Goal: Complete application form: Complete application form

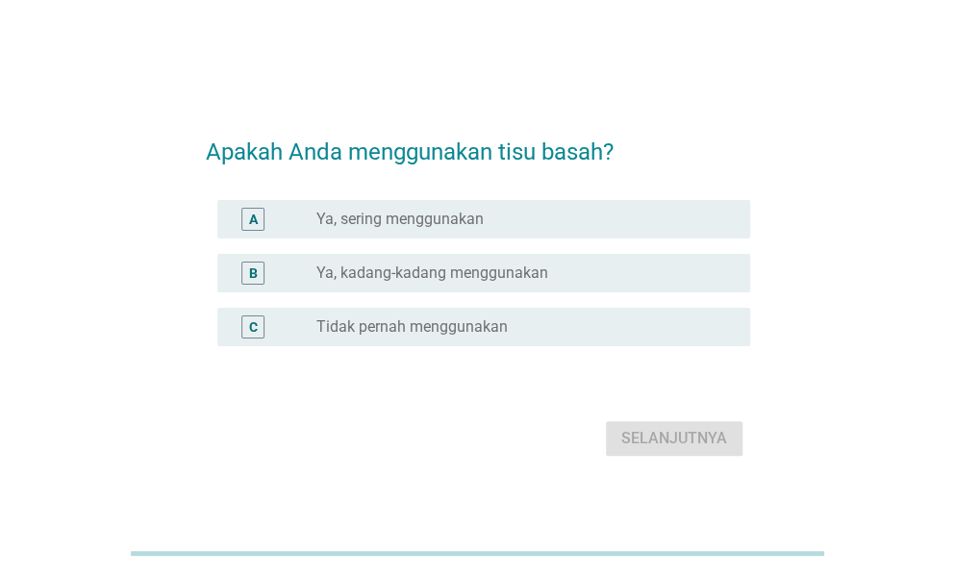
click at [450, 234] on div "A radio_button_unchecked Ya, sering menggunakan" at bounding box center [483, 219] width 533 height 38
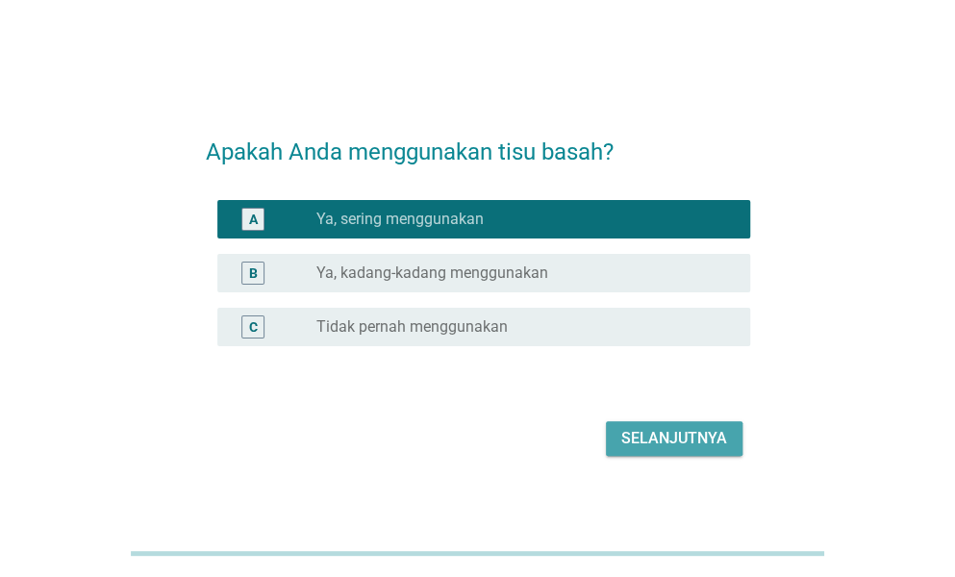
click at [686, 436] on div "Selanjutnya" at bounding box center [674, 438] width 106 height 23
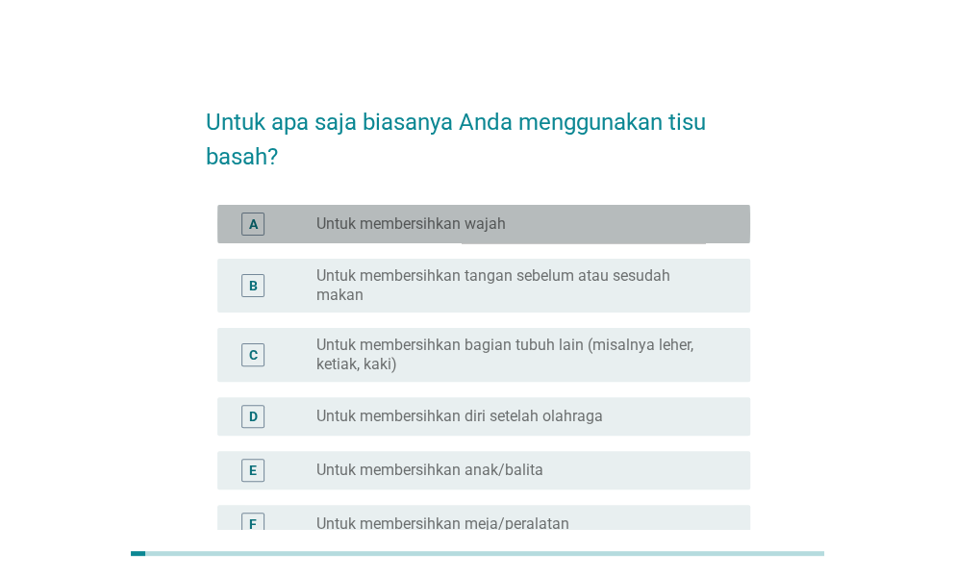
click at [446, 228] on label "Untuk membersihkan wajah" at bounding box center [410, 223] width 189 height 19
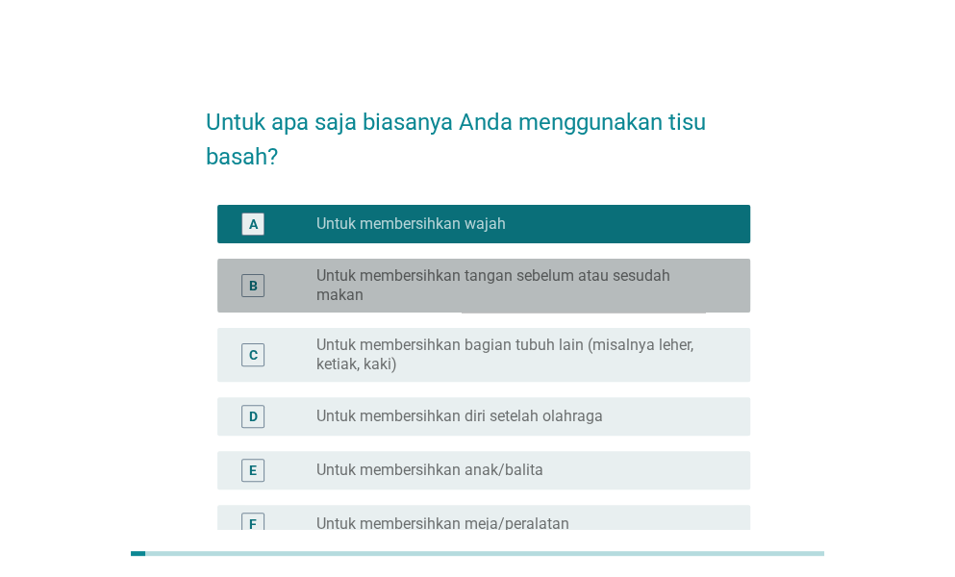
click at [460, 284] on label "Untuk membersihkan tangan sebelum atau sesudah makan" at bounding box center [517, 285] width 403 height 38
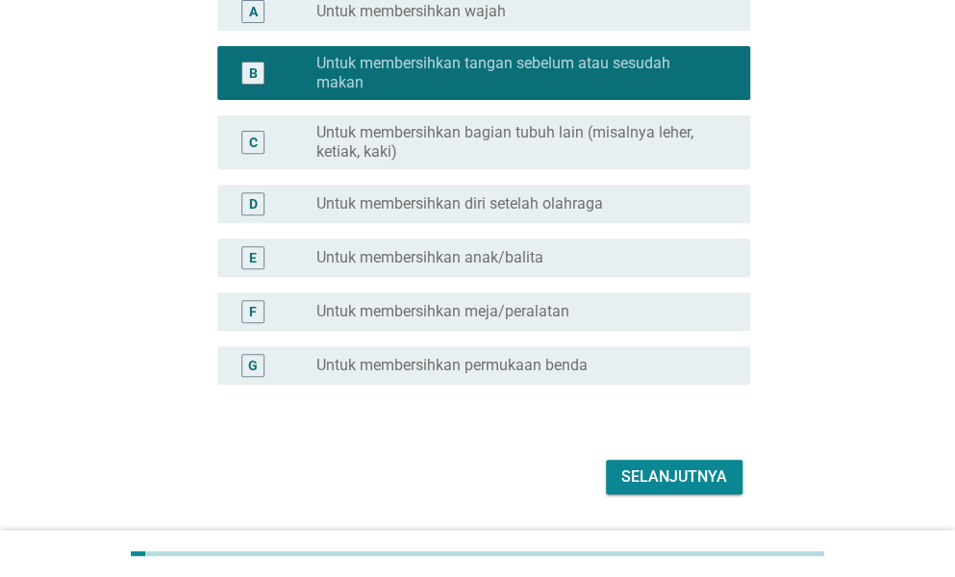
scroll to position [257, 0]
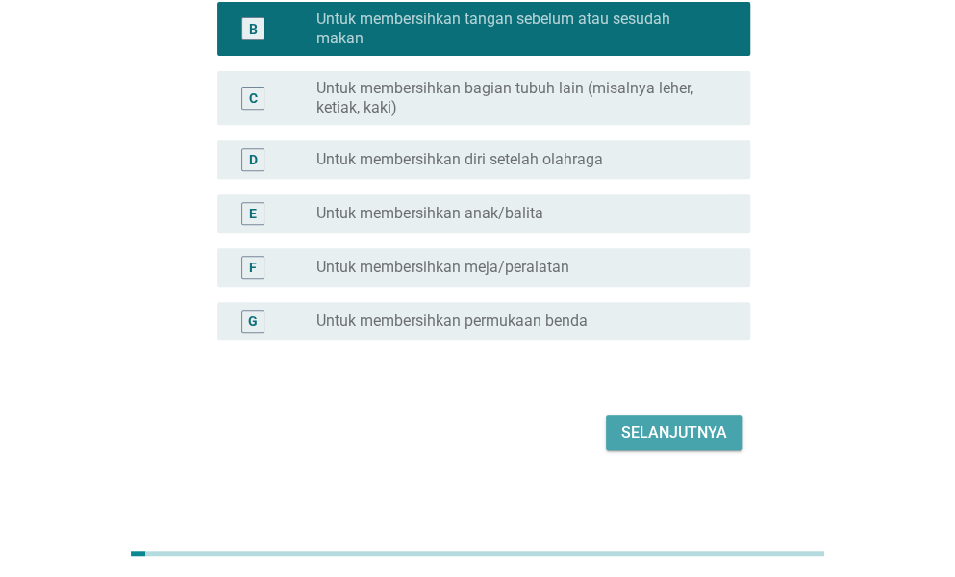
click at [665, 426] on div "Selanjutnya" at bounding box center [674, 432] width 106 height 23
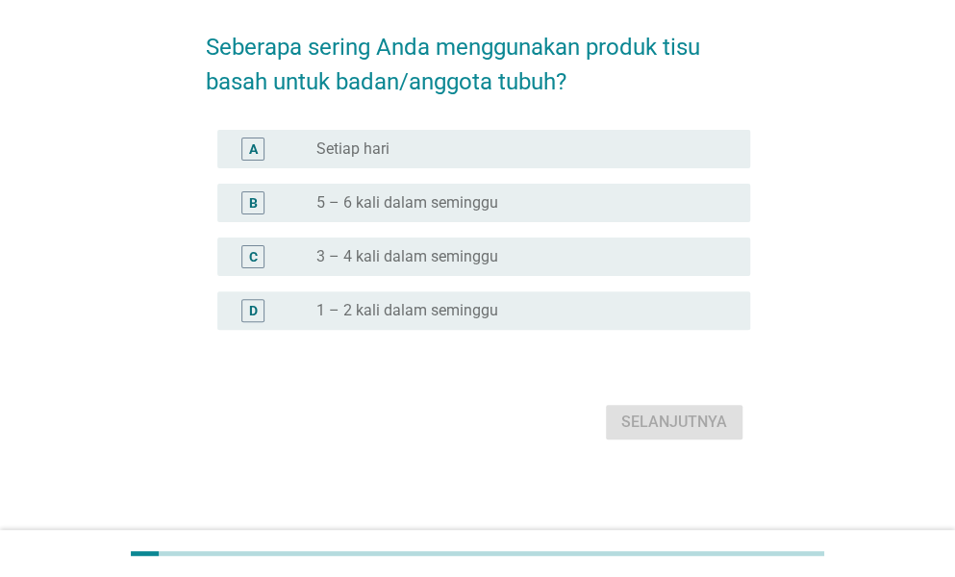
scroll to position [0, 0]
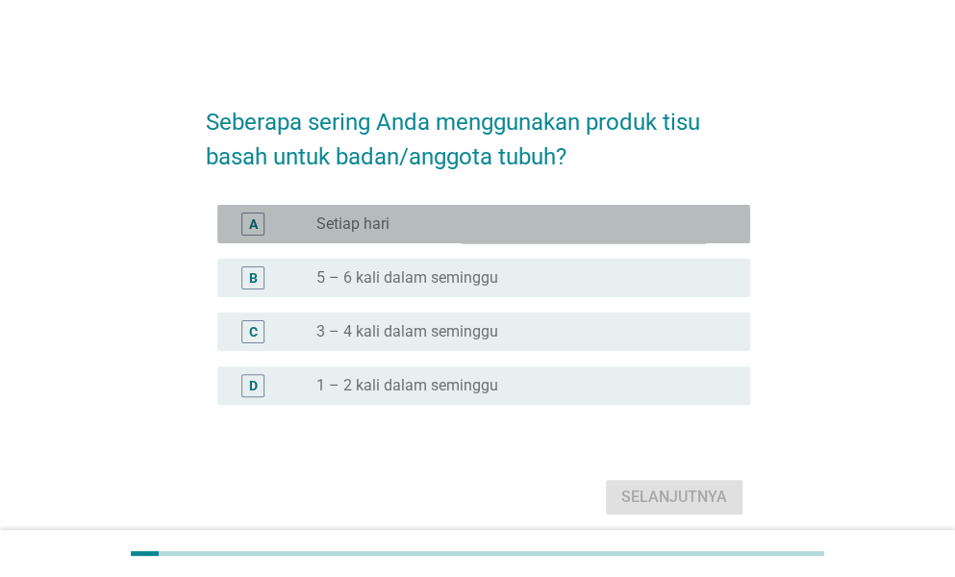
click at [458, 216] on div "radio_button_unchecked Setiap hari" at bounding box center [517, 223] width 403 height 19
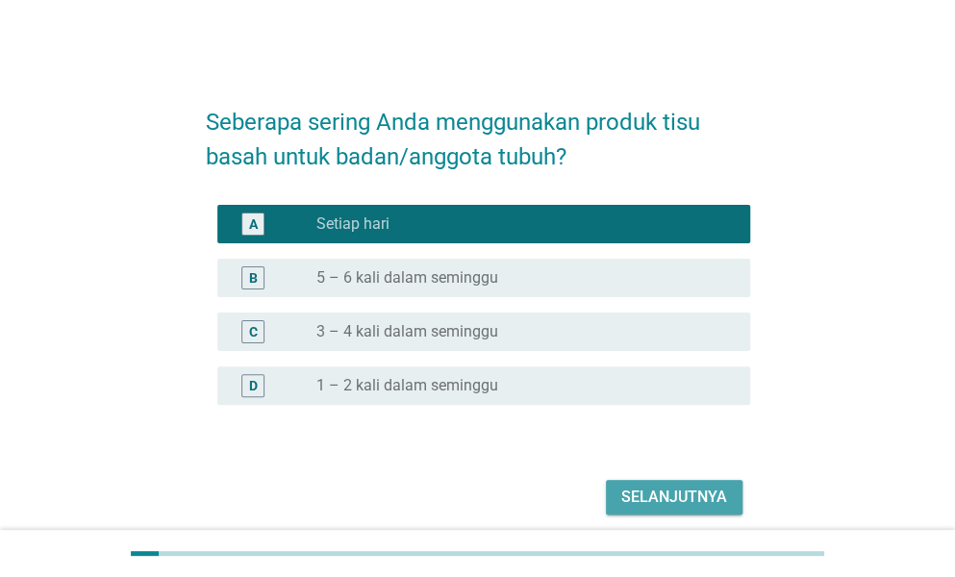
click at [701, 501] on div "Selanjutnya" at bounding box center [674, 497] width 106 height 23
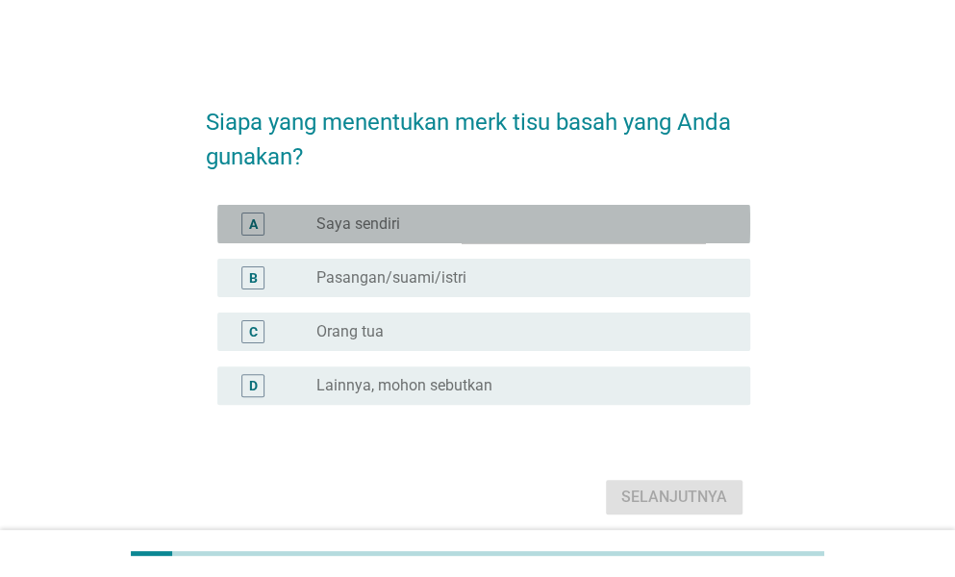
click at [438, 222] on div "radio_button_unchecked Saya sendiri" at bounding box center [517, 223] width 403 height 19
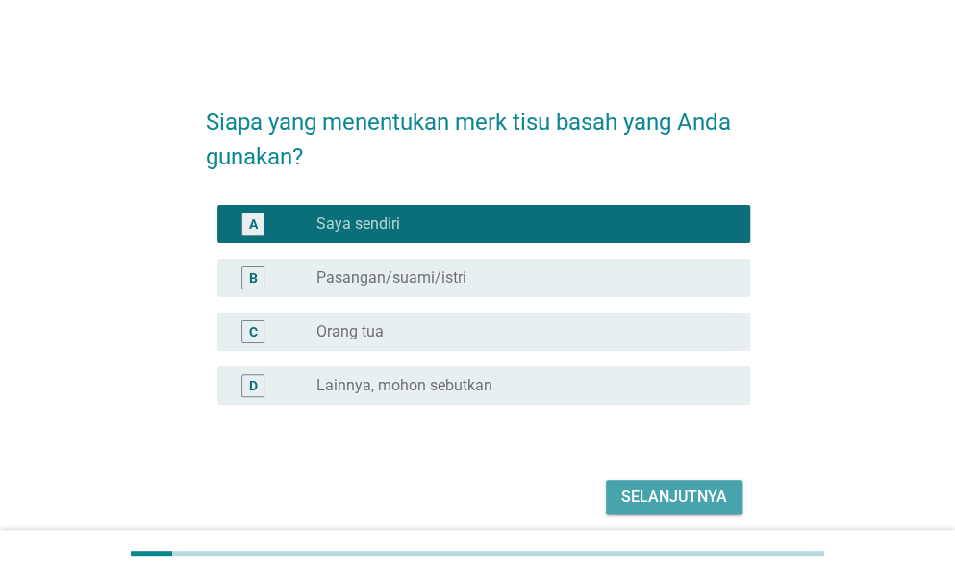
click at [685, 509] on button "Selanjutnya" at bounding box center [674, 497] width 137 height 35
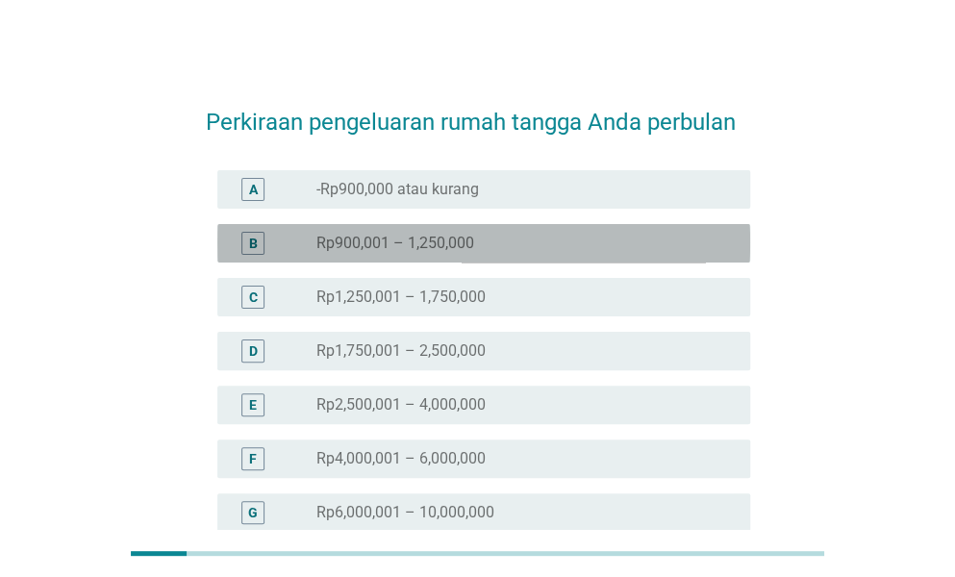
click at [476, 254] on div "radio_button_unchecked Rp900,001 – 1,250,000" at bounding box center [525, 243] width 418 height 23
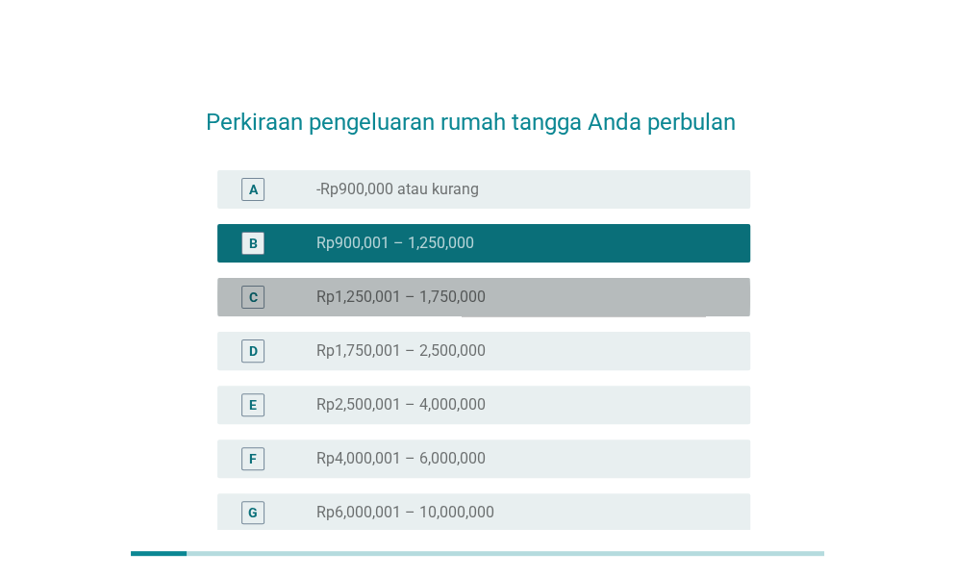
click at [479, 291] on label "Rp1,250,001 – 1,750,000" at bounding box center [400, 296] width 169 height 19
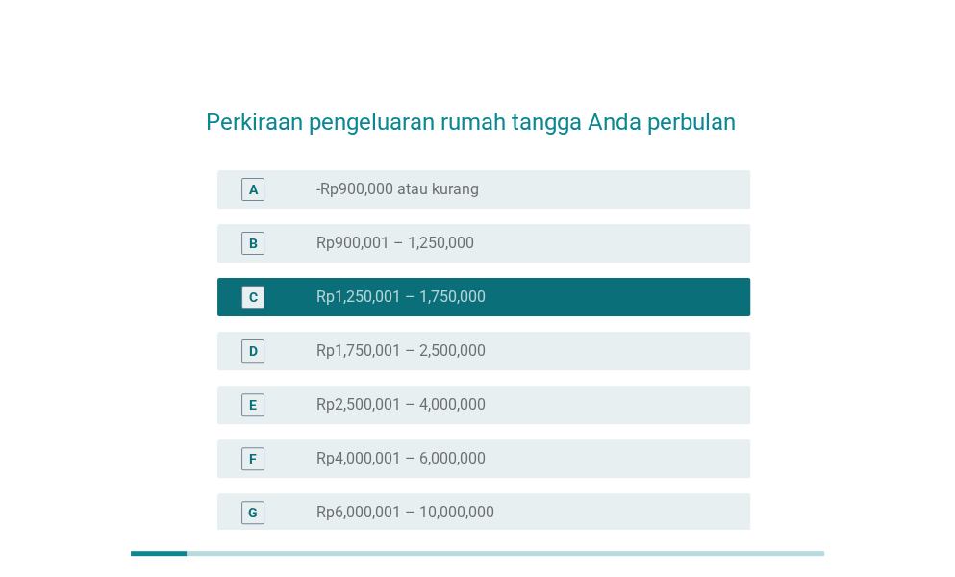
scroll to position [256, 0]
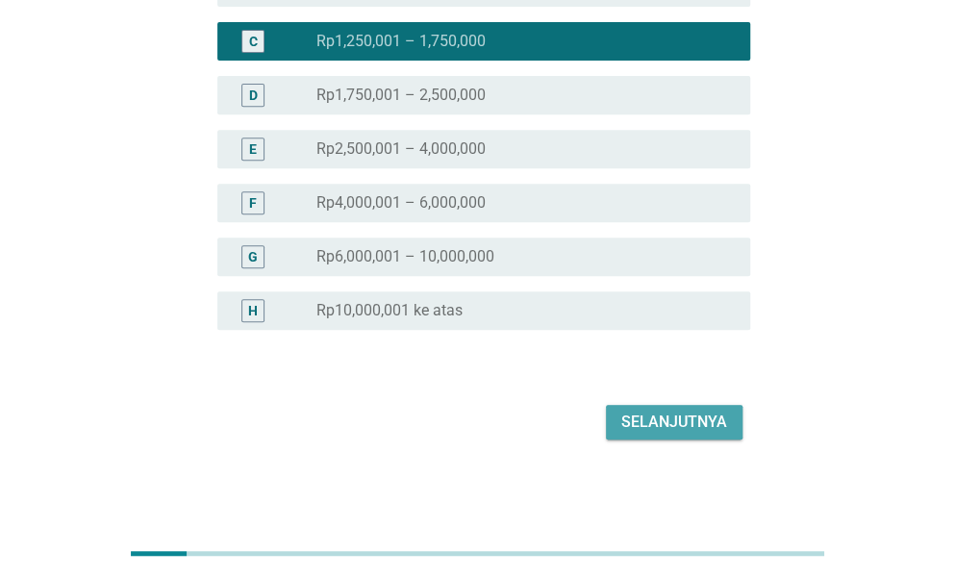
click at [663, 419] on div "Selanjutnya" at bounding box center [674, 422] width 106 height 23
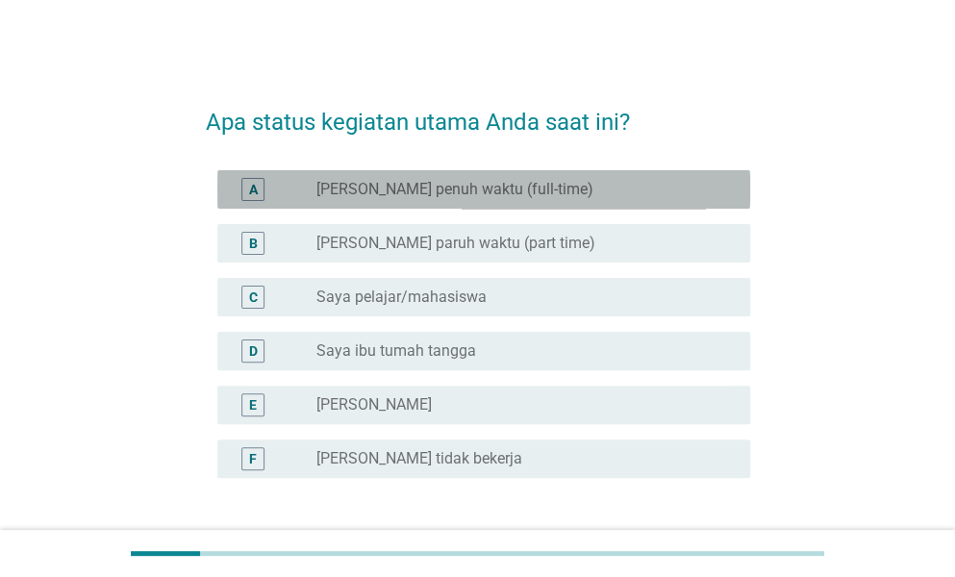
click at [429, 190] on label "[PERSON_NAME] penuh waktu (full-time)" at bounding box center [454, 189] width 277 height 19
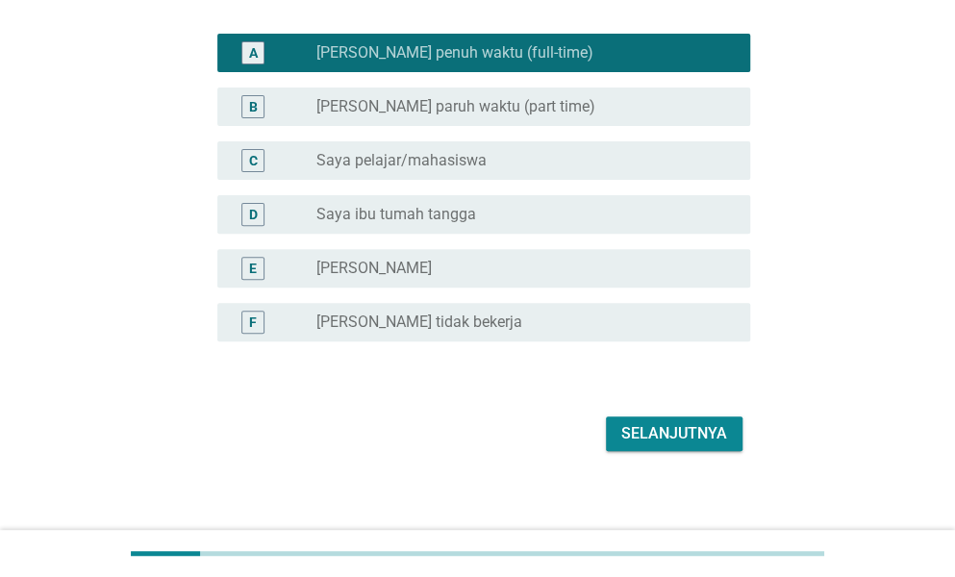
scroll to position [148, 0]
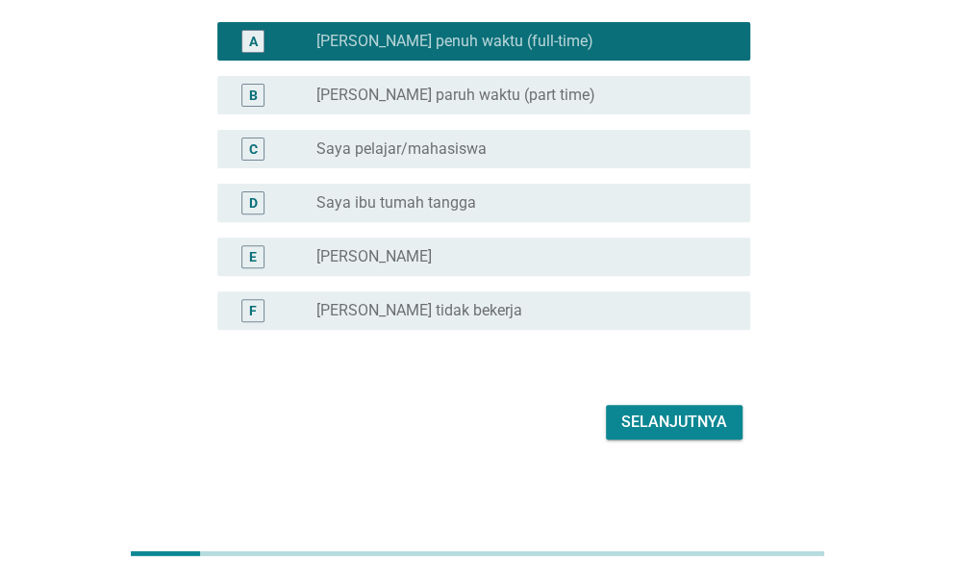
click at [647, 412] on div "Selanjutnya" at bounding box center [674, 422] width 106 height 23
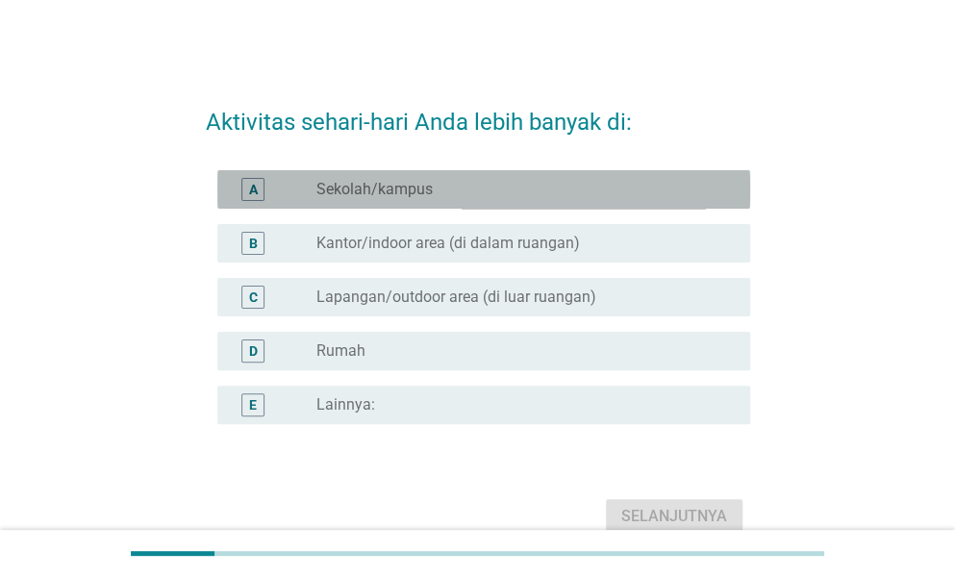
click at [459, 183] on div "radio_button_unchecked Sekolah/kampus" at bounding box center [517, 189] width 403 height 19
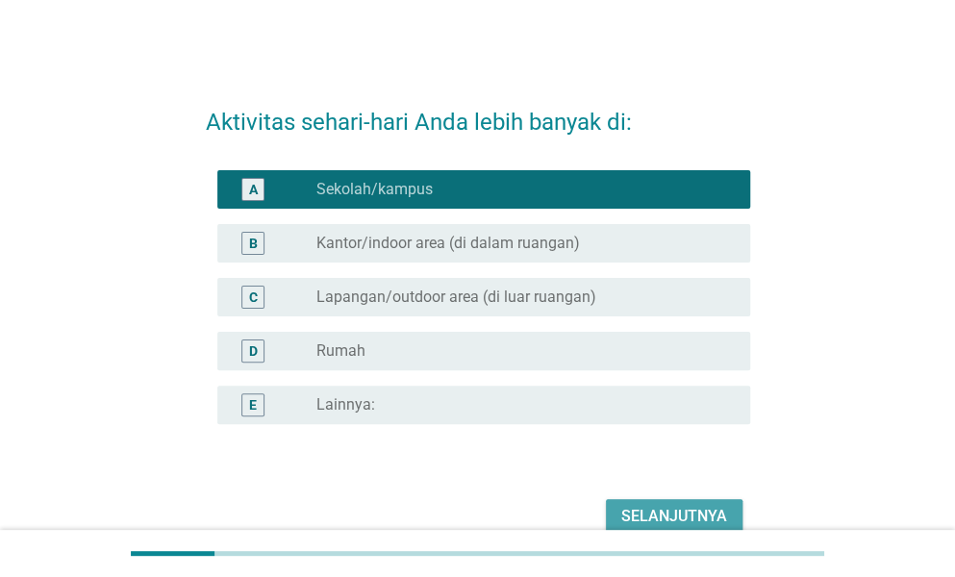
click at [694, 509] on div "Selanjutnya" at bounding box center [674, 516] width 106 height 23
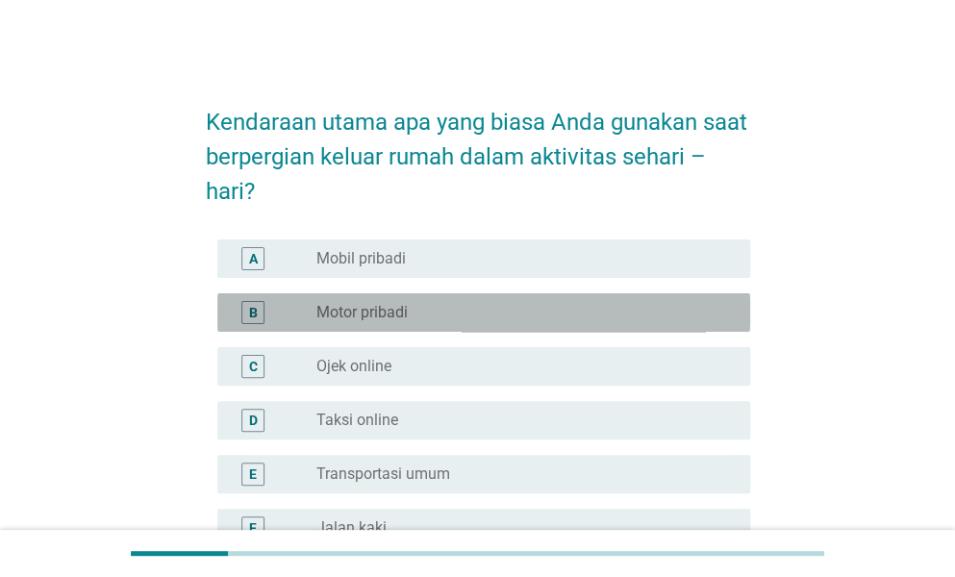
click at [427, 310] on div "radio_button_unchecked Motor pribadi" at bounding box center [517, 312] width 403 height 19
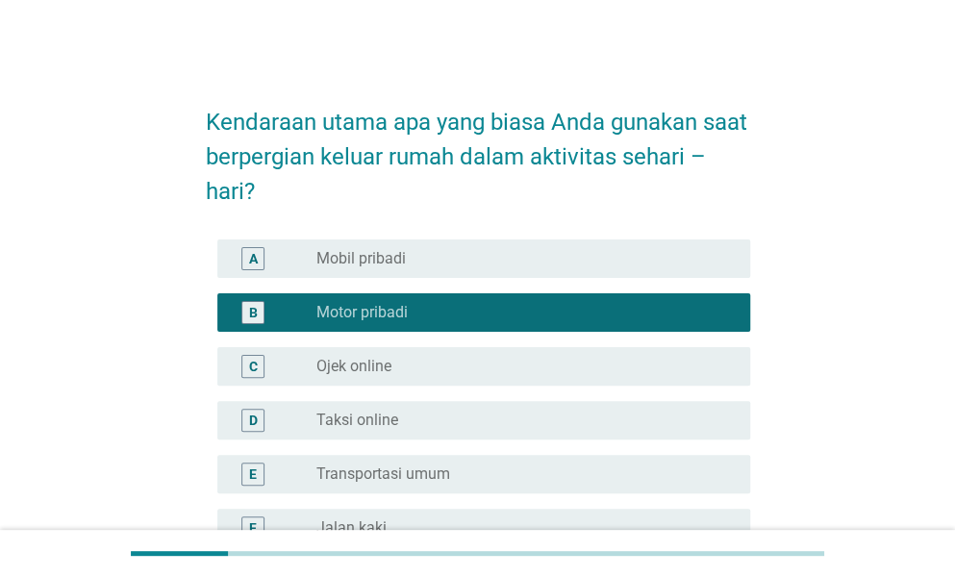
scroll to position [217, 0]
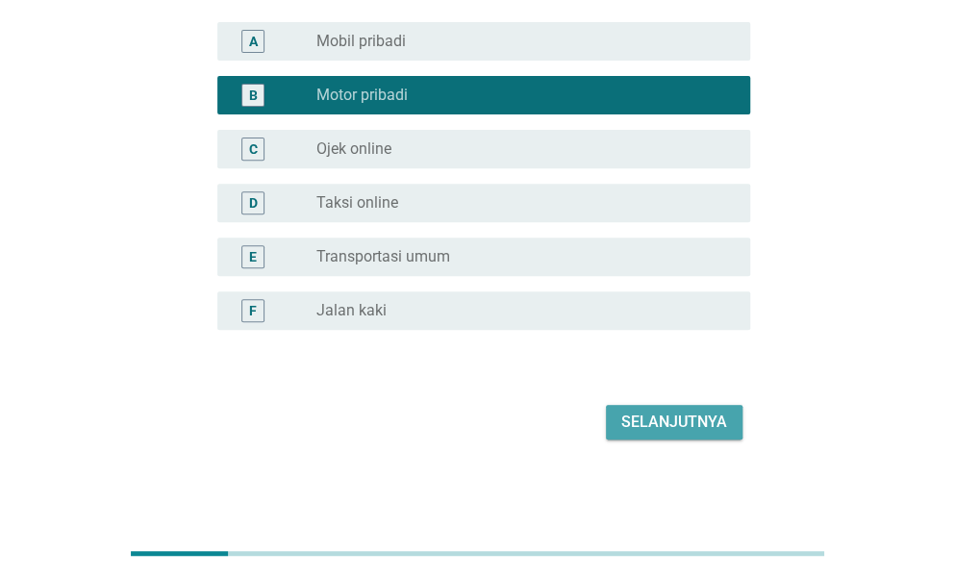
click at [675, 416] on div "Selanjutnya" at bounding box center [674, 422] width 106 height 23
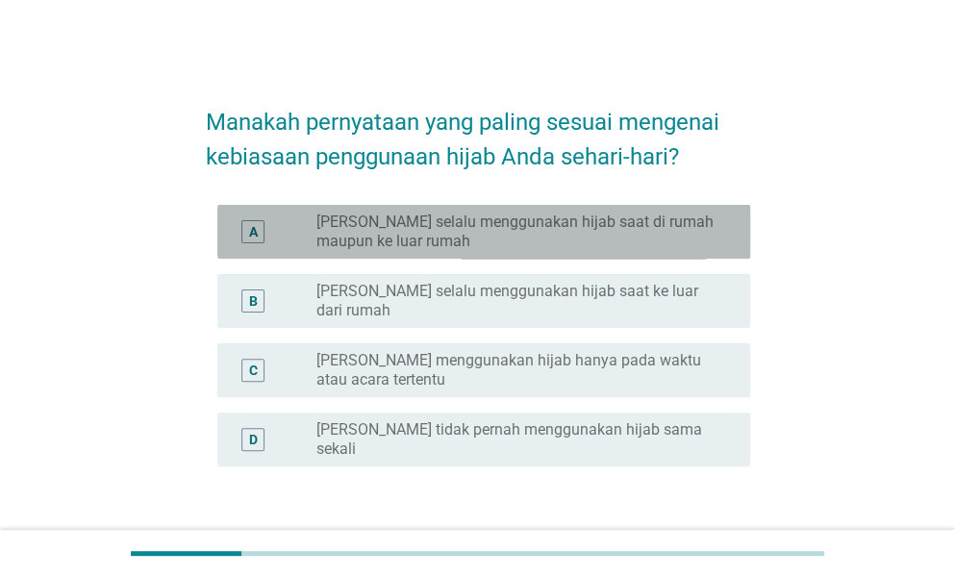
click at [546, 221] on label "[PERSON_NAME] selalu menggunakan hijab saat di rumah maupun ke luar rumah" at bounding box center [517, 231] width 403 height 38
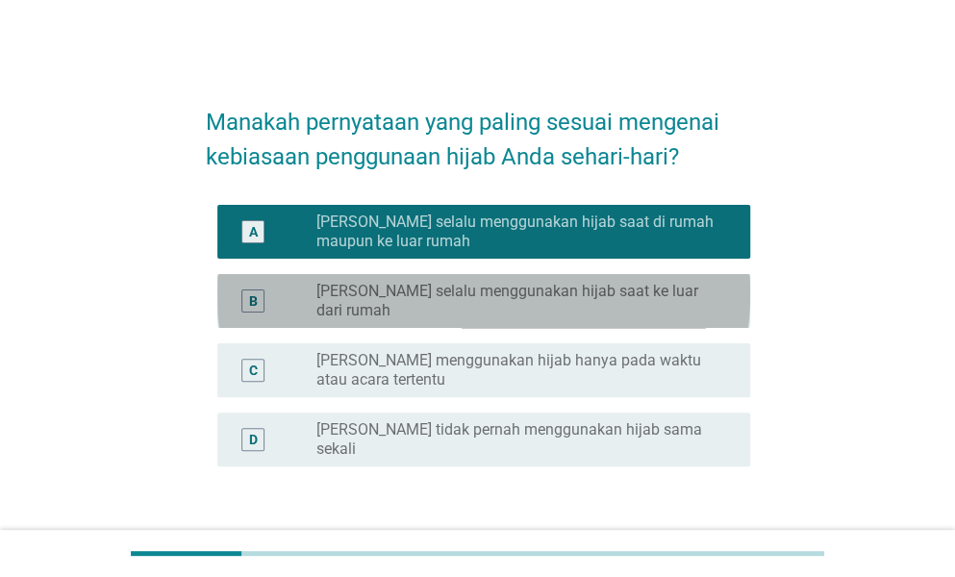
click at [592, 303] on div "radio_button_unchecked Saya selalu menggunakan hijab saat ke luar dari rumah" at bounding box center [525, 301] width 418 height 38
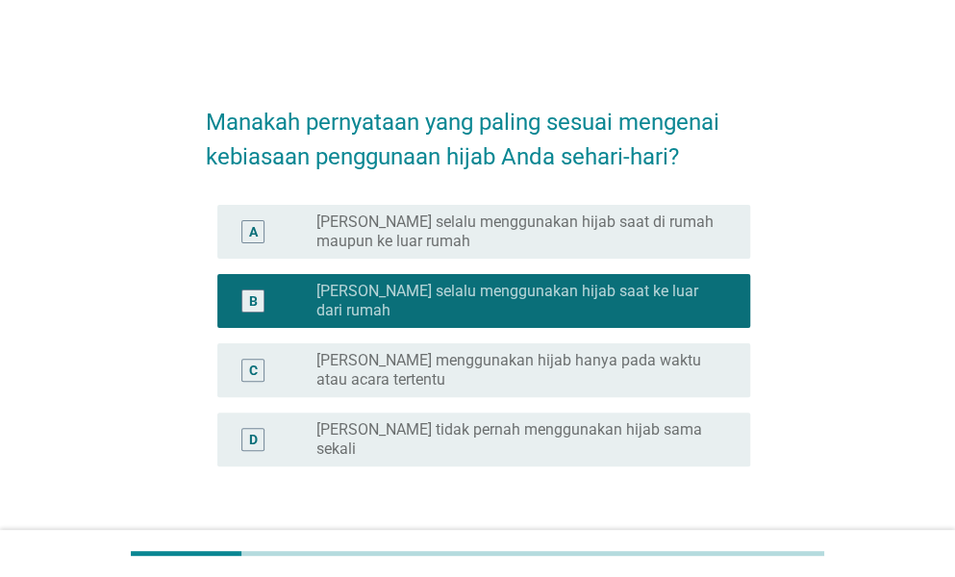
click at [711, 541] on button "Selanjutnya" at bounding box center [674, 558] width 137 height 35
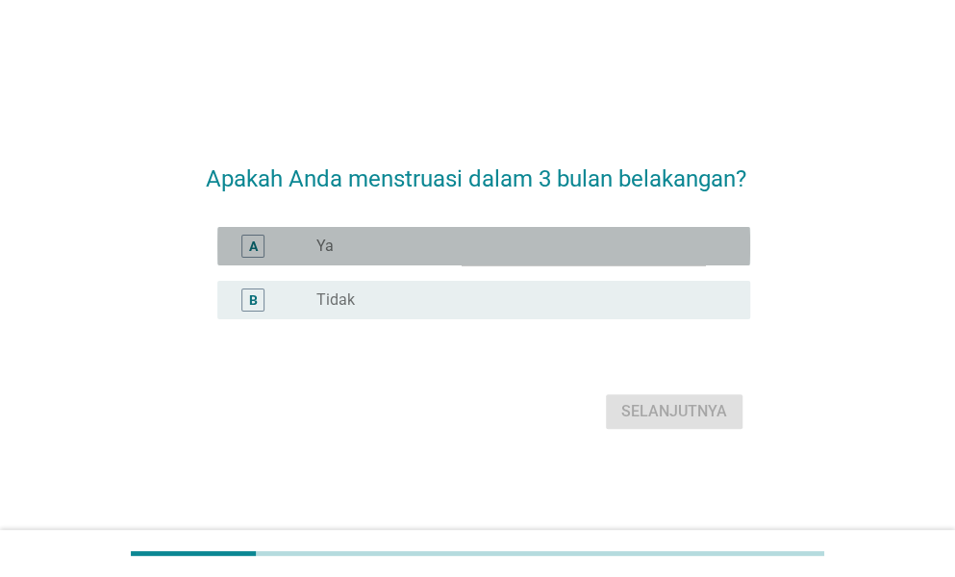
click at [503, 251] on div "radio_button_unchecked Ya" at bounding box center [517, 246] width 403 height 19
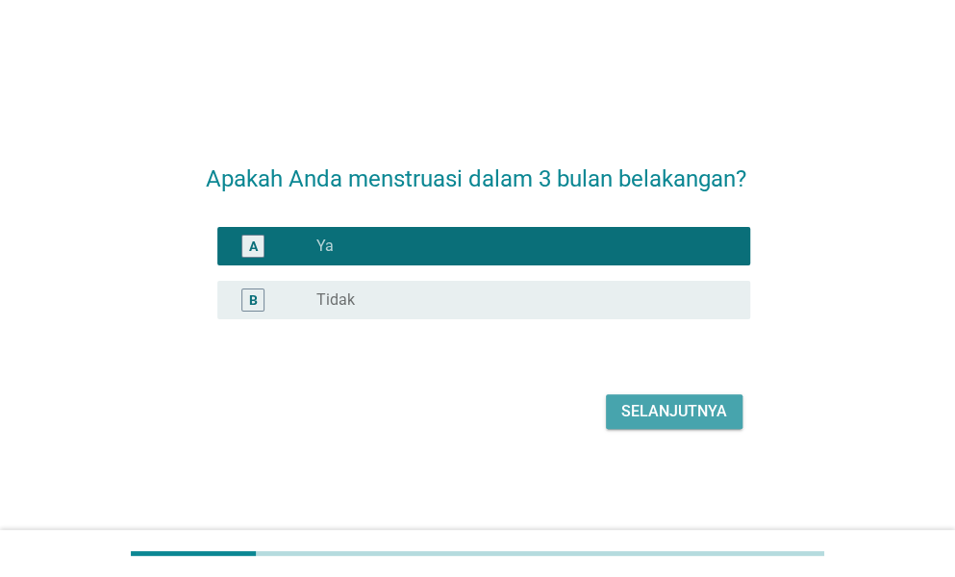
click at [683, 394] on button "Selanjutnya" at bounding box center [674, 411] width 137 height 35
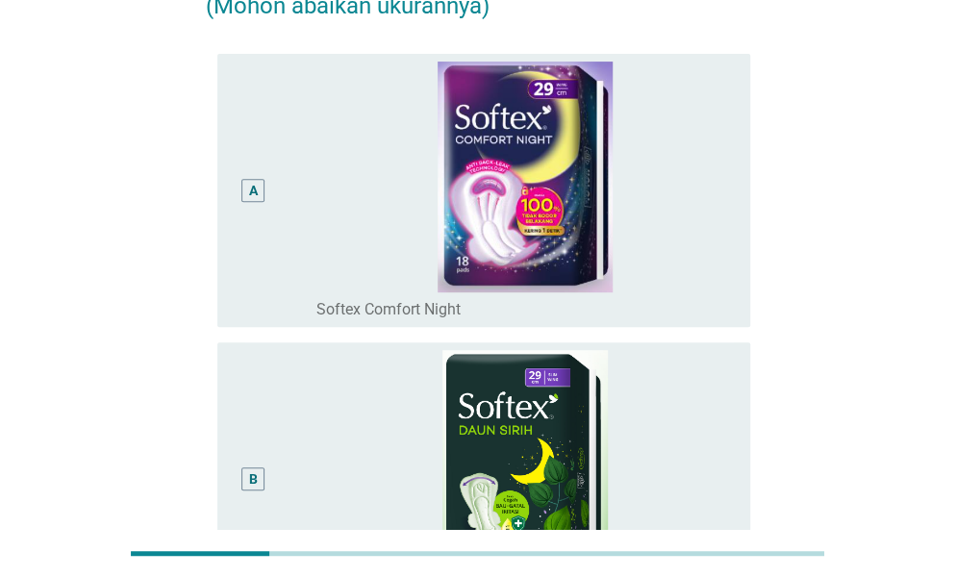
scroll to position [195, 0]
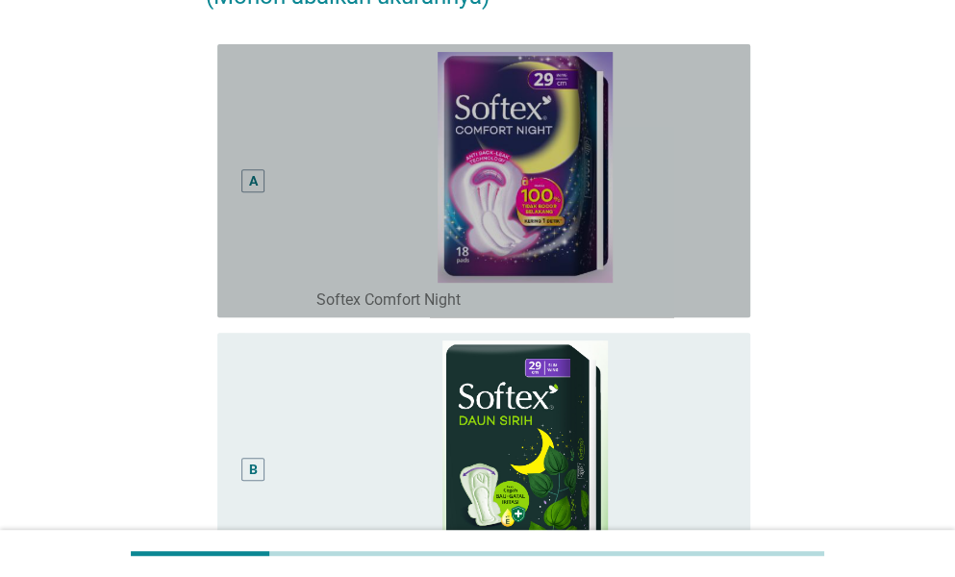
click at [254, 186] on div "A" at bounding box center [253, 180] width 9 height 20
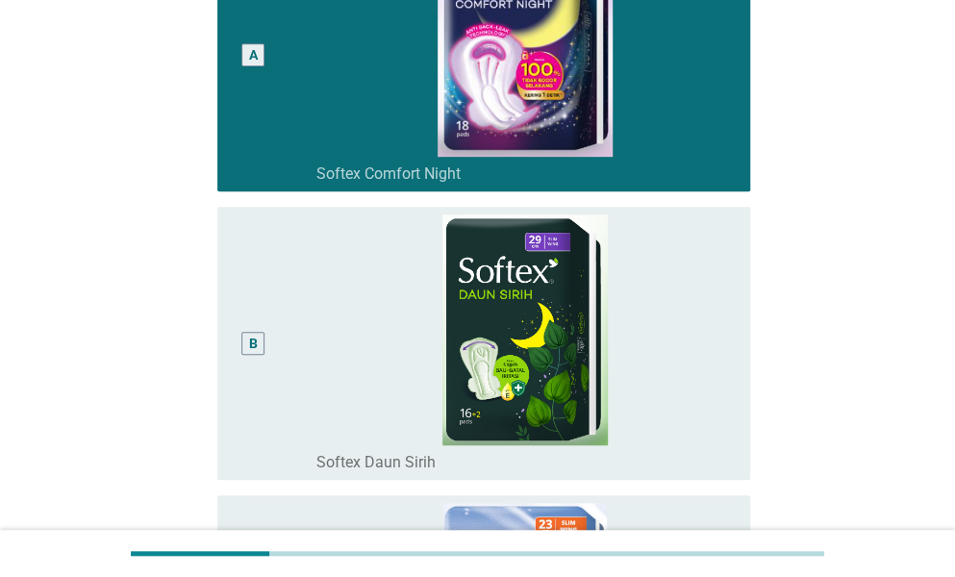
scroll to position [289, 0]
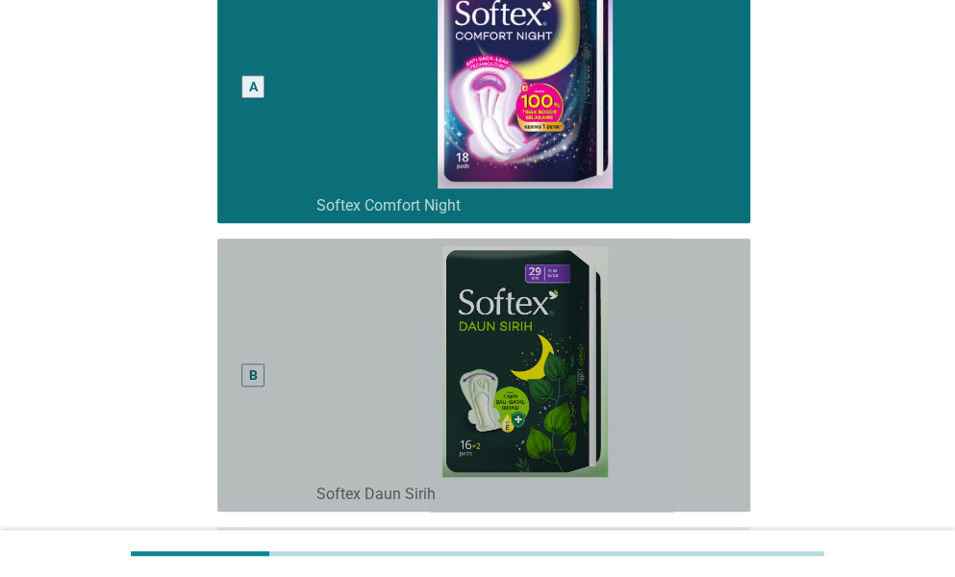
click at [279, 432] on div "B" at bounding box center [275, 375] width 84 height 258
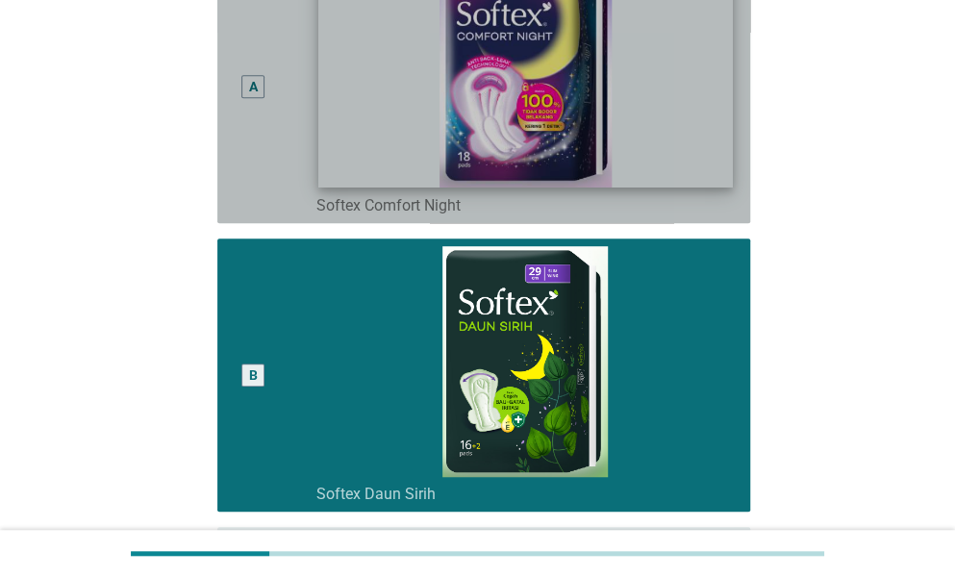
click at [369, 163] on img at bounding box center [525, 73] width 414 height 229
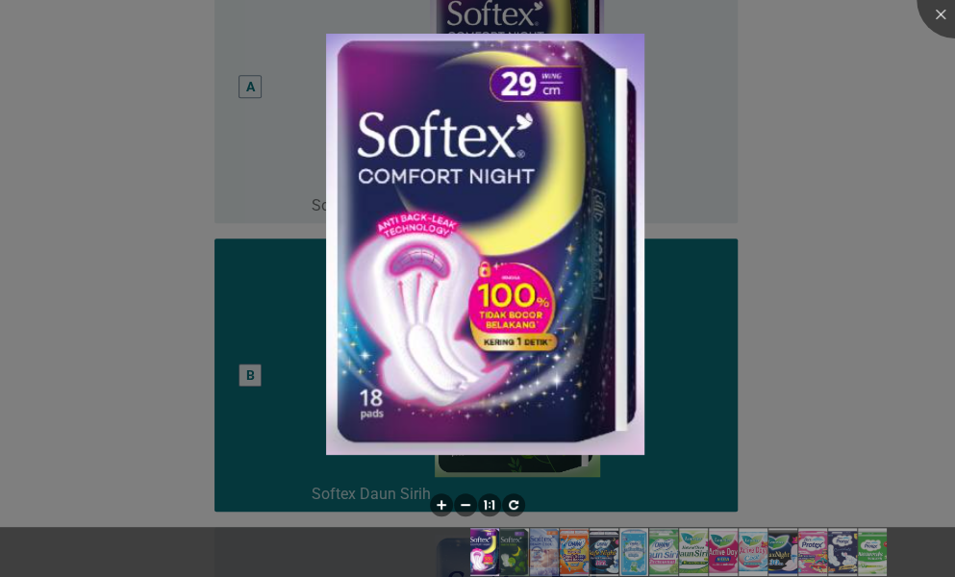
click at [742, 195] on div at bounding box center [477, 288] width 955 height 577
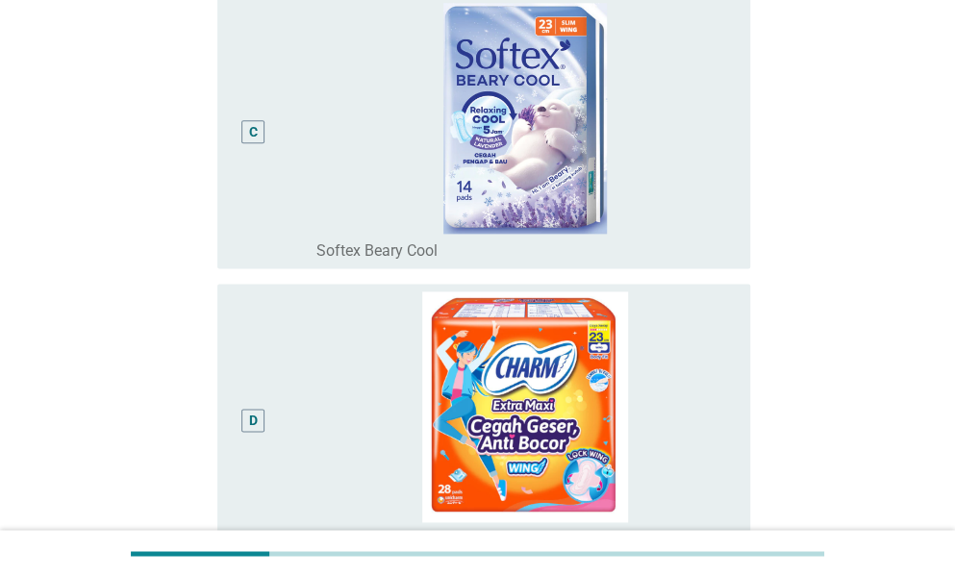
scroll to position [1123, 0]
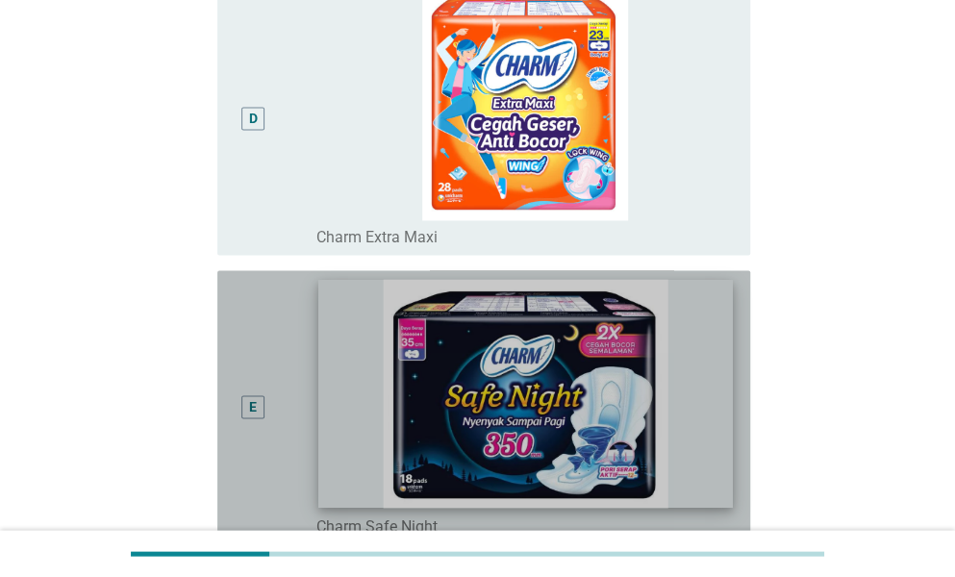
click at [341, 416] on img at bounding box center [525, 393] width 414 height 229
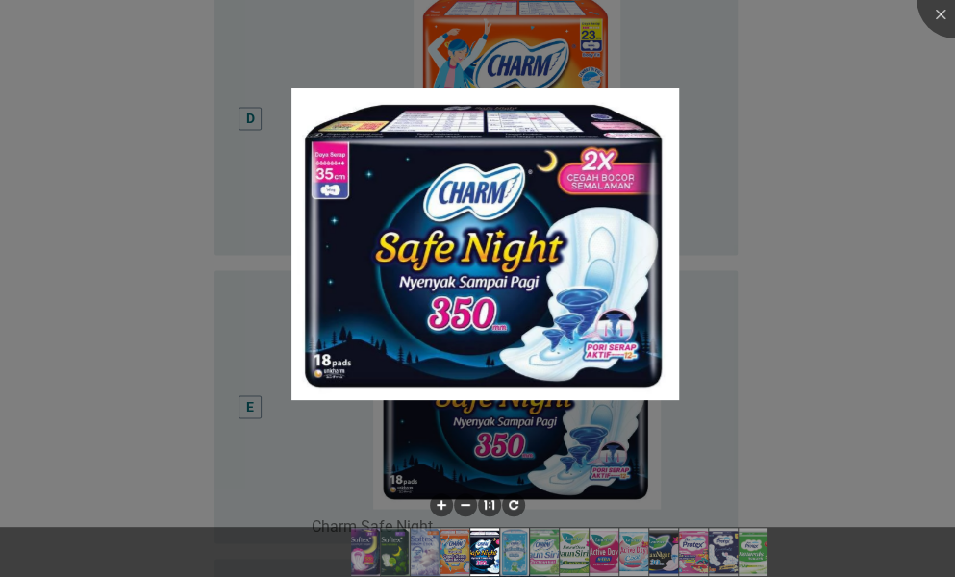
click at [819, 226] on div at bounding box center [477, 288] width 955 height 577
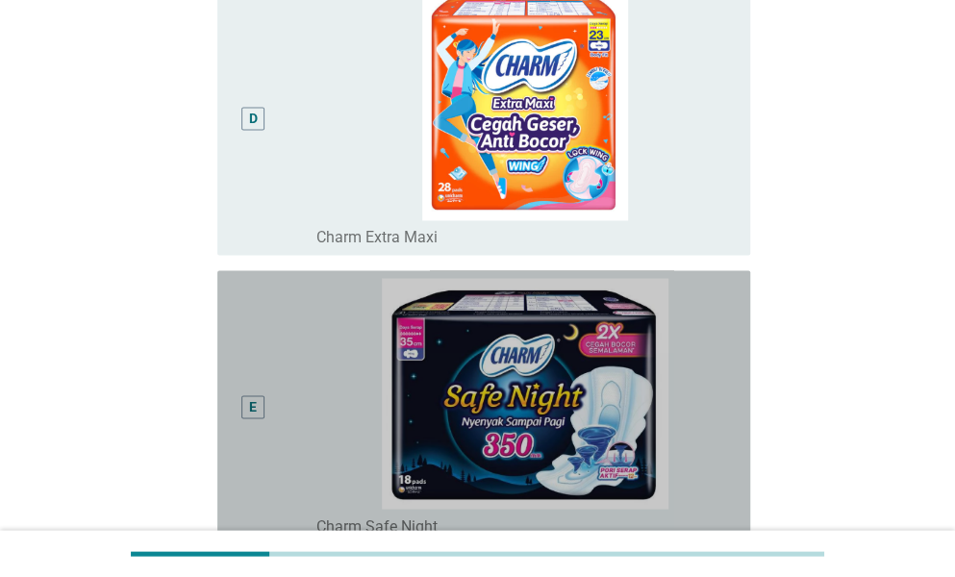
click at [247, 391] on div "E" at bounding box center [254, 407] width 42 height 258
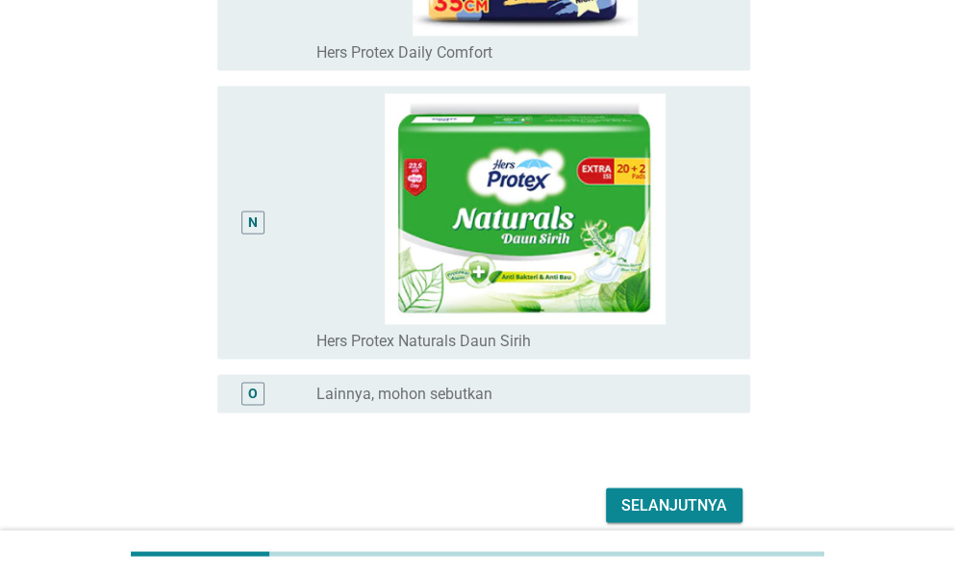
scroll to position [3925, 0]
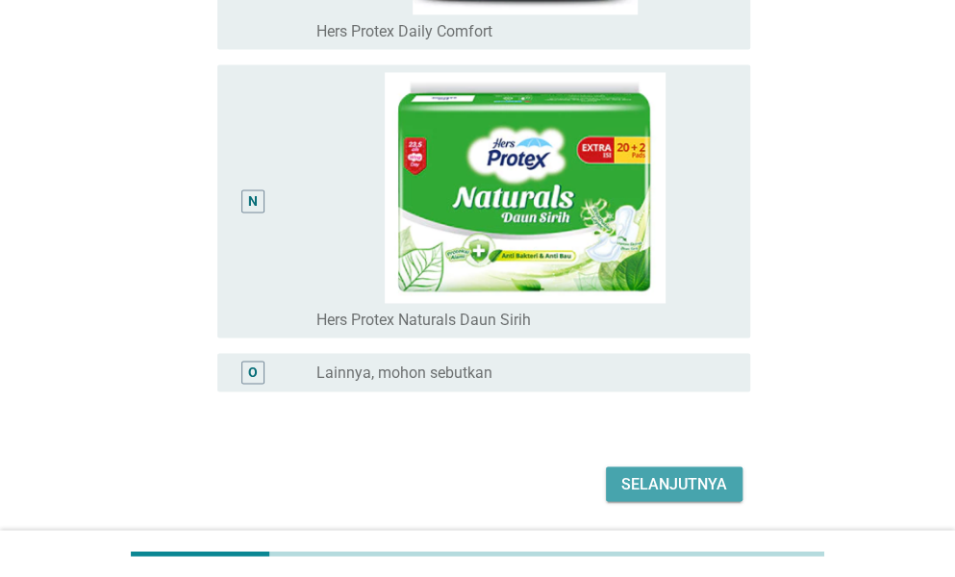
click at [710, 488] on div "Selanjutnya" at bounding box center [674, 483] width 106 height 23
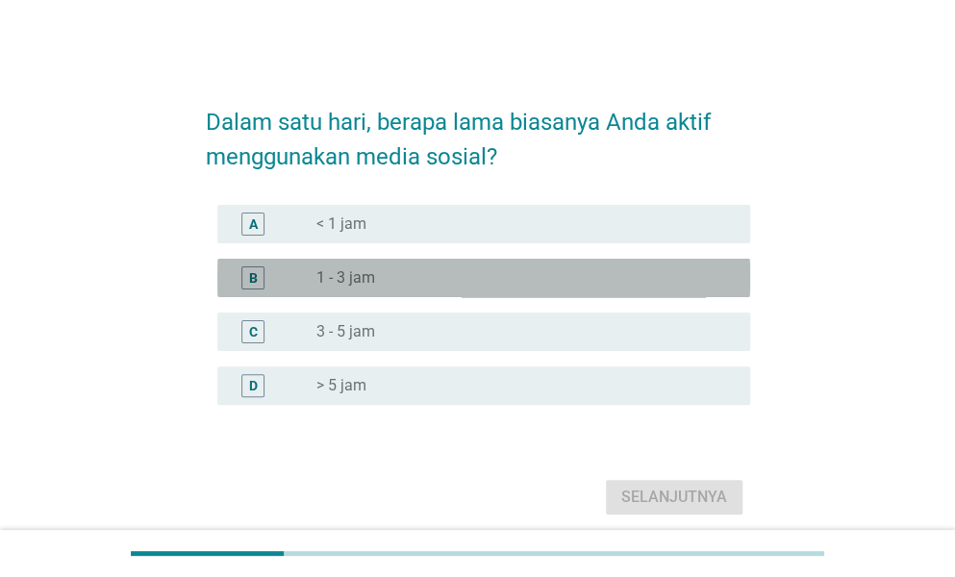
click at [458, 280] on div "radio_button_unchecked 1 - 3 jam" at bounding box center [517, 277] width 403 height 19
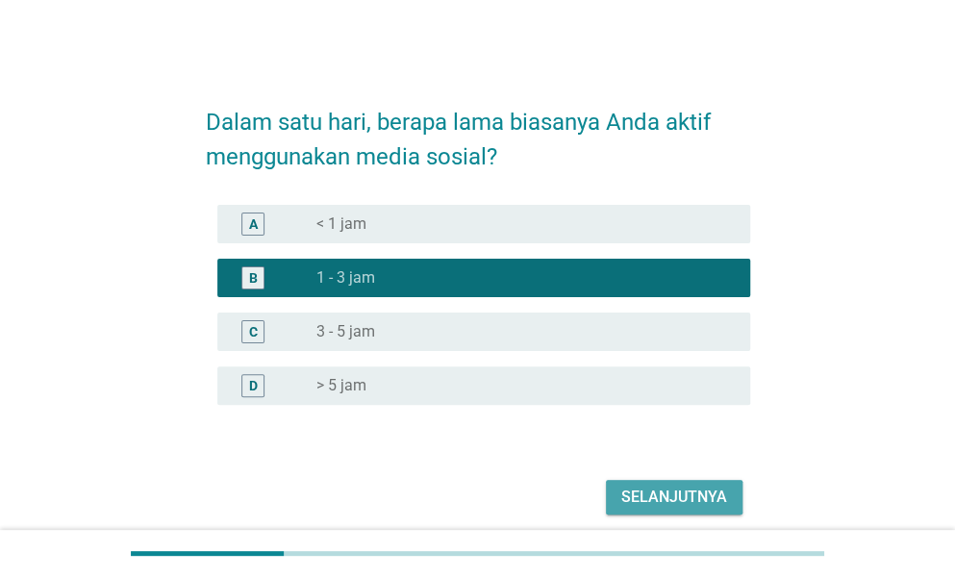
click at [642, 494] on div "Selanjutnya" at bounding box center [674, 497] width 106 height 23
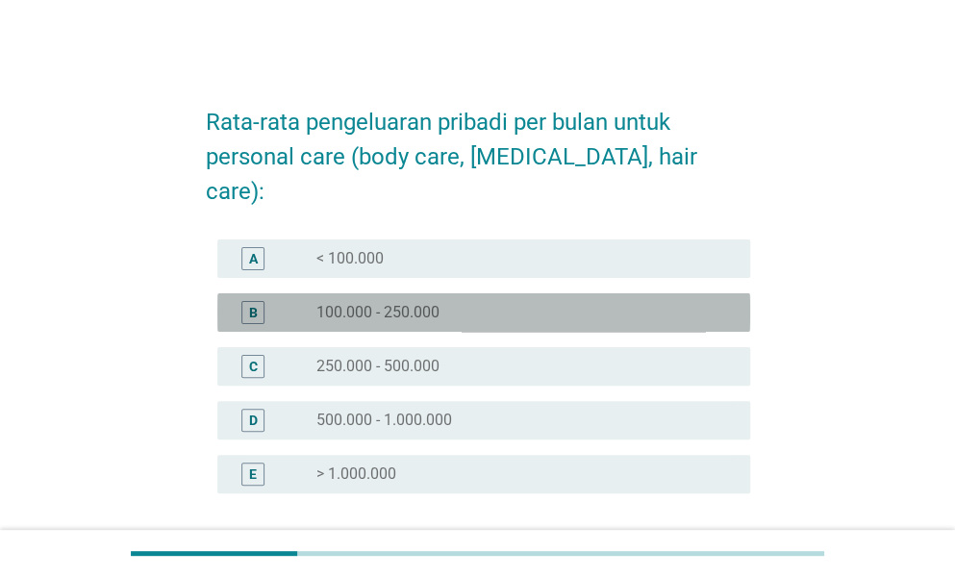
click at [456, 293] on div "B radio_button_unchecked 100.000 - 250.000" at bounding box center [483, 312] width 533 height 38
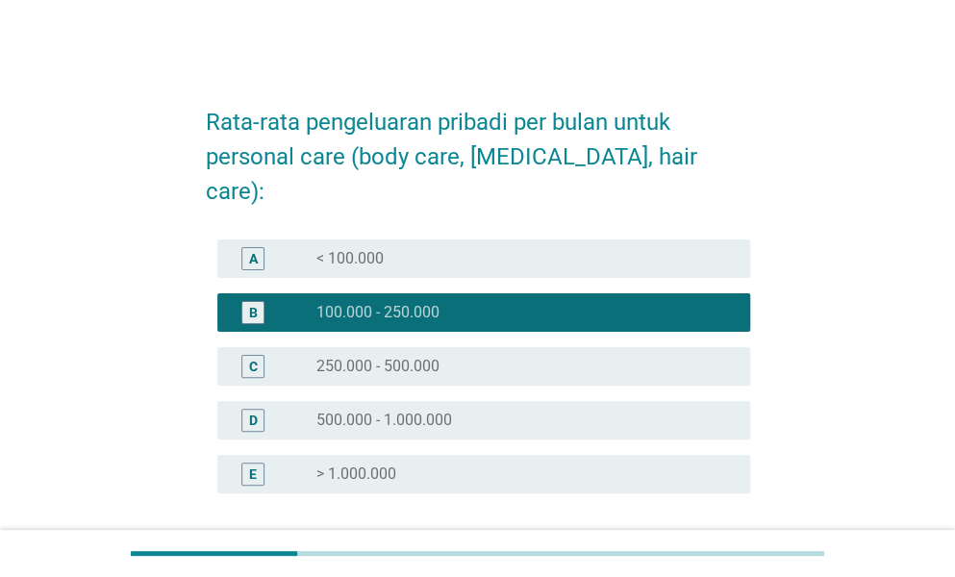
scroll to position [129, 0]
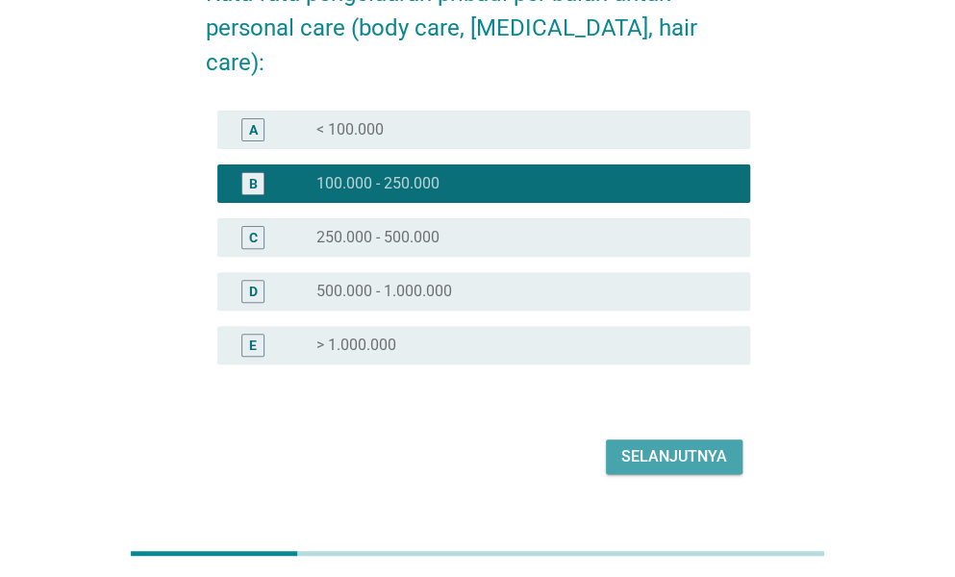
click at [654, 445] on div "Selanjutnya" at bounding box center [674, 456] width 106 height 23
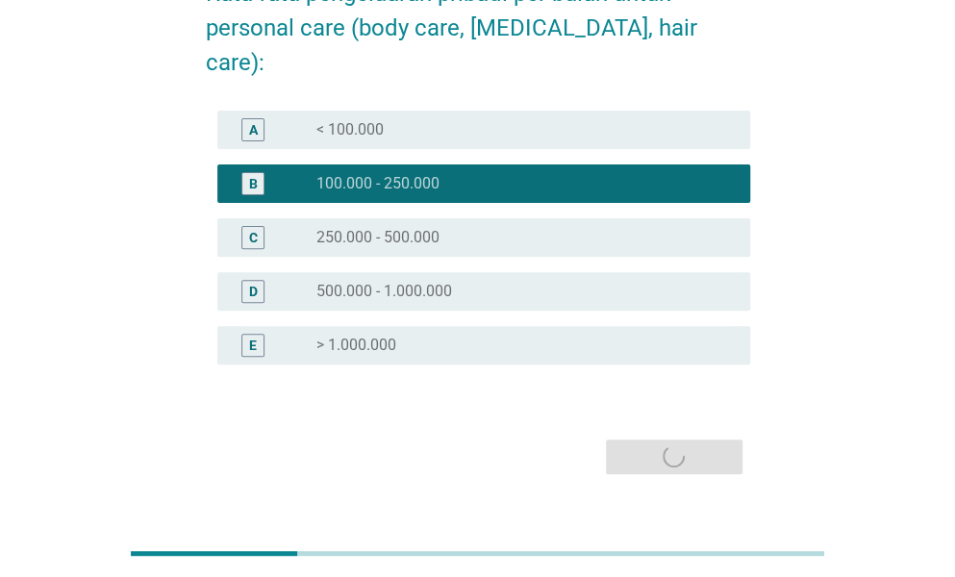
scroll to position [0, 0]
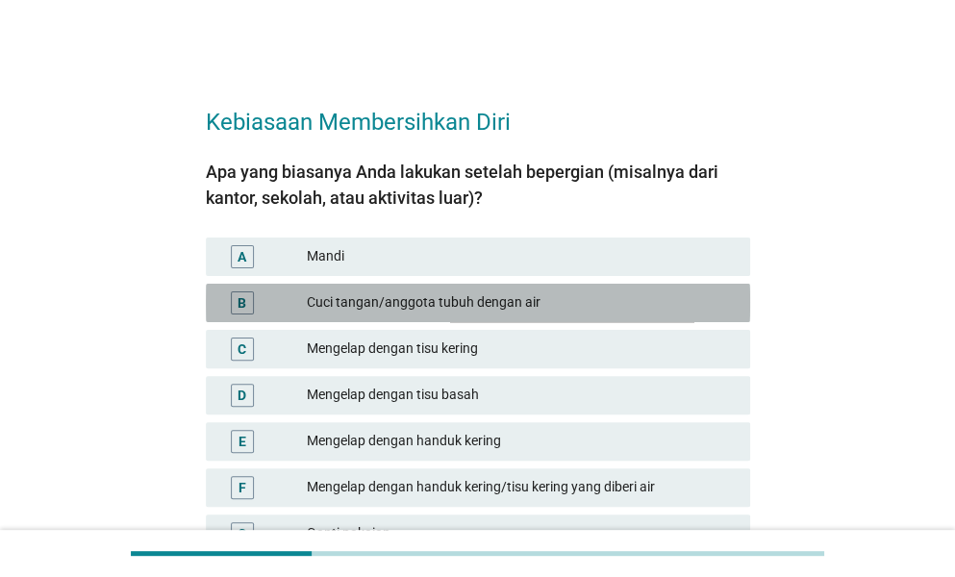
click at [453, 309] on div "Cuci tangan/anggota tubuh dengan air" at bounding box center [521, 302] width 428 height 23
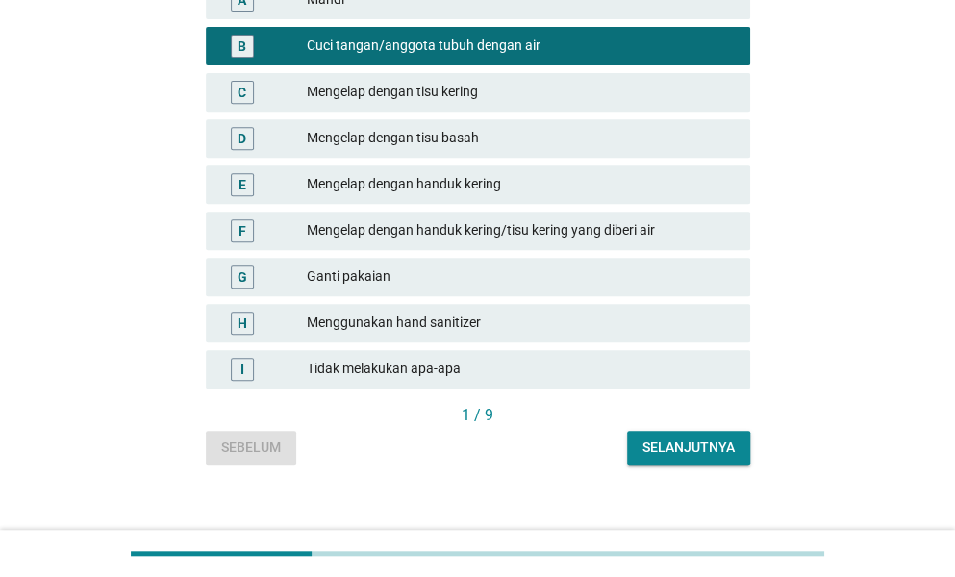
scroll to position [277, 0]
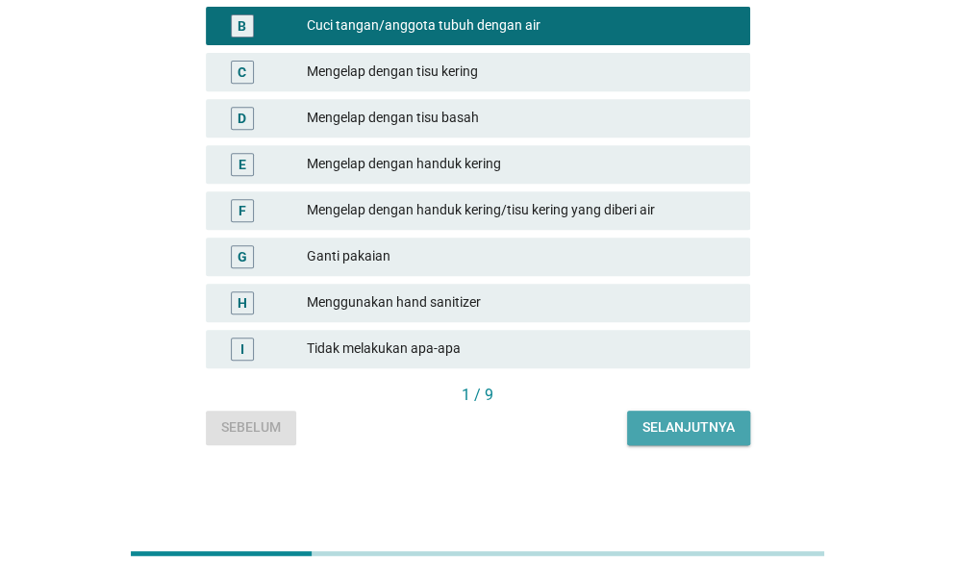
click at [680, 427] on div "Selanjutnya" at bounding box center [688, 427] width 92 height 20
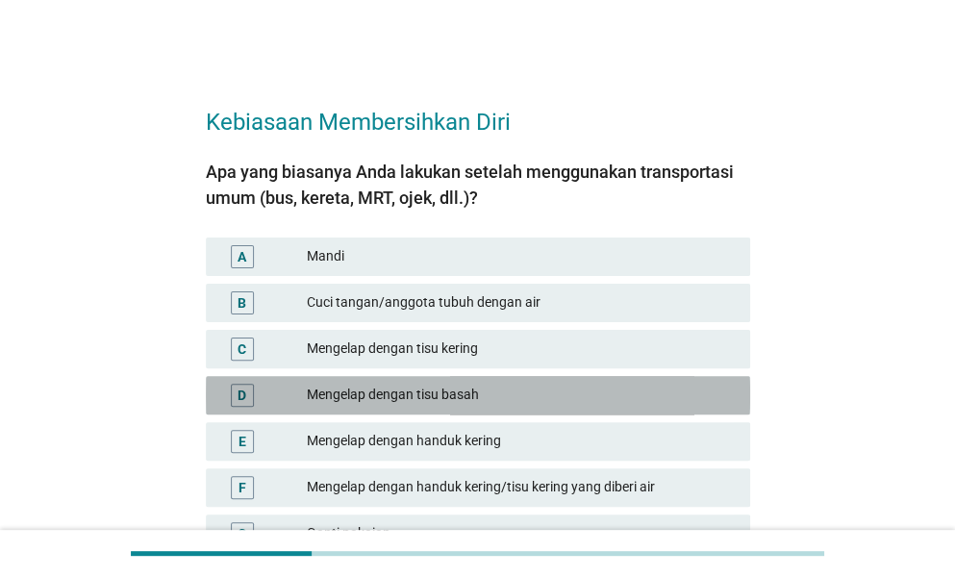
click at [447, 407] on div "D Mengelap dengan tisu basah" at bounding box center [478, 395] width 544 height 38
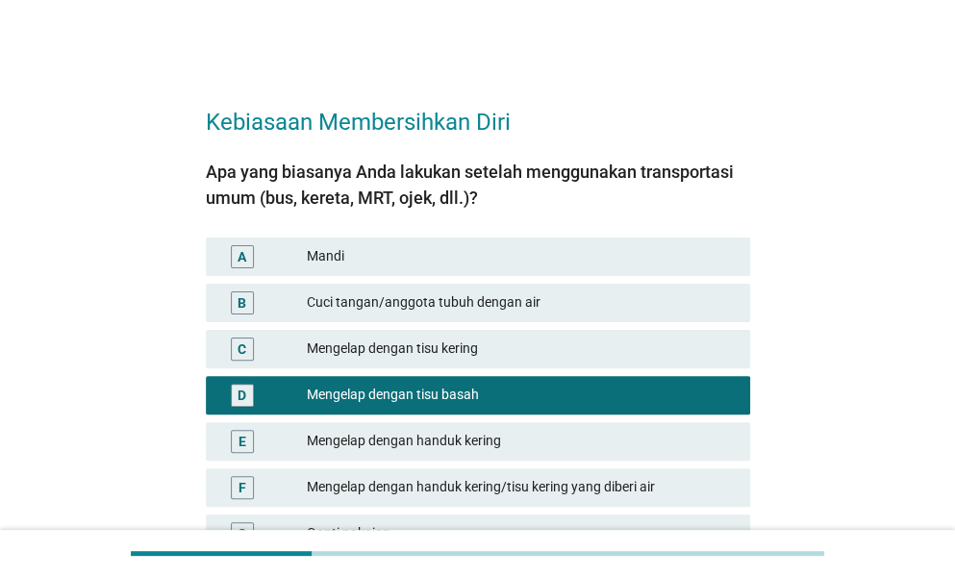
scroll to position [277, 0]
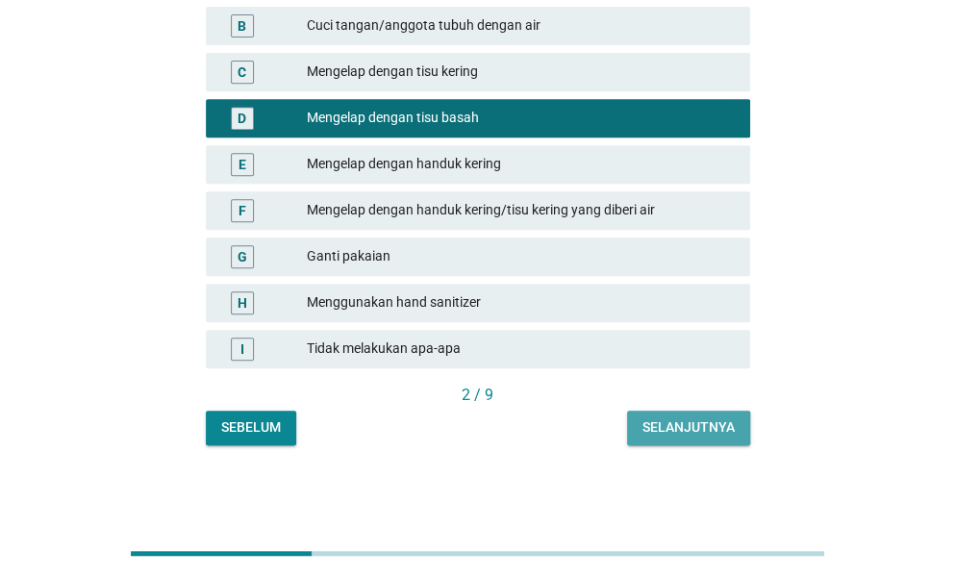
click at [686, 432] on div "Selanjutnya" at bounding box center [688, 427] width 92 height 20
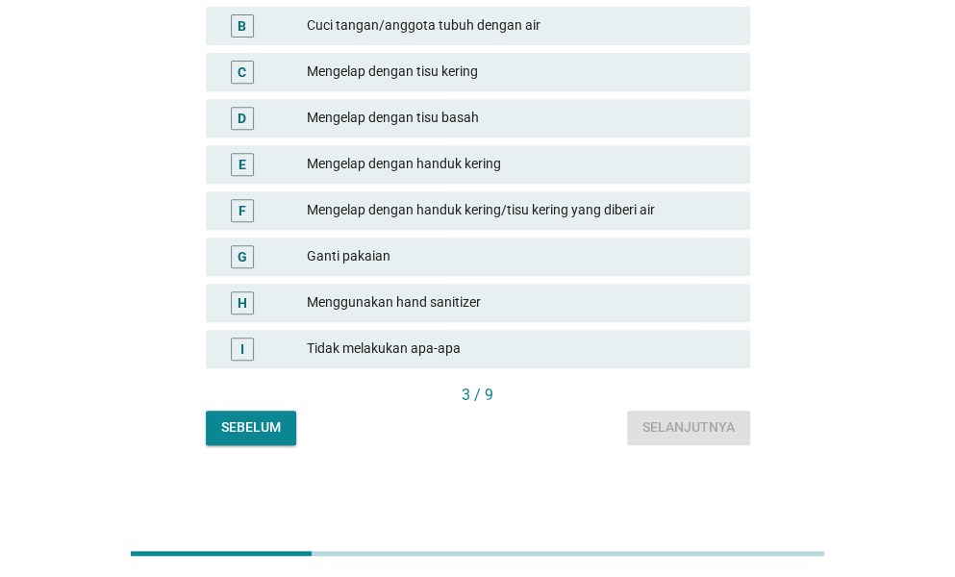
scroll to position [0, 0]
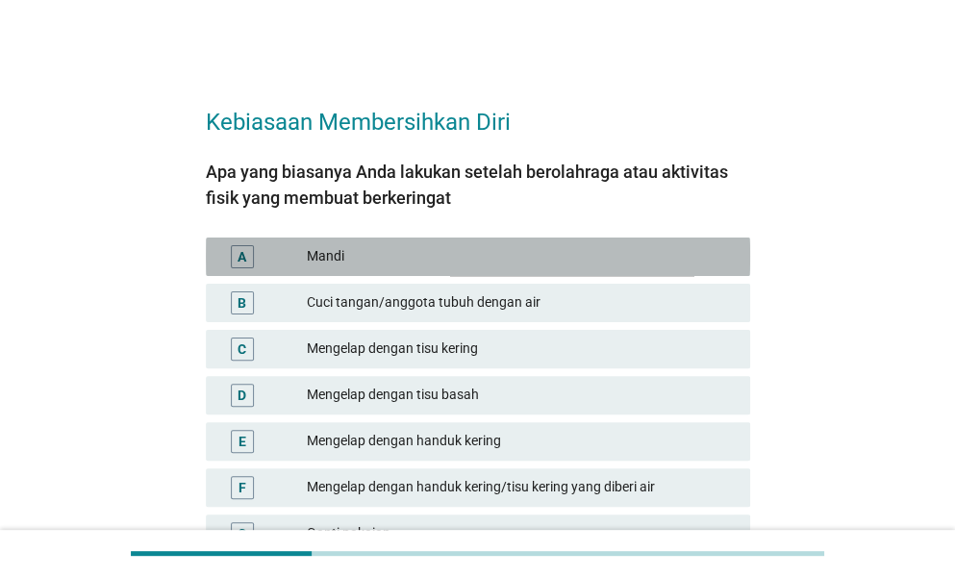
click at [404, 250] on div "Mandi" at bounding box center [521, 256] width 428 height 23
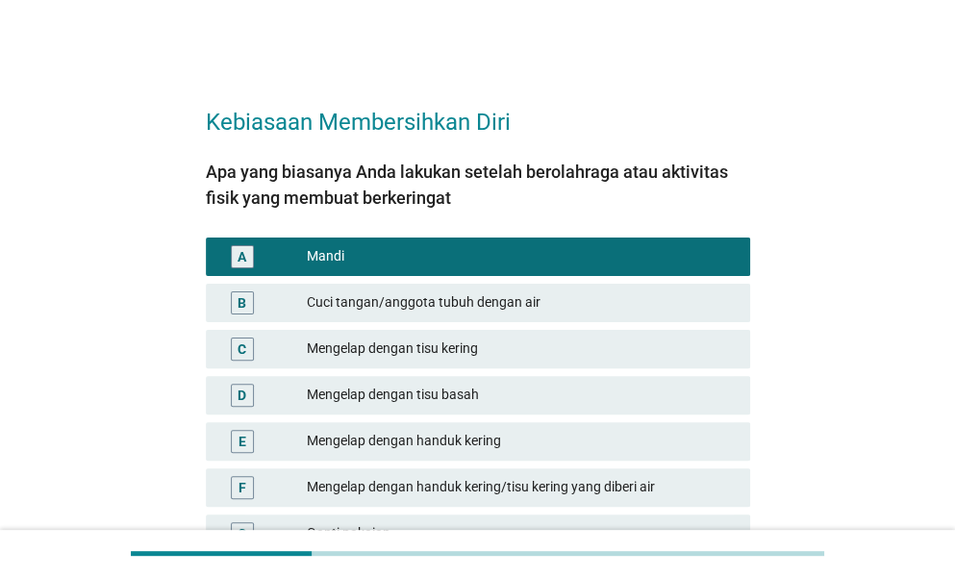
scroll to position [221, 0]
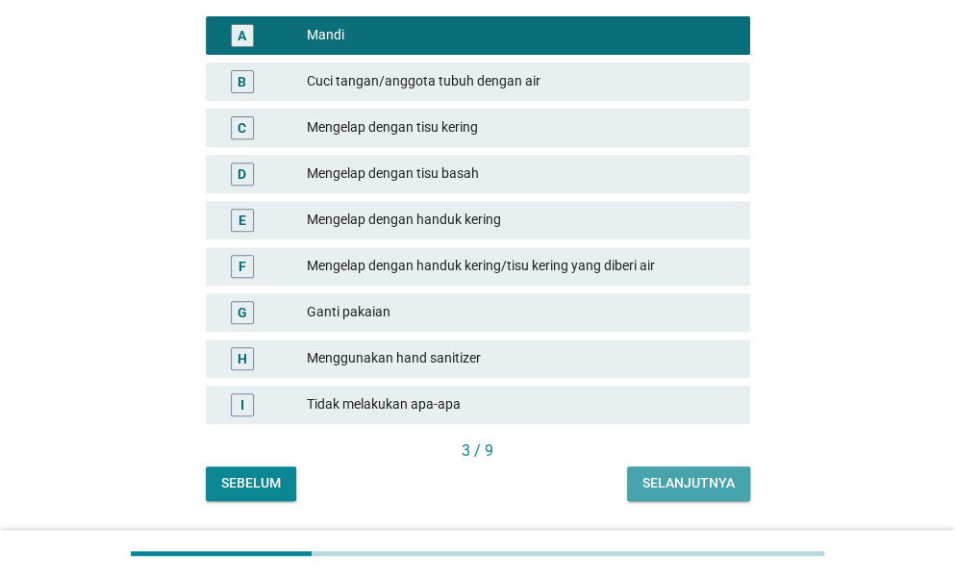
click at [661, 484] on div "Selanjutnya" at bounding box center [688, 483] width 92 height 20
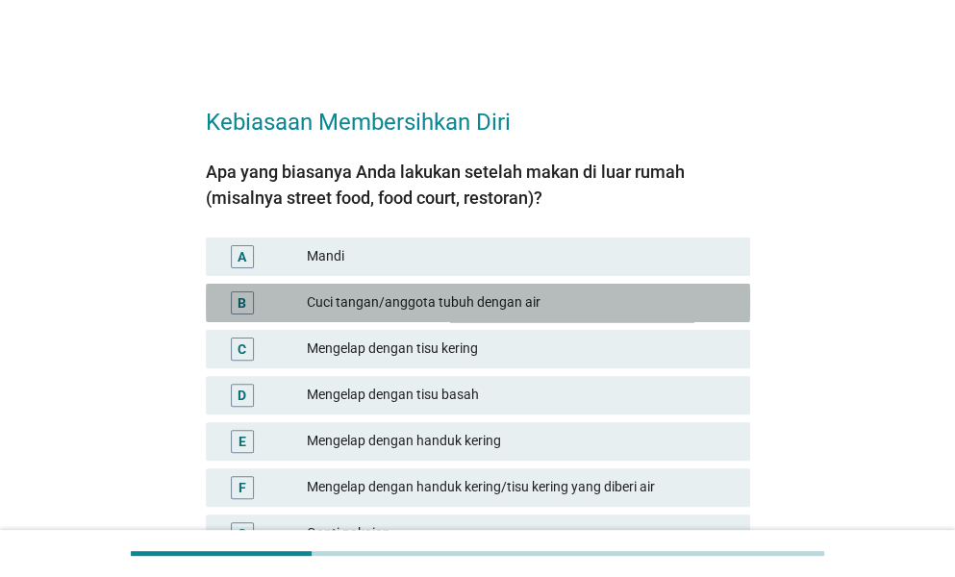
click at [485, 320] on div "B Cuci tangan/anggota tubuh dengan air" at bounding box center [478, 303] width 544 height 38
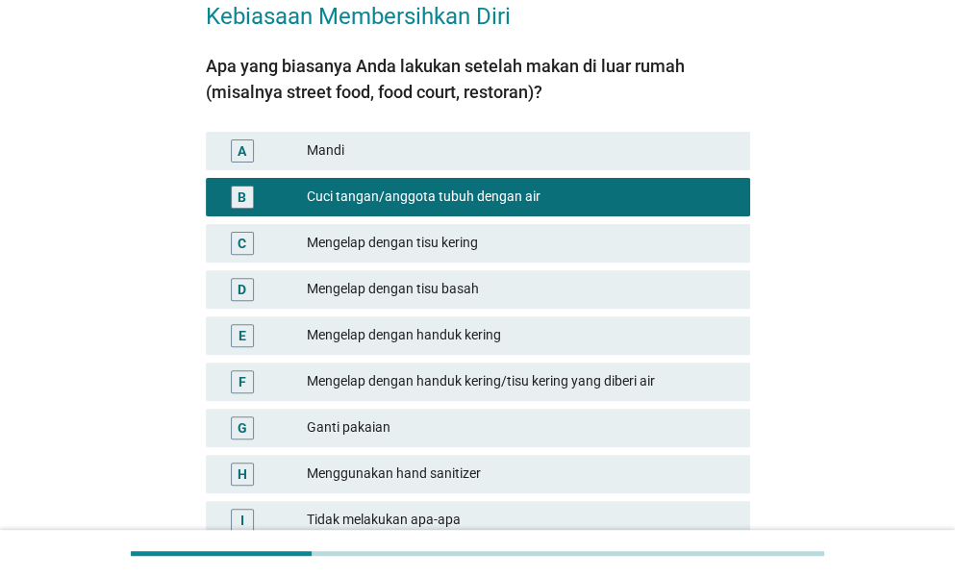
scroll to position [277, 0]
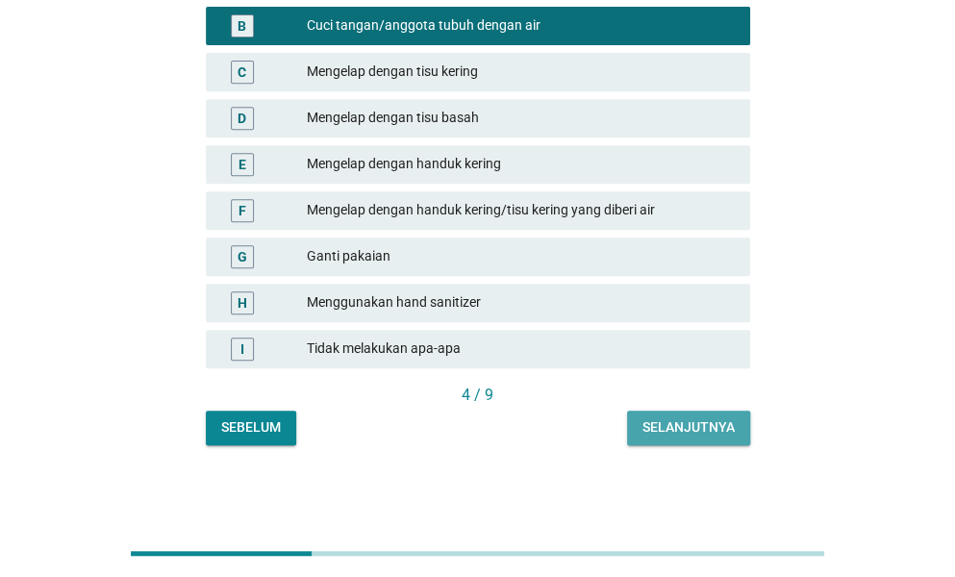
click at [668, 422] on div "Selanjutnya" at bounding box center [688, 427] width 92 height 20
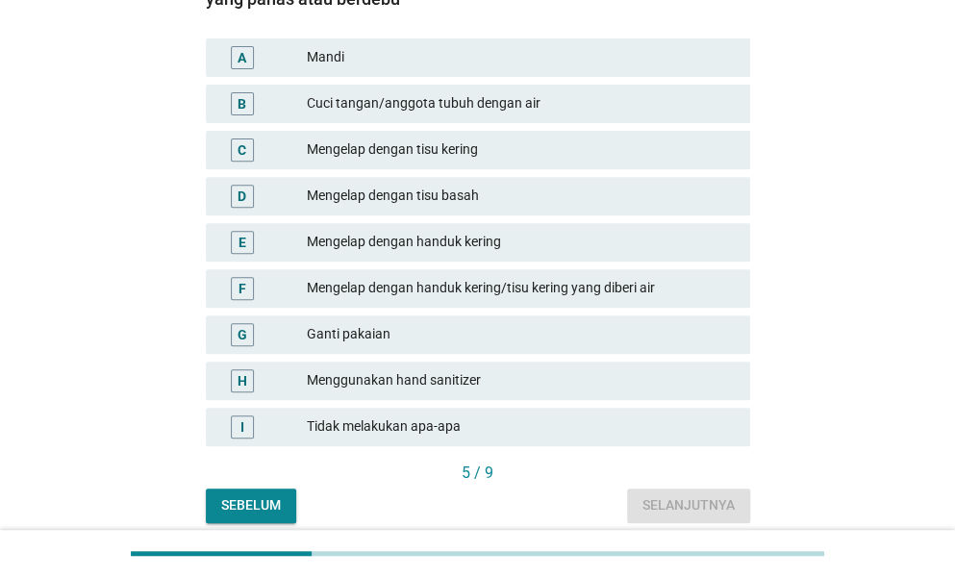
scroll to position [200, 0]
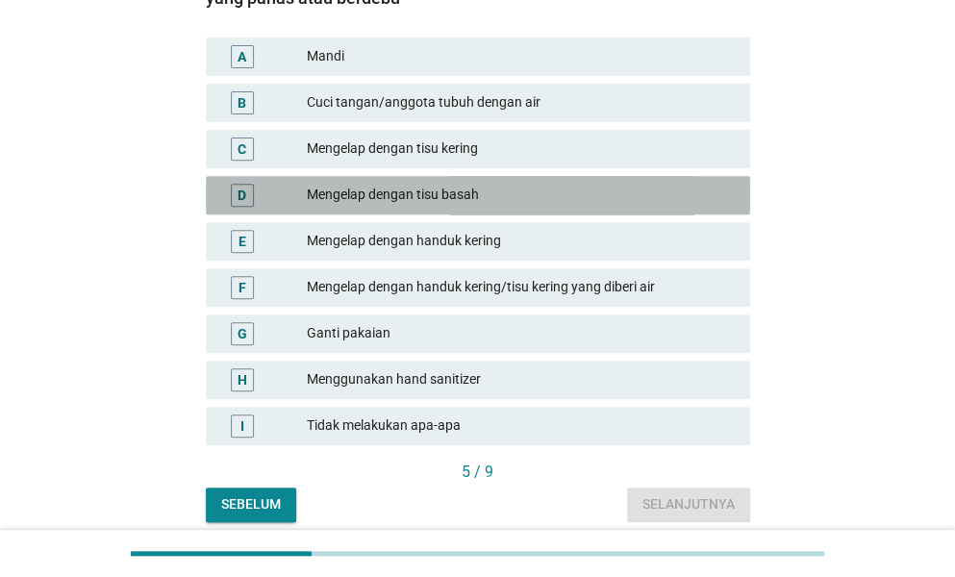
click at [406, 201] on div "Mengelap dengan tisu basah" at bounding box center [521, 195] width 428 height 23
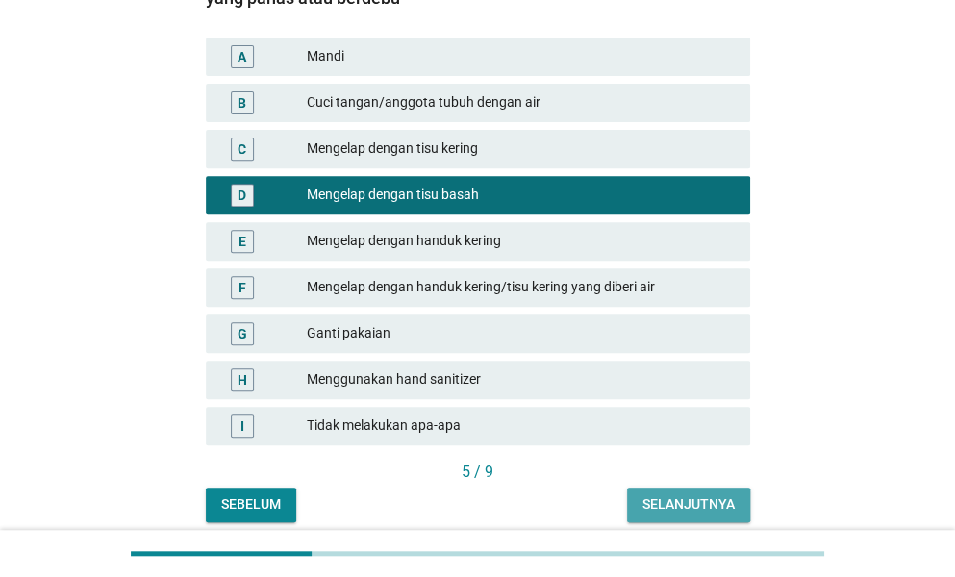
click at [682, 507] on div "Selanjutnya" at bounding box center [688, 504] width 92 height 20
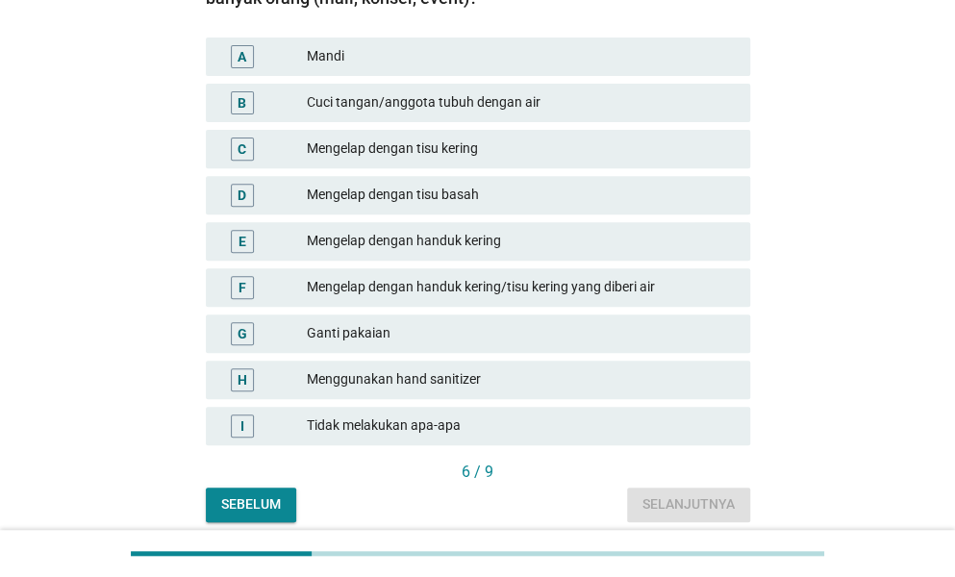
scroll to position [0, 0]
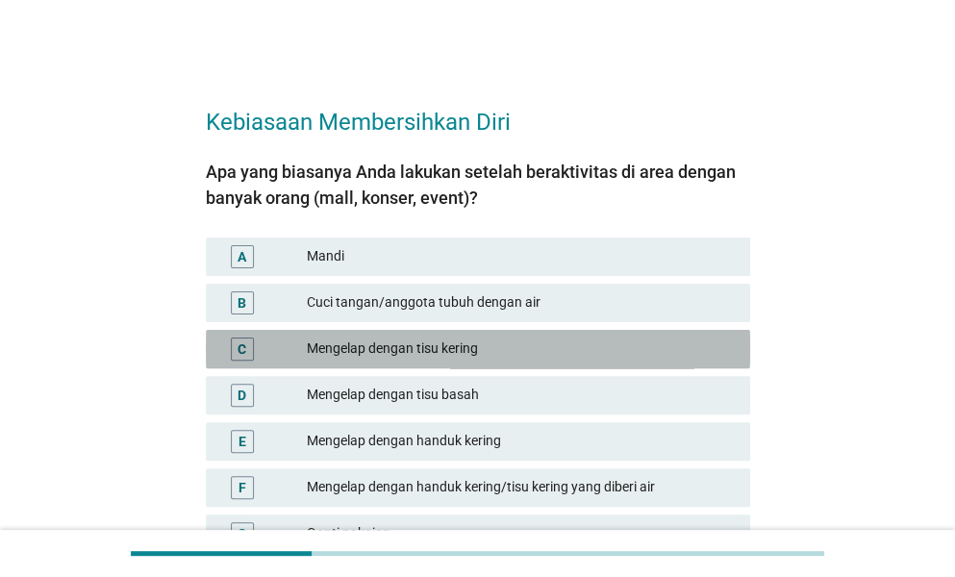
click at [490, 339] on div "Mengelap dengan tisu kering" at bounding box center [521, 348] width 428 height 23
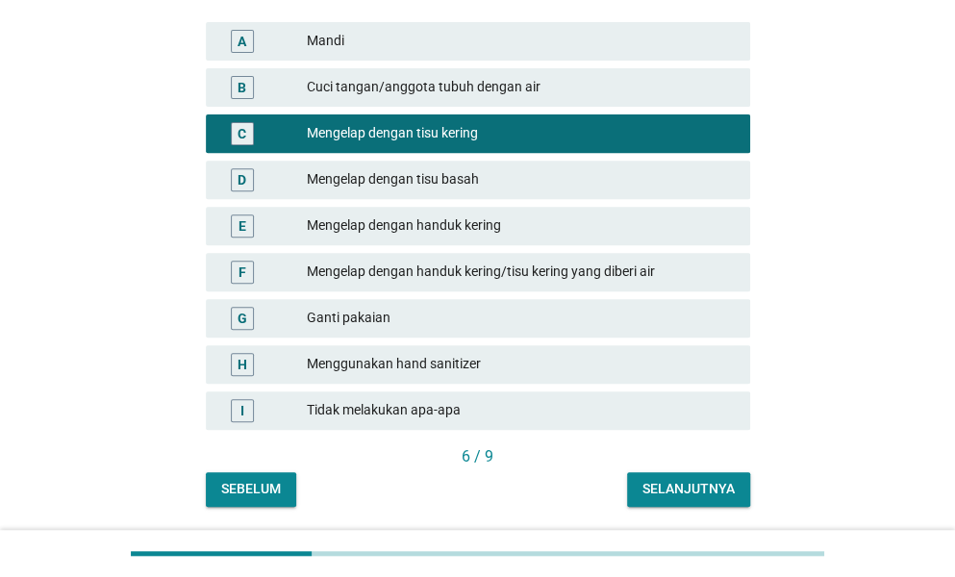
scroll to position [277, 0]
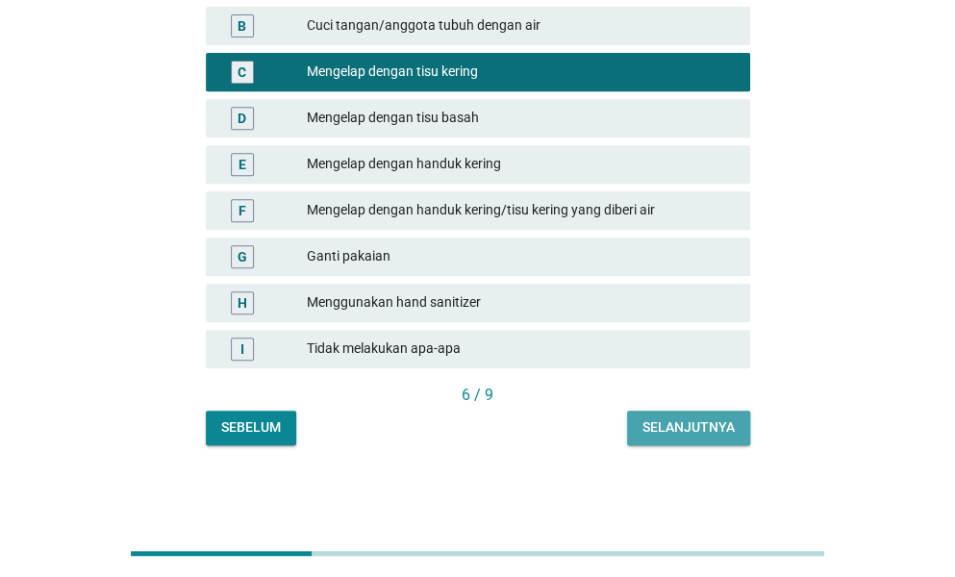
click at [679, 418] on div "Selanjutnya" at bounding box center [688, 427] width 92 height 20
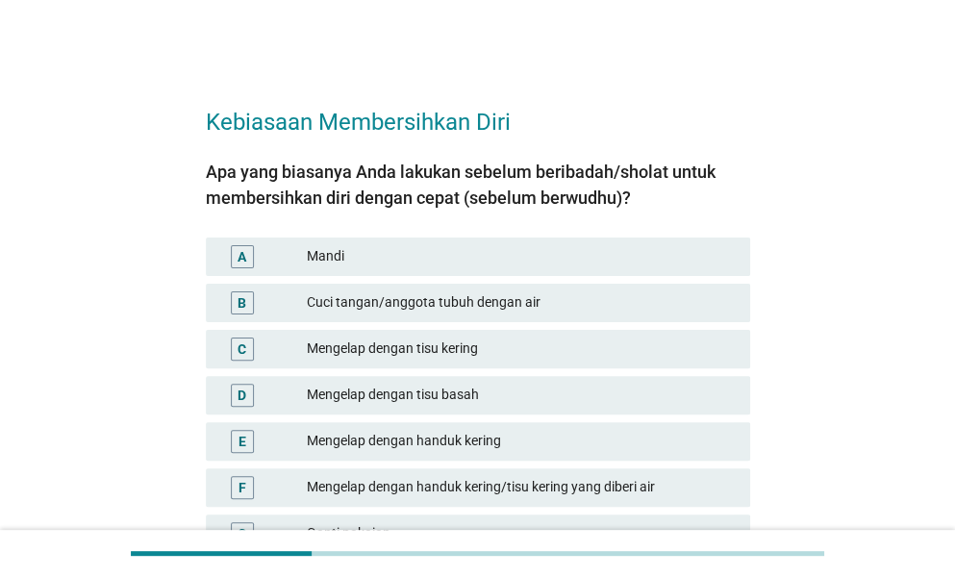
click at [502, 345] on div "Mengelap dengan tisu kering" at bounding box center [521, 348] width 428 height 23
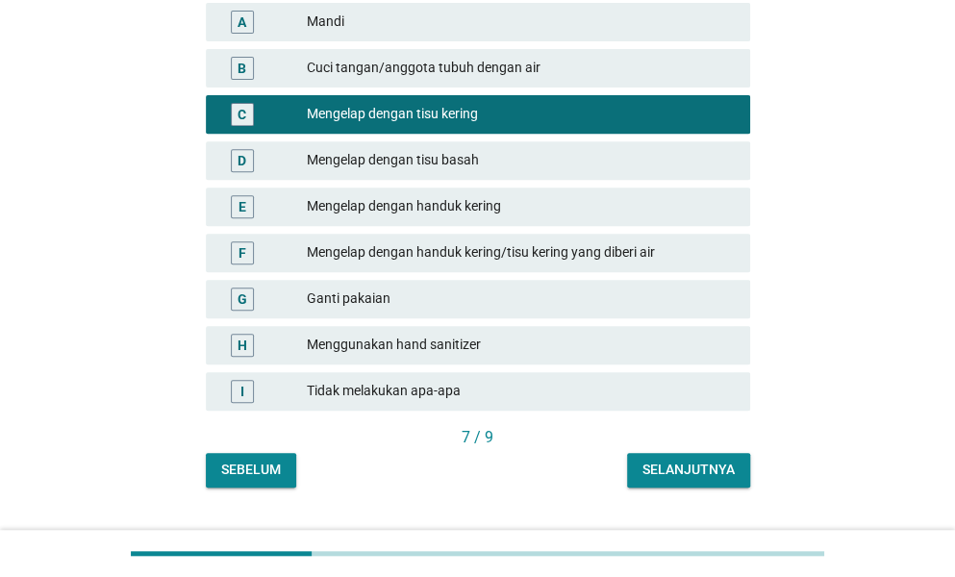
scroll to position [277, 0]
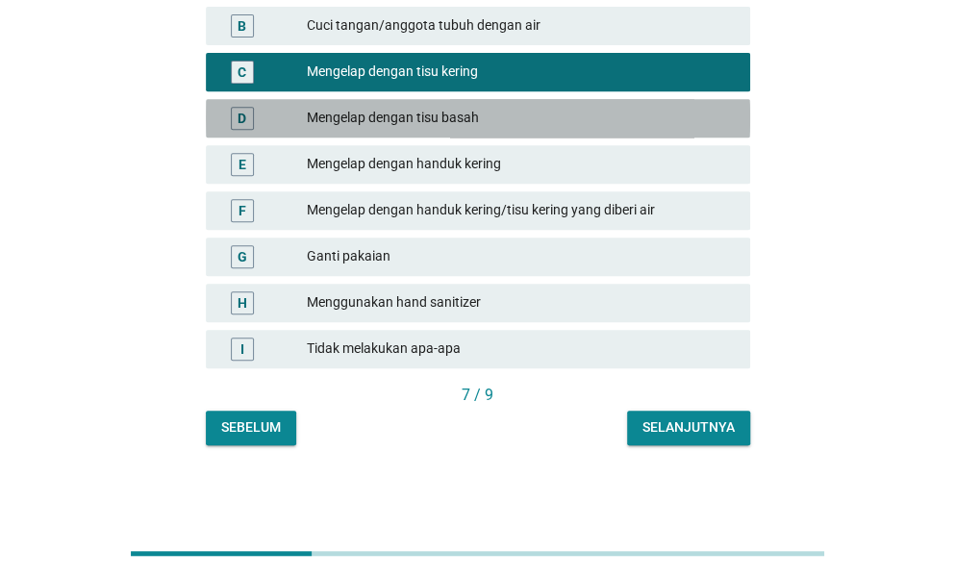
click at [561, 127] on div "Mengelap dengan tisu basah" at bounding box center [521, 118] width 428 height 23
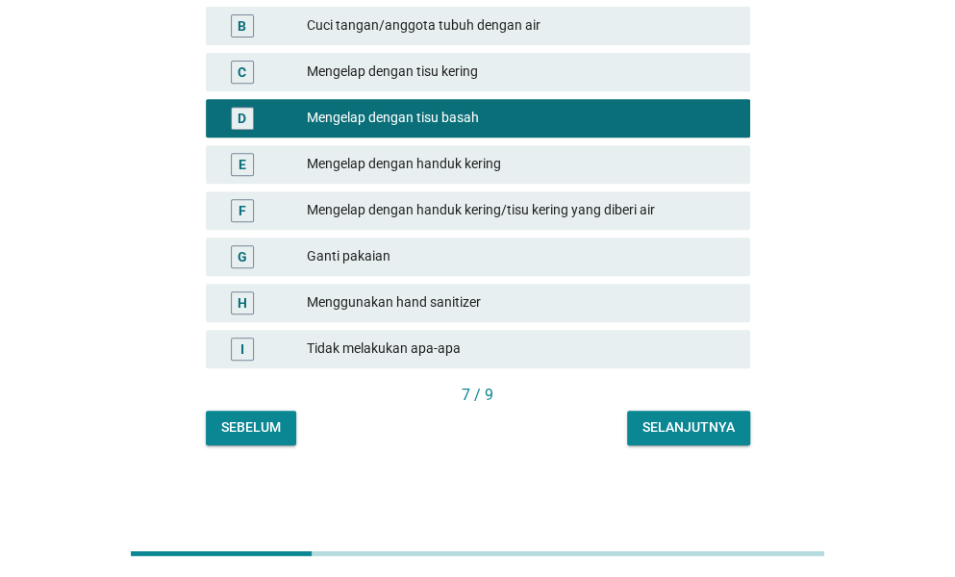
click at [498, 49] on div "C Mengelap dengan tisu kering" at bounding box center [478, 72] width 552 height 46
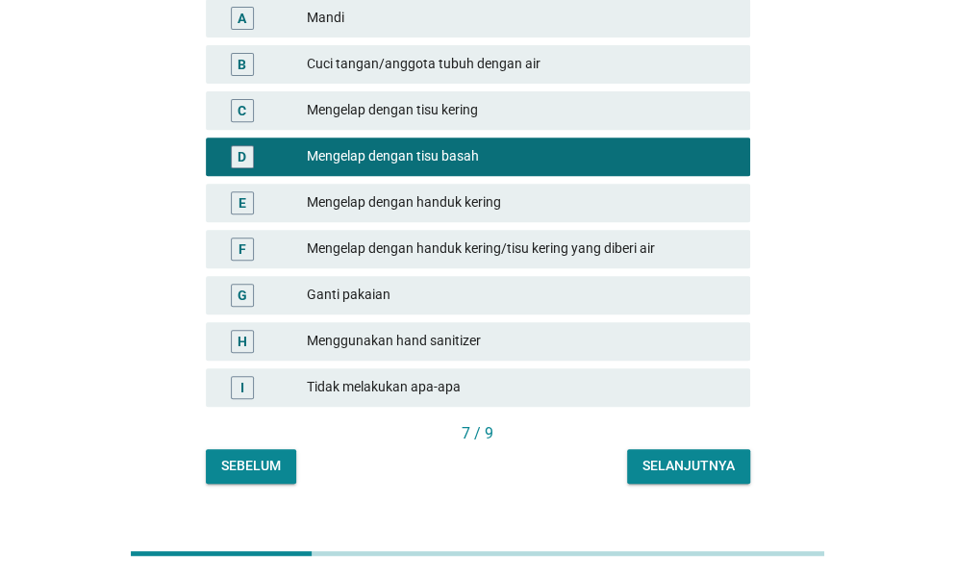
scroll to position [200, 0]
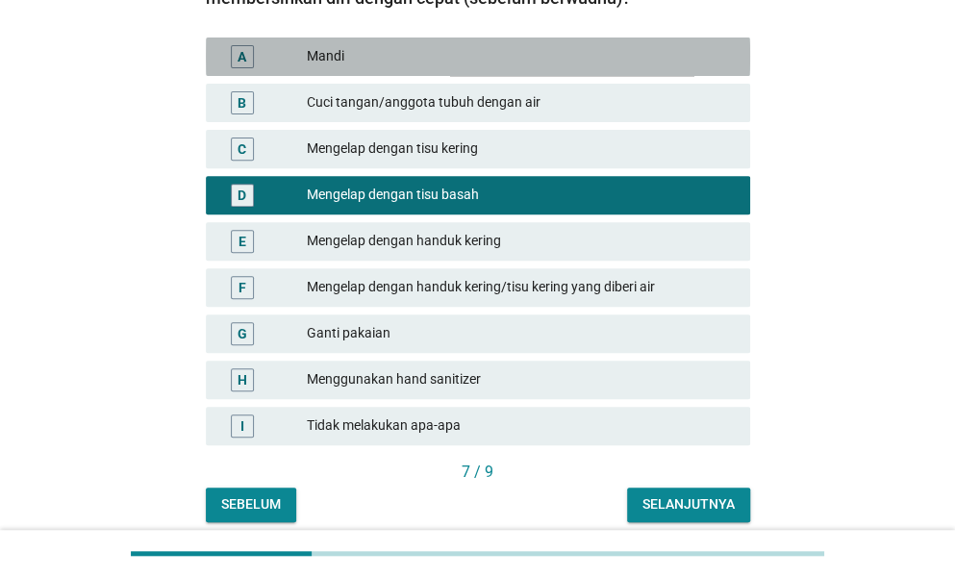
click at [498, 49] on div "Mandi" at bounding box center [521, 56] width 428 height 23
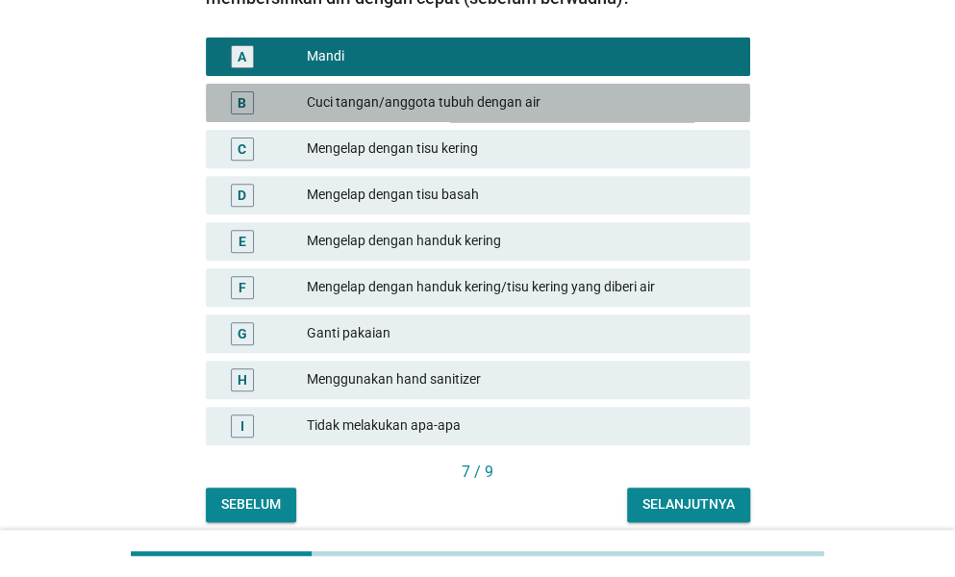
click at [490, 104] on div "Cuci tangan/anggota tubuh dengan air" at bounding box center [521, 102] width 428 height 23
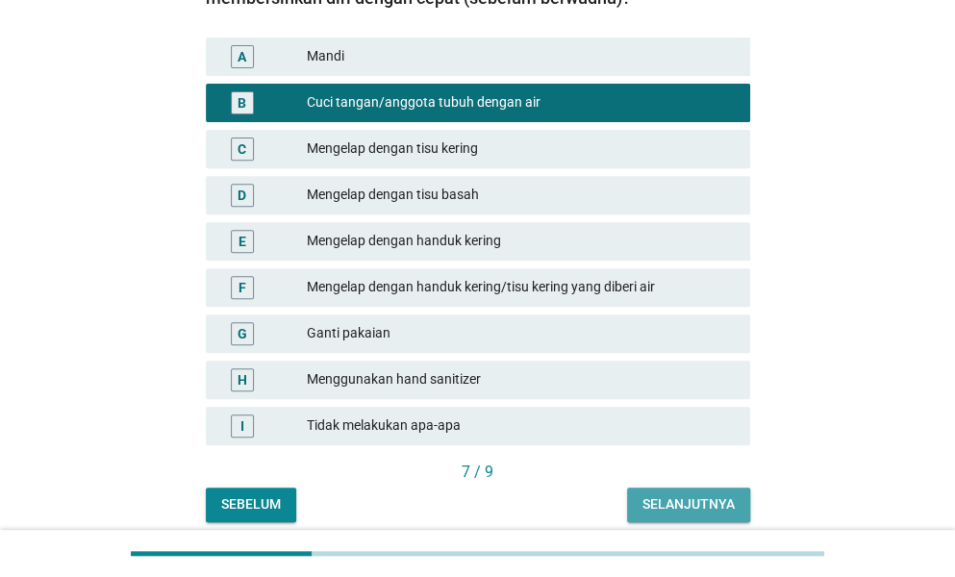
click at [673, 502] on div "Selanjutnya" at bounding box center [688, 504] width 92 height 20
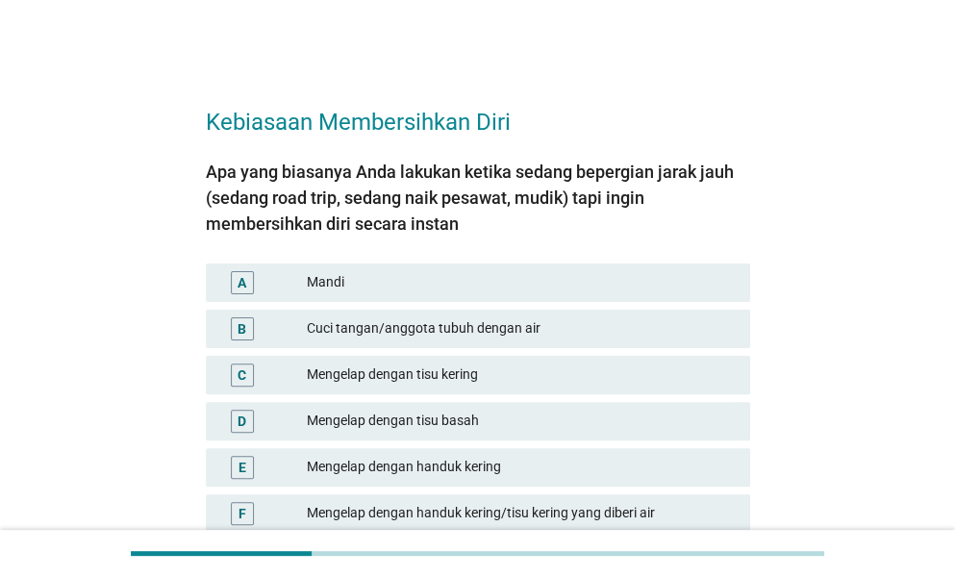
click at [548, 271] on div "Mandi" at bounding box center [521, 282] width 428 height 23
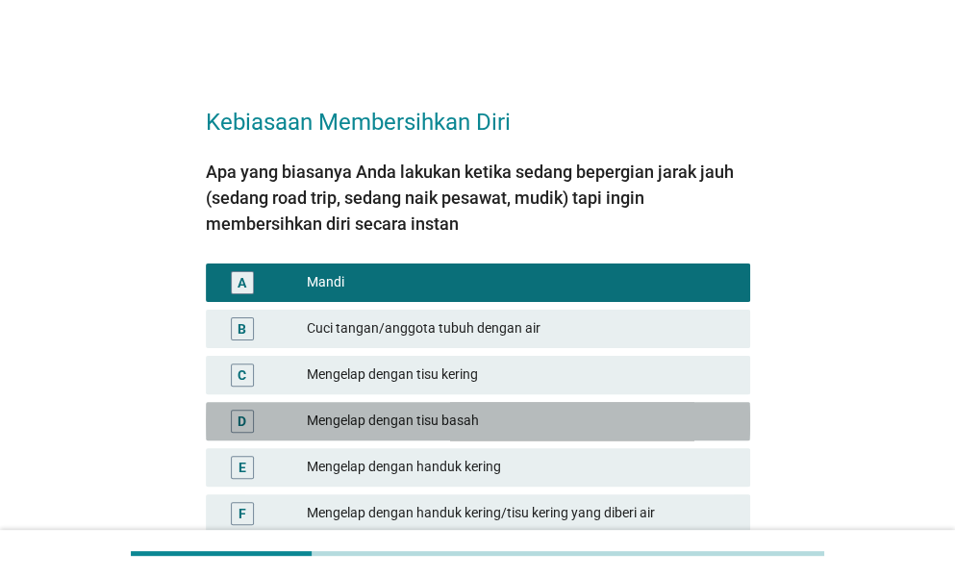
click at [468, 430] on div "Mengelap dengan tisu basah" at bounding box center [521, 421] width 428 height 23
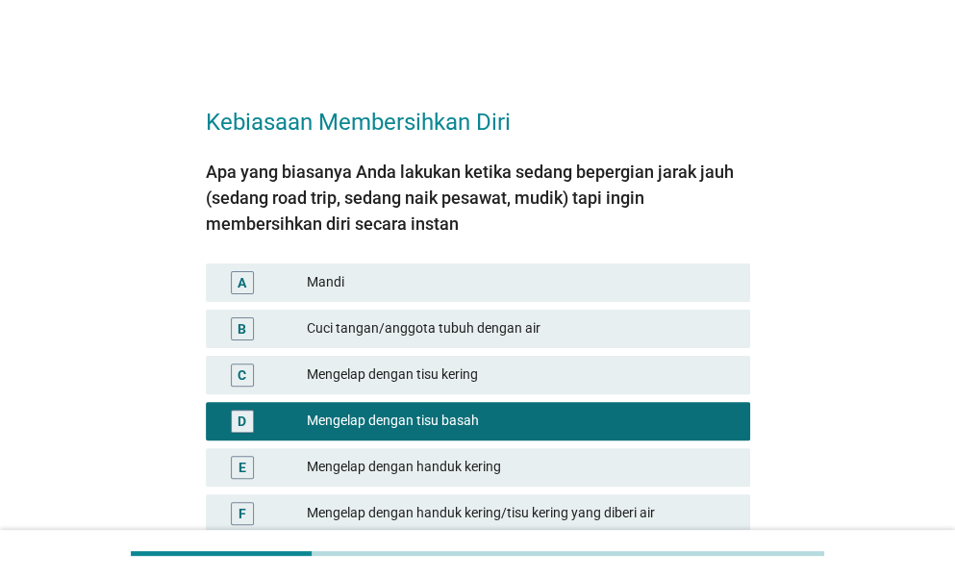
scroll to position [248, 0]
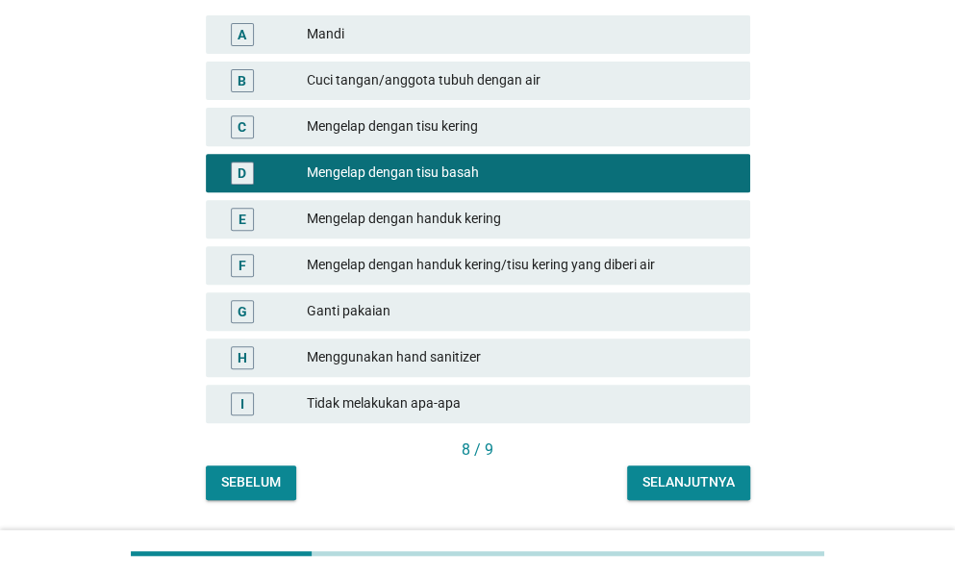
click at [683, 484] on div "Selanjutnya" at bounding box center [688, 482] width 92 height 20
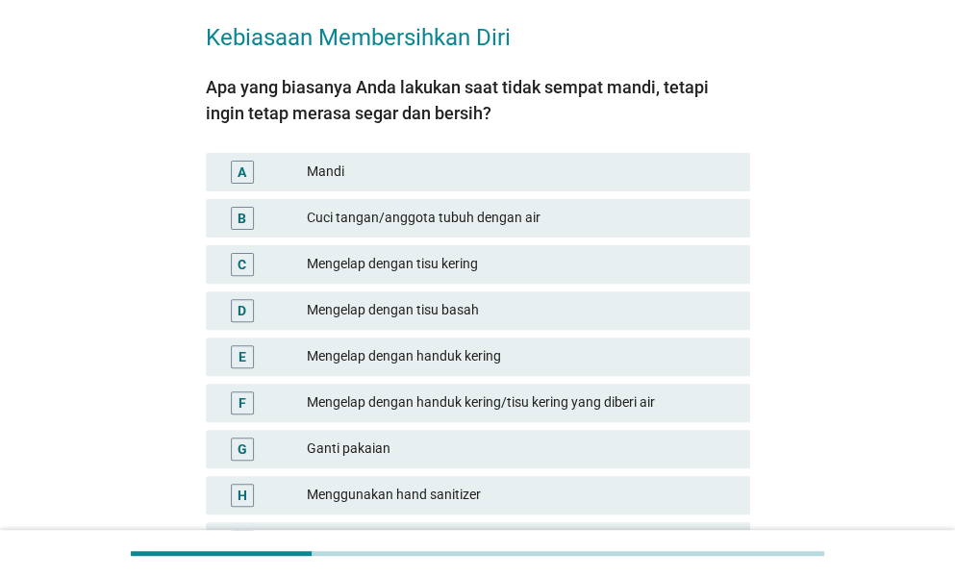
scroll to position [85, 0]
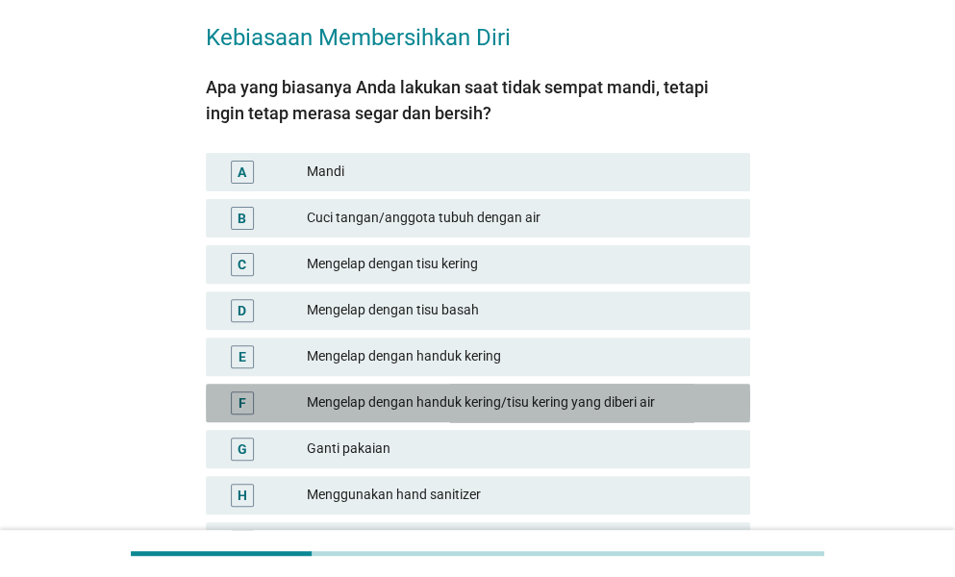
click at [457, 393] on div "Mengelap dengan handuk kering/tisu kering yang diberi air" at bounding box center [521, 402] width 428 height 23
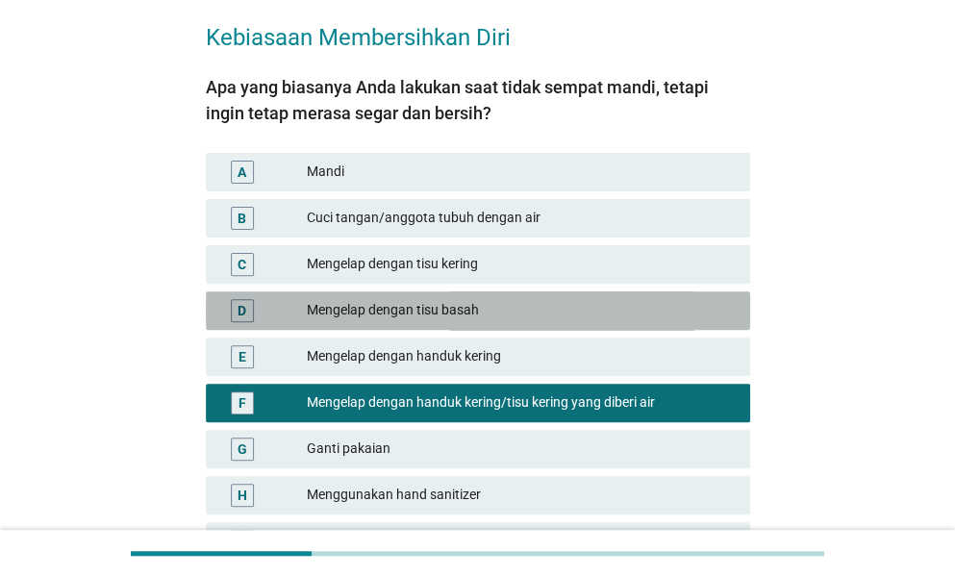
click at [482, 306] on div "Mengelap dengan tisu basah" at bounding box center [521, 310] width 428 height 23
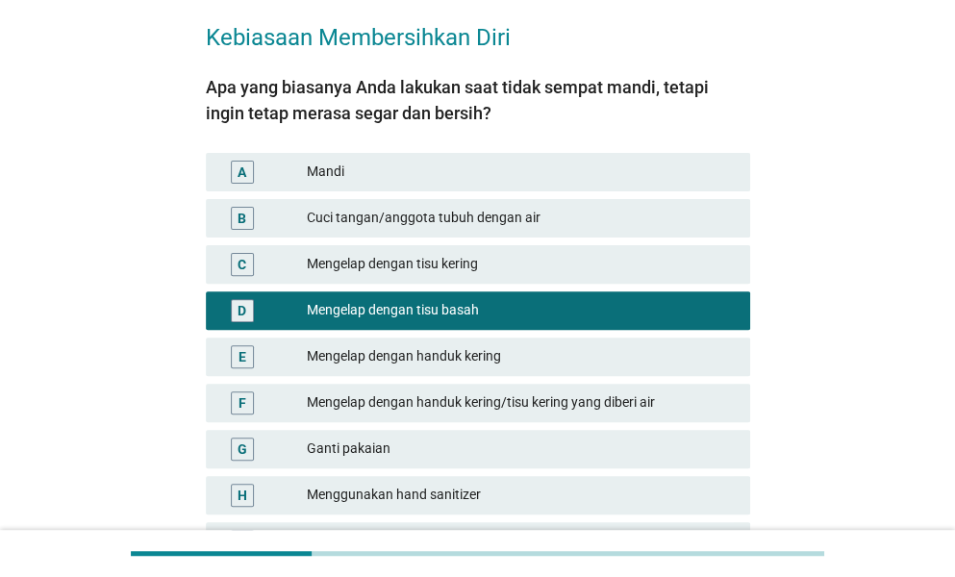
click at [478, 443] on div "Ganti pakaian" at bounding box center [521, 448] width 428 height 23
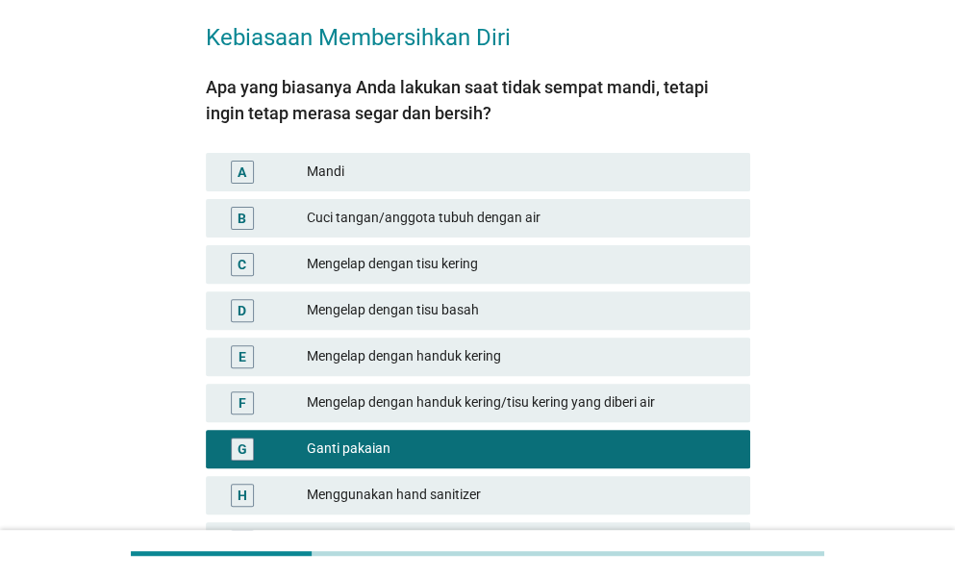
scroll to position [241, 0]
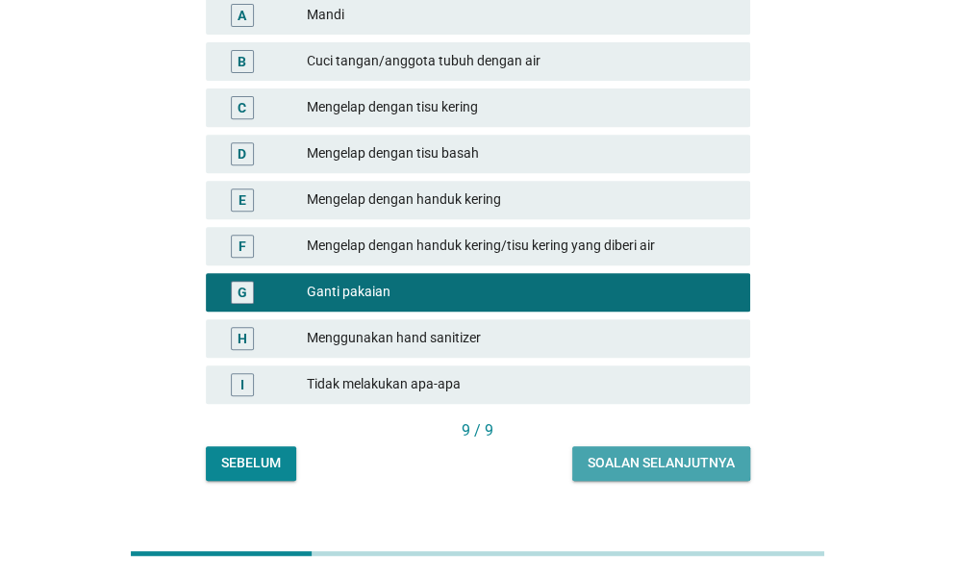
click at [721, 477] on button "Soalan selanjutnya" at bounding box center [661, 463] width 178 height 35
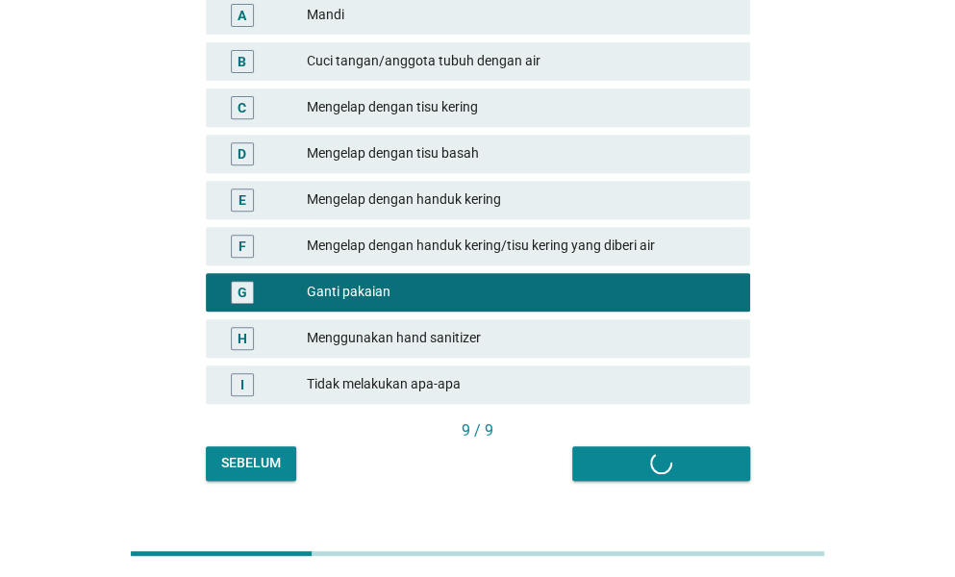
scroll to position [0, 0]
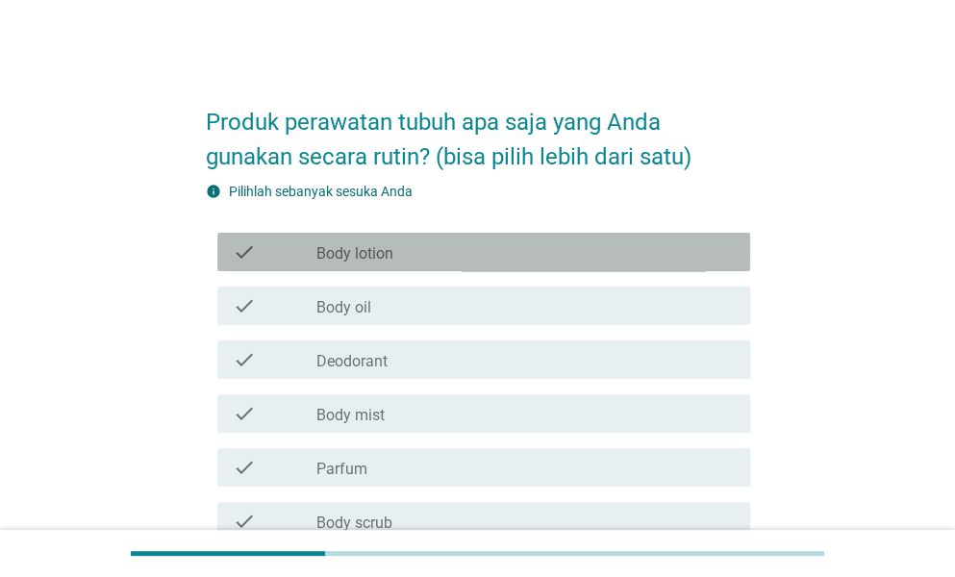
click at [425, 244] on div "check_box_outline_blank Body lotion" at bounding box center [525, 251] width 418 height 23
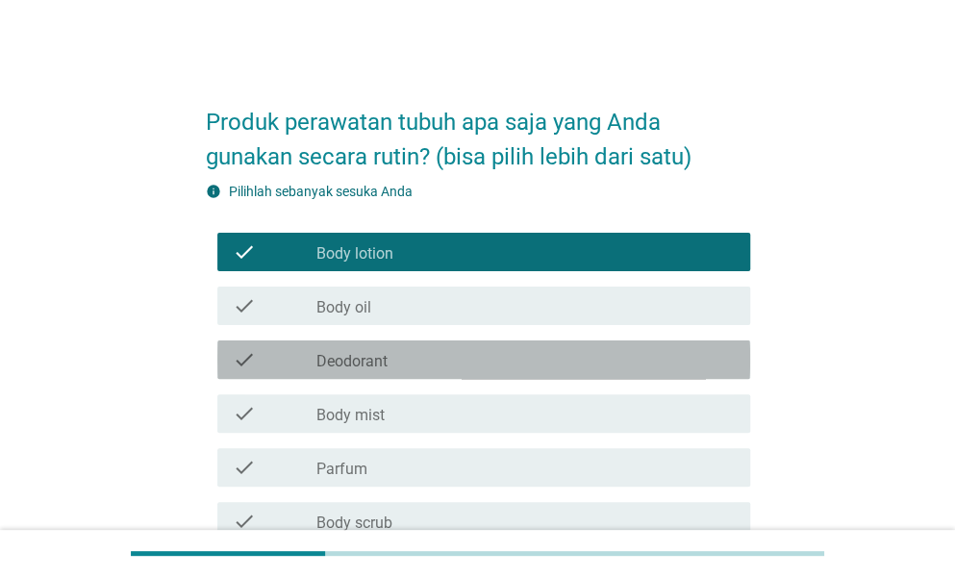
click at [408, 366] on div "check_box_outline_blank Deodorant" at bounding box center [525, 359] width 418 height 23
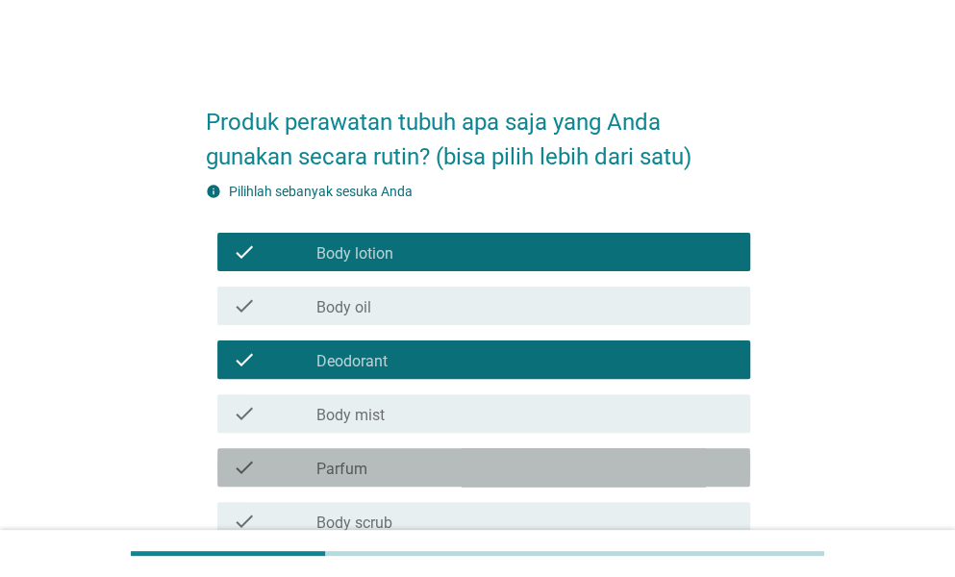
click at [435, 463] on div "check_box_outline_blank Parfum" at bounding box center [525, 467] width 418 height 23
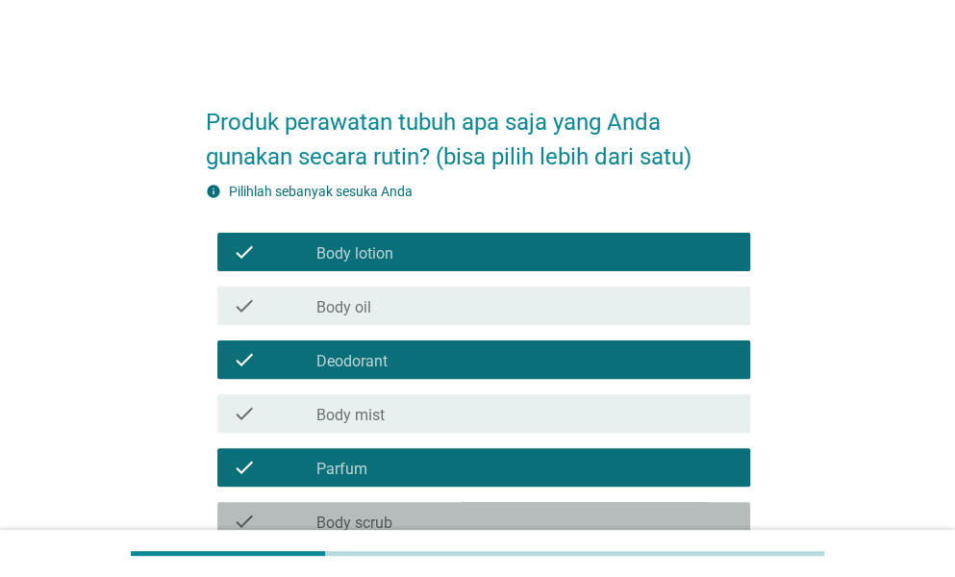
click at [448, 522] on div "check_box_outline_blank Body scrub" at bounding box center [525, 521] width 418 height 23
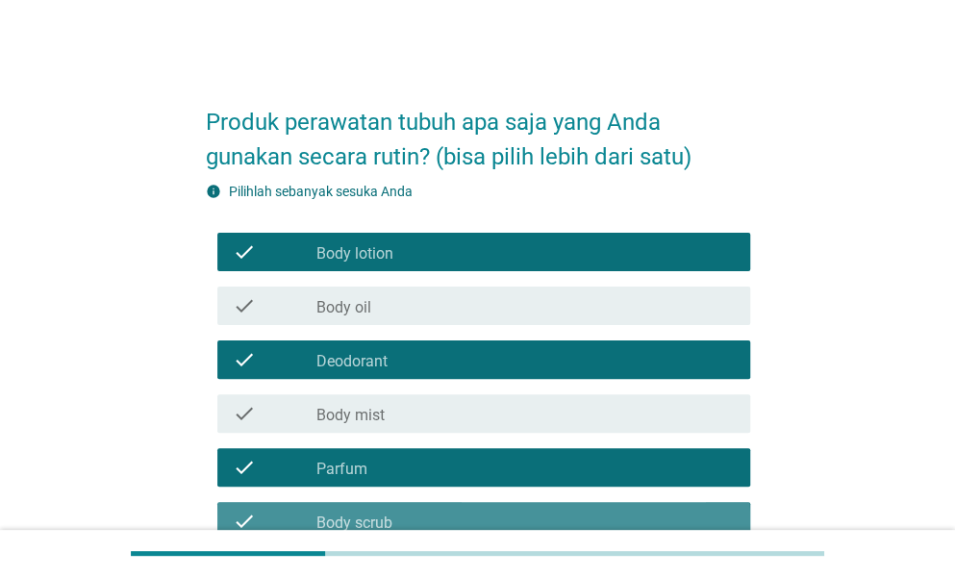
click at [471, 511] on div "check_box_outline_blank Body scrub" at bounding box center [525, 521] width 418 height 23
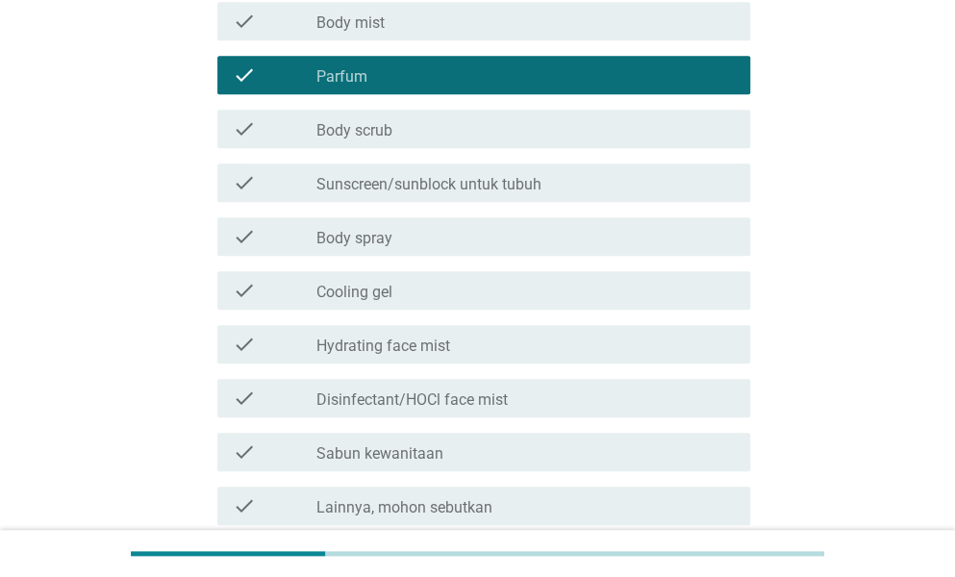
scroll to position [393, 0]
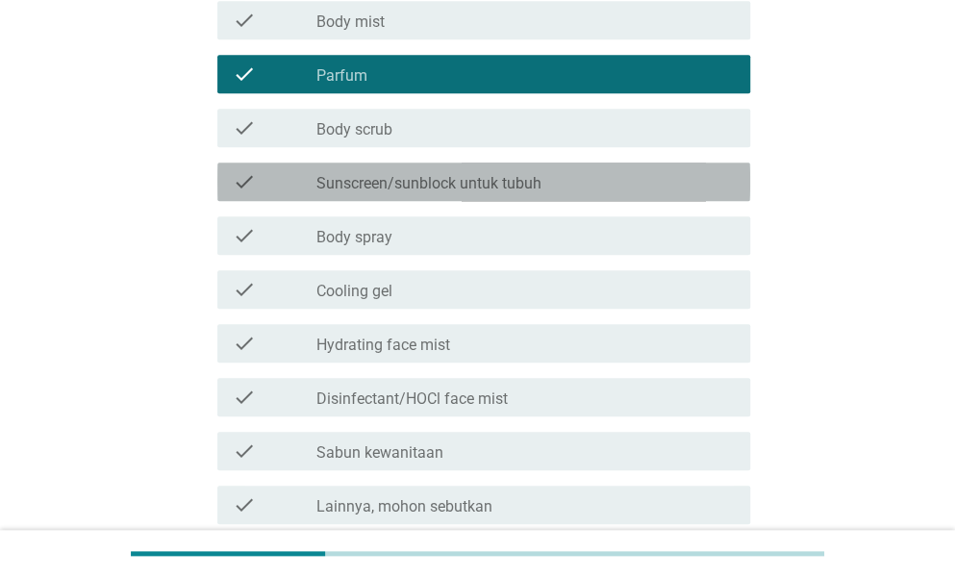
click at [424, 187] on label "Sunscreen/sunblock untuk tubuh" at bounding box center [428, 183] width 225 height 19
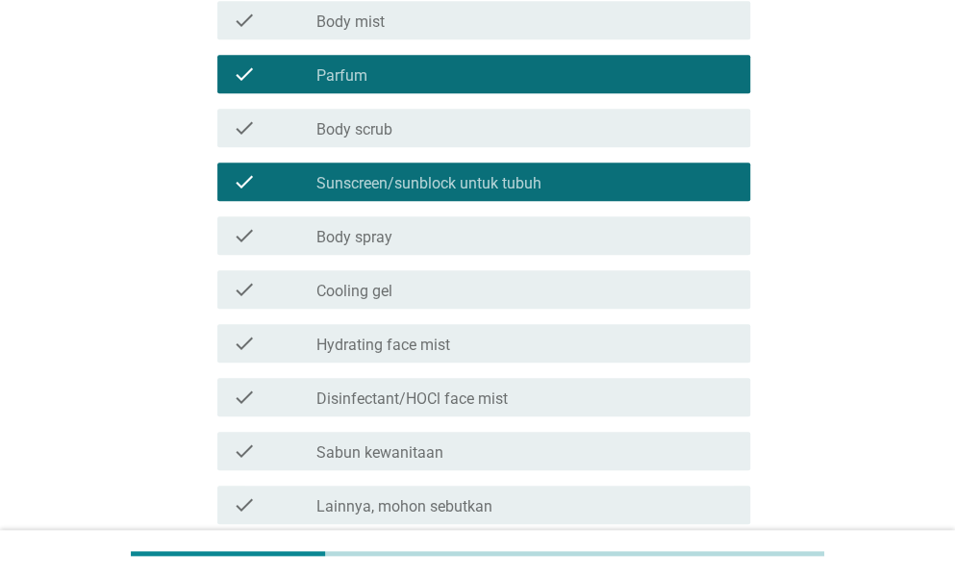
click at [435, 288] on div "check_box_outline_blank Cooling gel" at bounding box center [525, 289] width 418 height 23
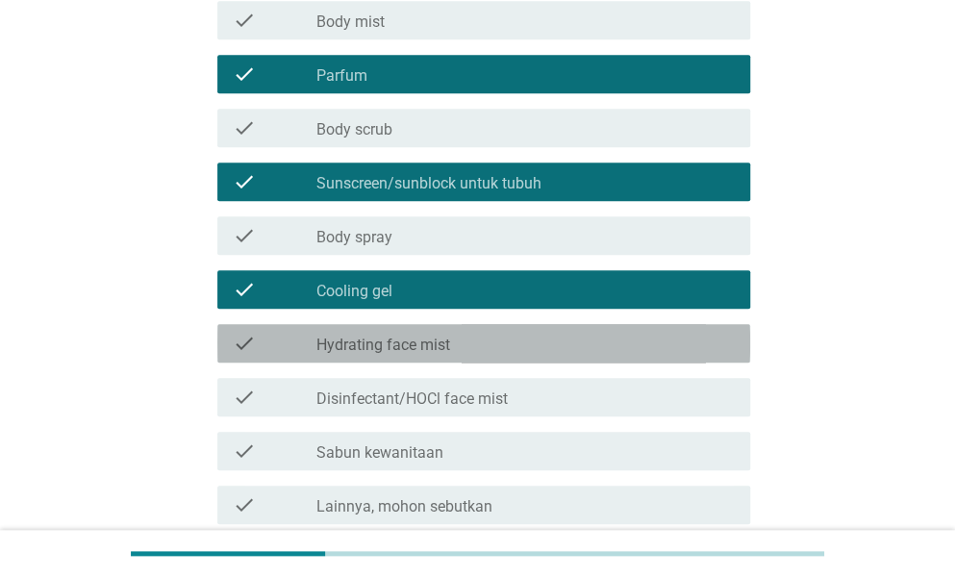
click at [445, 345] on label "Hydrating face mist" at bounding box center [383, 345] width 134 height 19
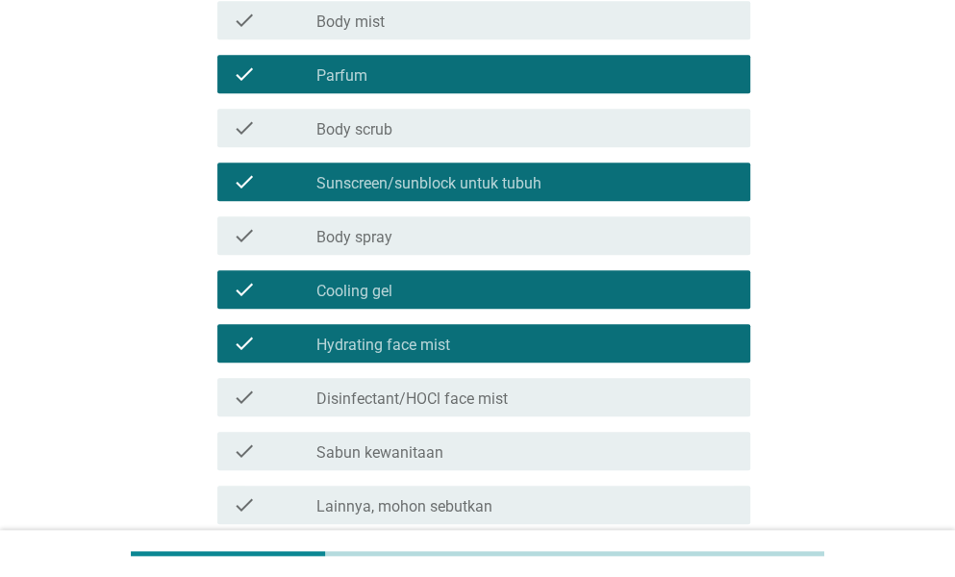
scroll to position [564, 0]
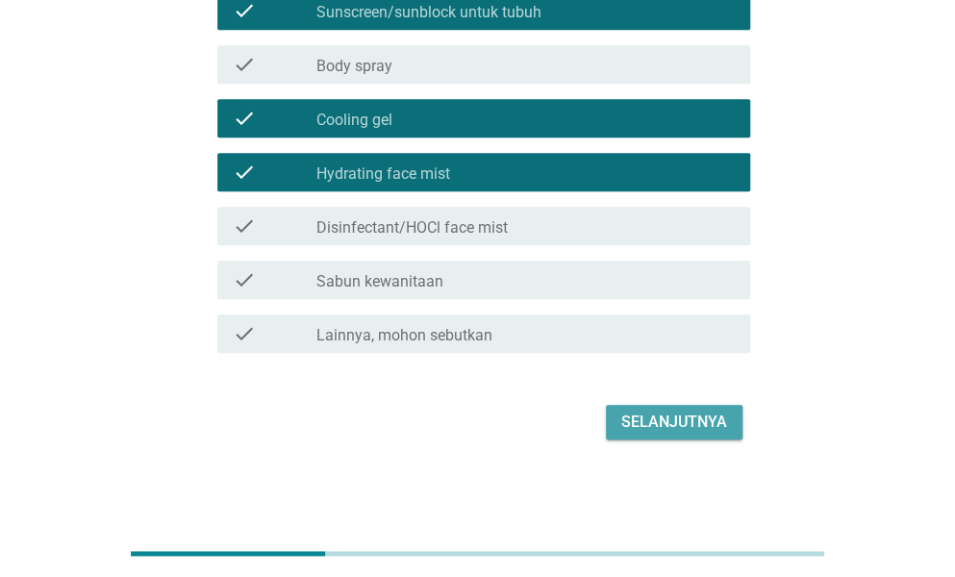
click at [668, 418] on div "Selanjutnya" at bounding box center [674, 422] width 106 height 23
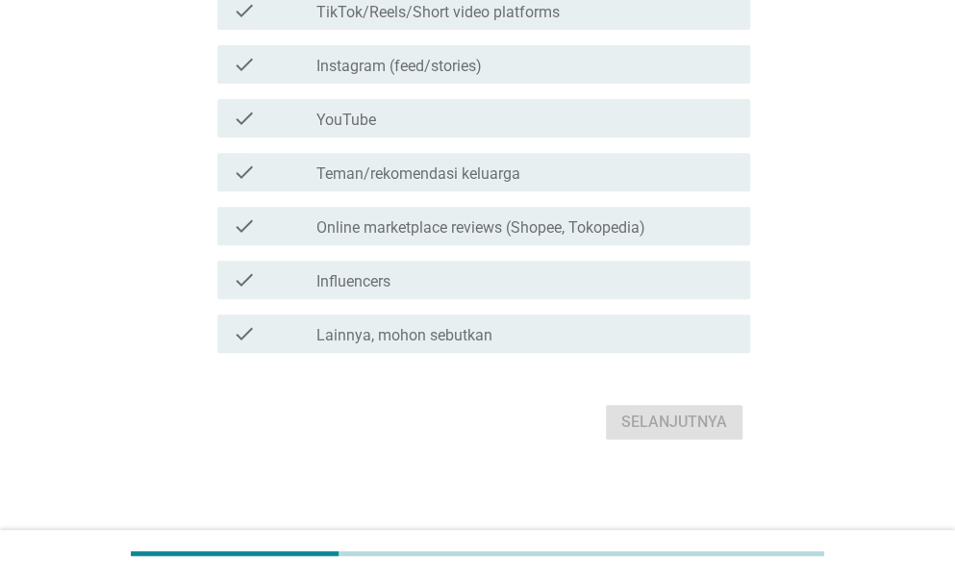
scroll to position [0, 0]
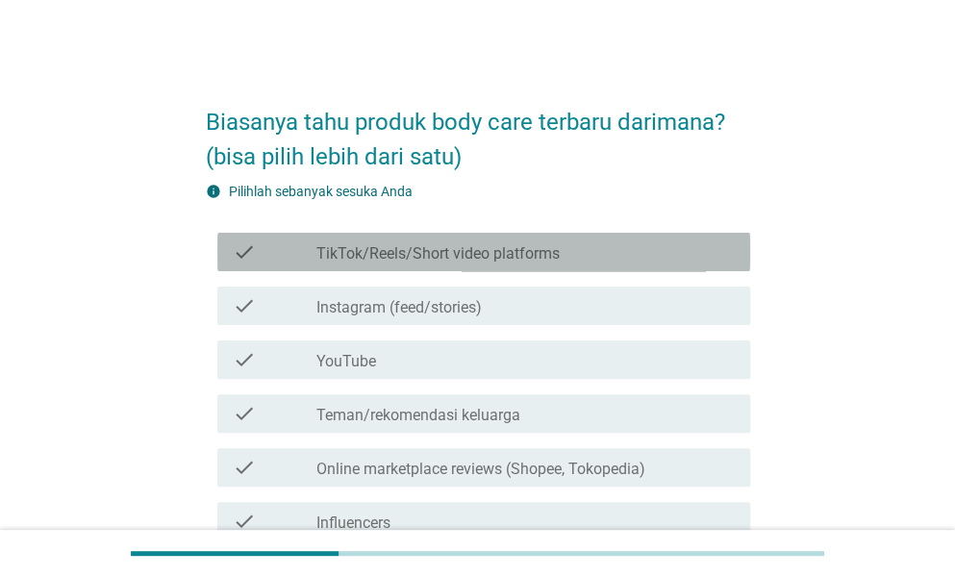
click at [469, 259] on label "TikTok/Reels/Short video platforms" at bounding box center [437, 253] width 243 height 19
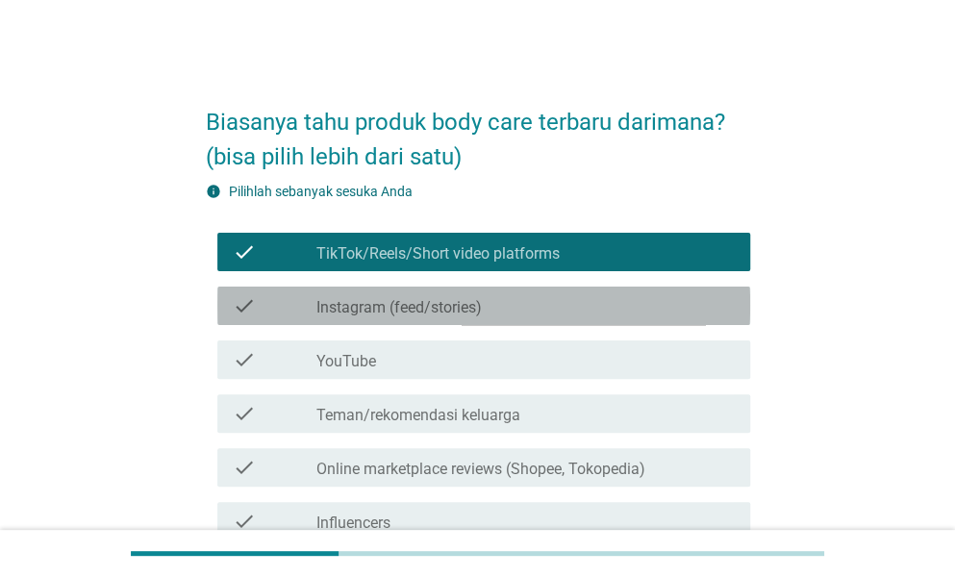
click at [471, 306] on label "Instagram (feed/stories)" at bounding box center [398, 307] width 165 height 19
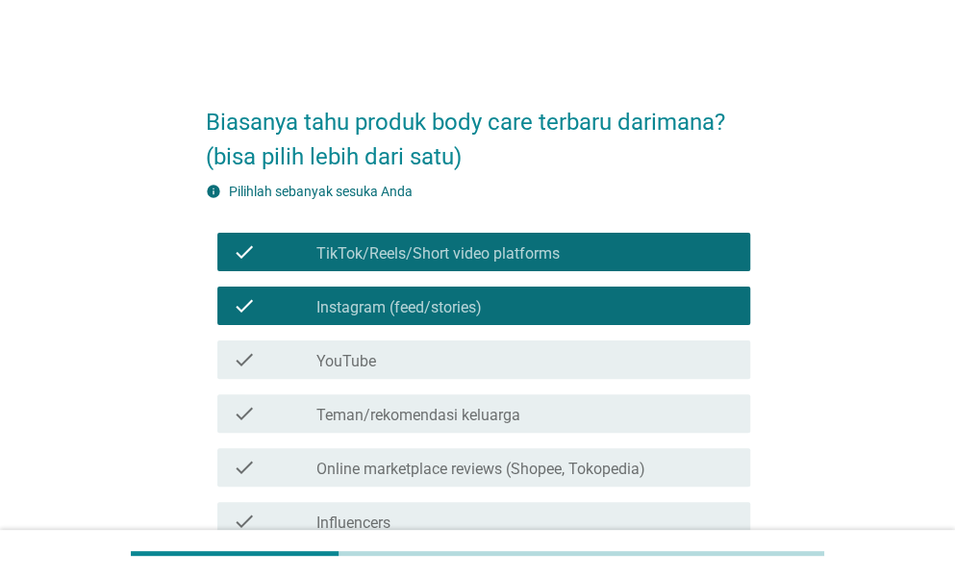
click at [558, 470] on label "Online marketplace reviews (Shopee, Tokopedia)" at bounding box center [480, 469] width 329 height 19
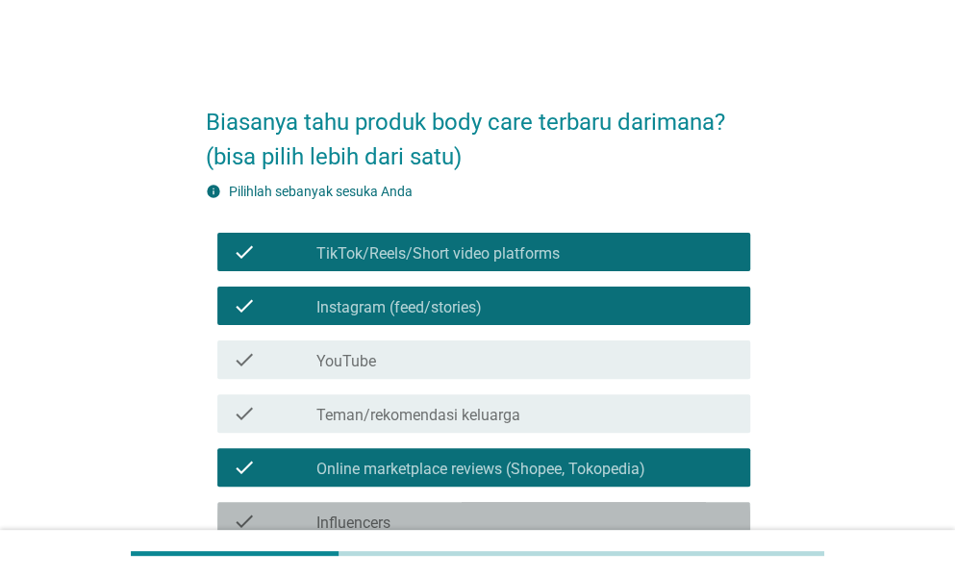
click at [677, 510] on div "check_box_outline_blank Influencers" at bounding box center [525, 521] width 418 height 23
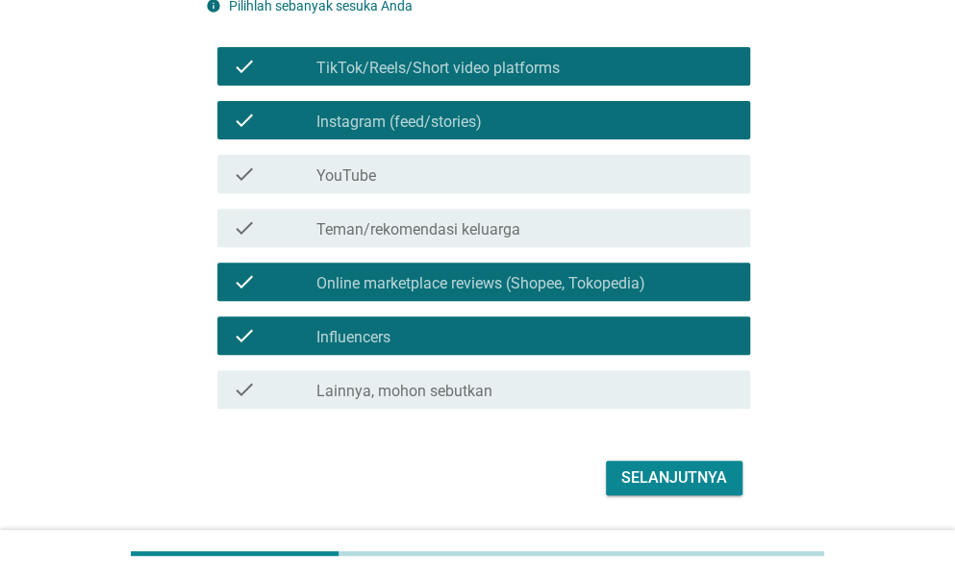
scroll to position [241, 0]
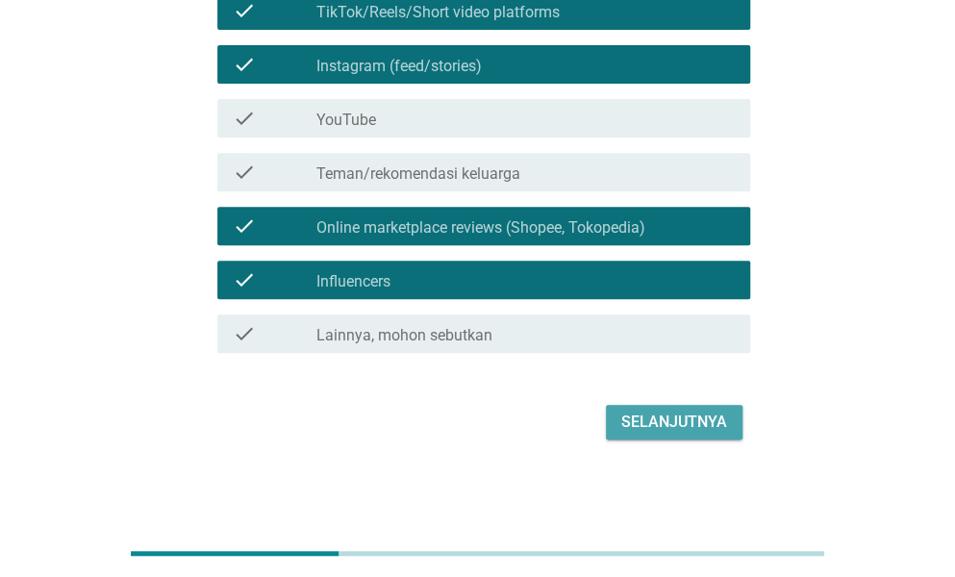
click at [680, 428] on div "Selanjutnya" at bounding box center [674, 422] width 106 height 23
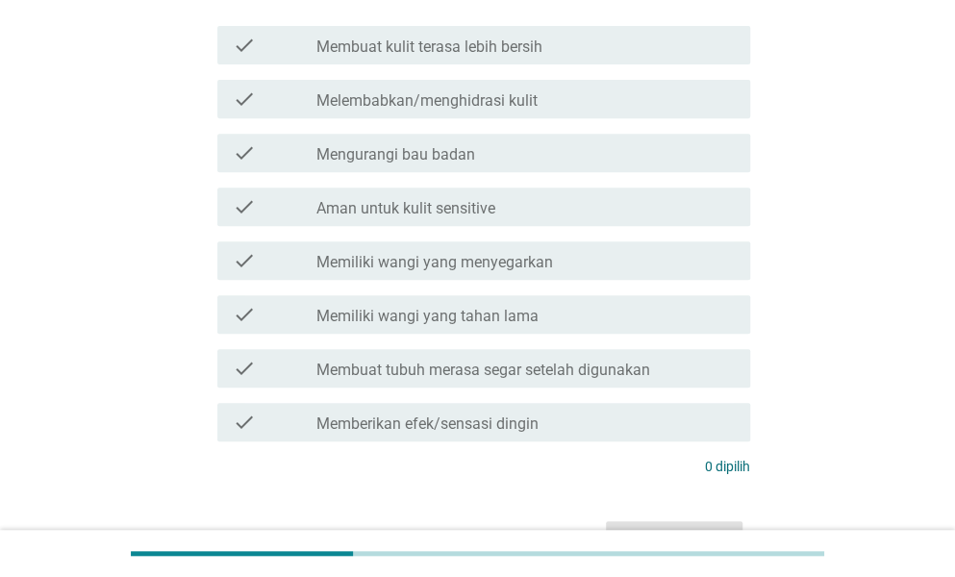
scroll to position [0, 0]
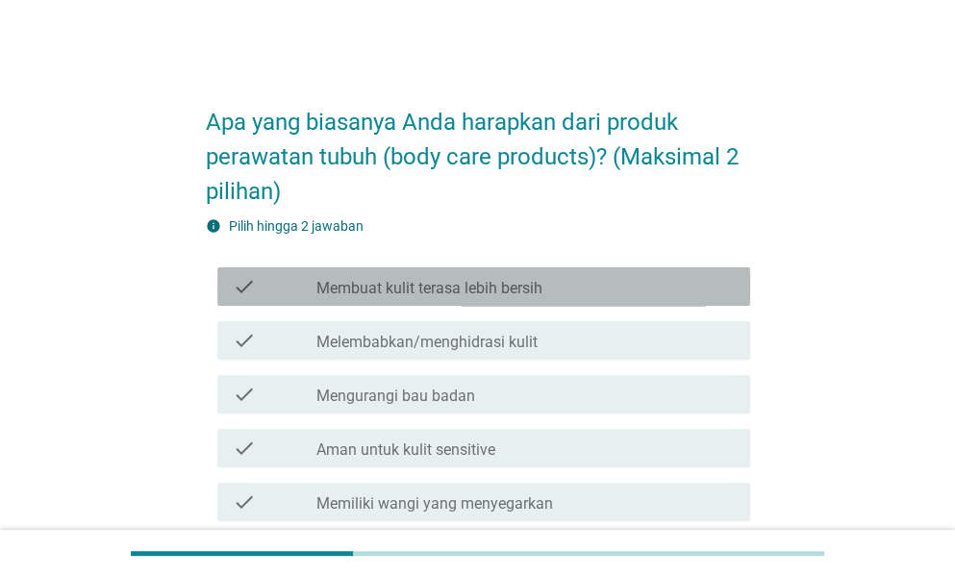
click at [543, 297] on div "check check_box_outline_blank Membuat kulit terasa lebih bersih" at bounding box center [483, 286] width 533 height 38
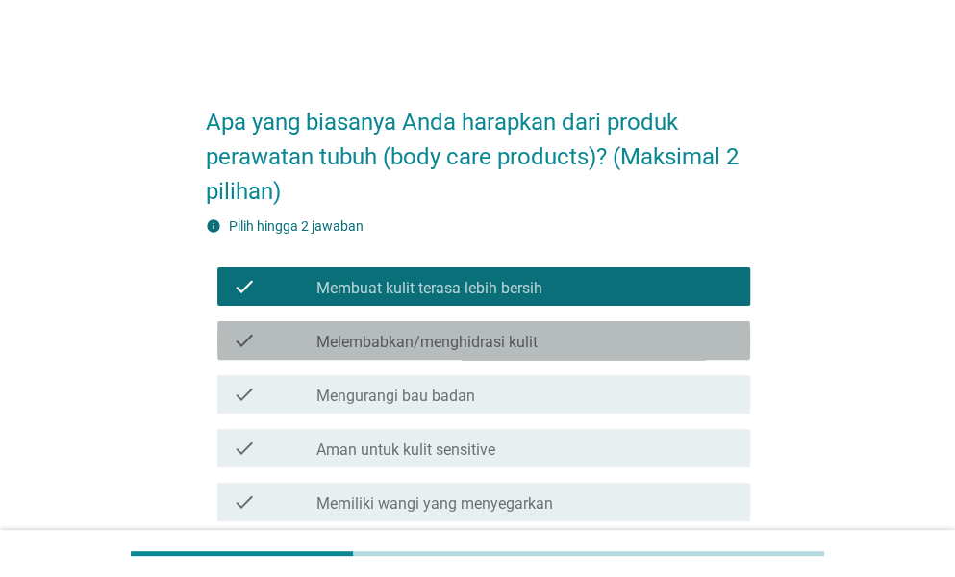
click at [544, 357] on div "check check_box_outline_blank Melembabkan/menghidrasi kulit" at bounding box center [483, 340] width 533 height 38
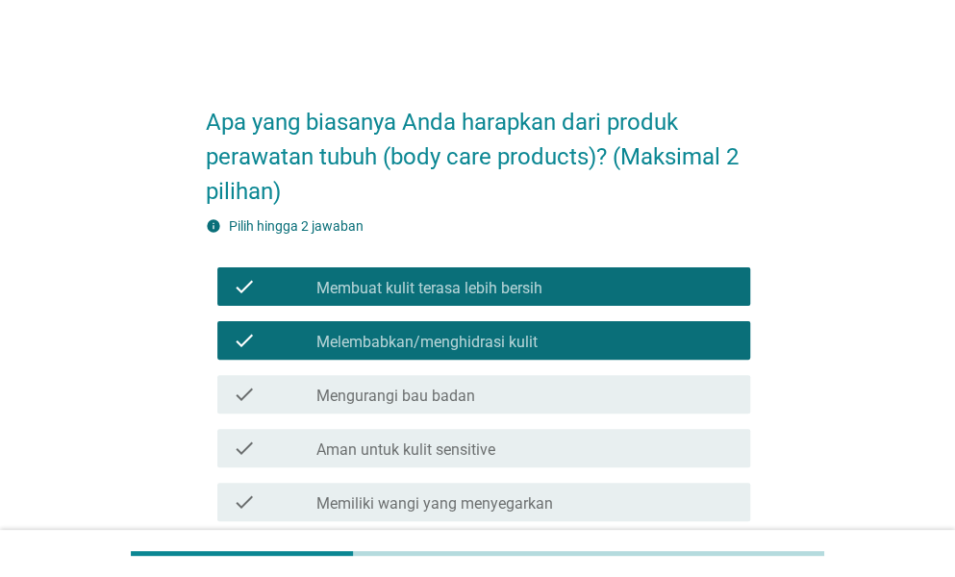
scroll to position [358, 0]
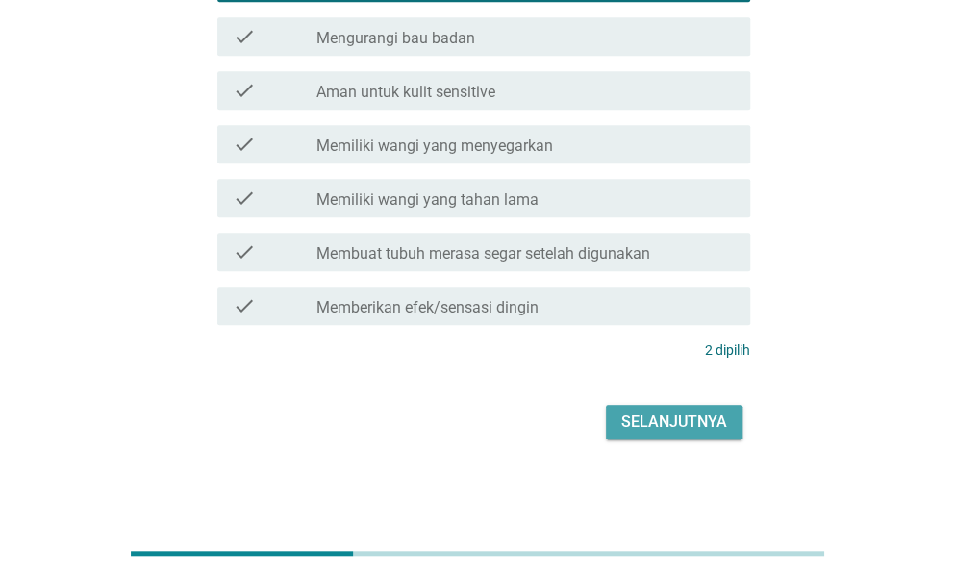
click at [675, 417] on div "Selanjutnya" at bounding box center [674, 422] width 106 height 23
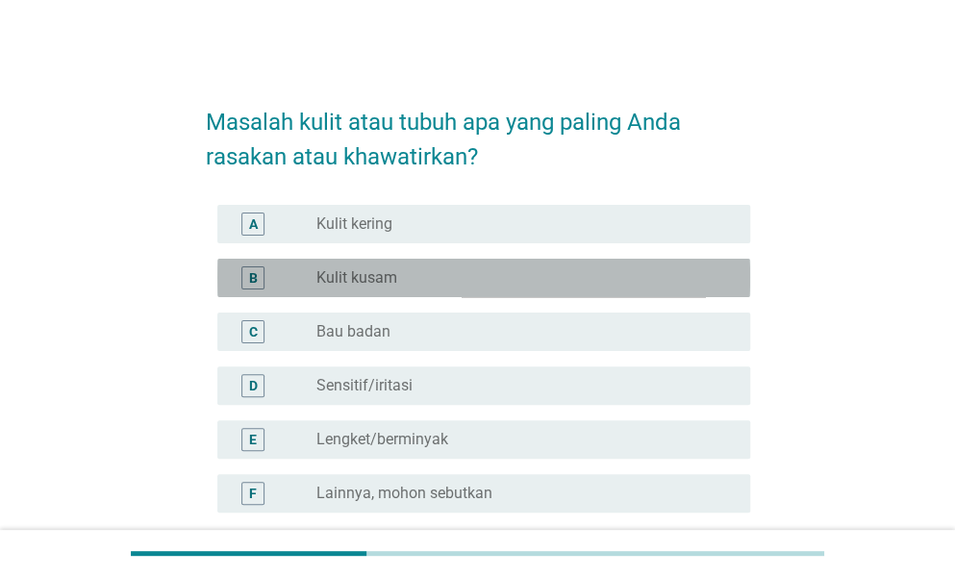
click at [488, 270] on div "radio_button_unchecked Kulit kusam" at bounding box center [517, 277] width 403 height 19
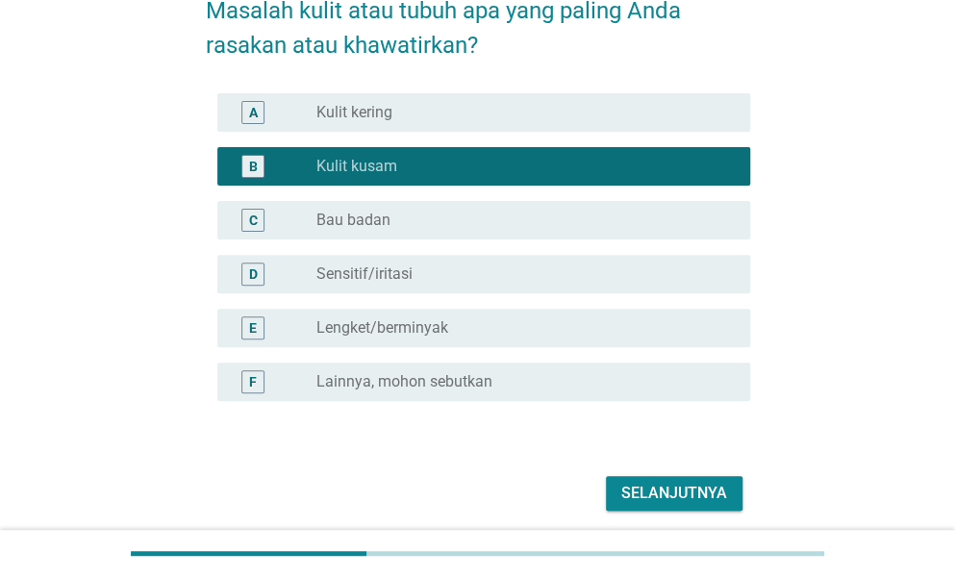
scroll to position [183, 0]
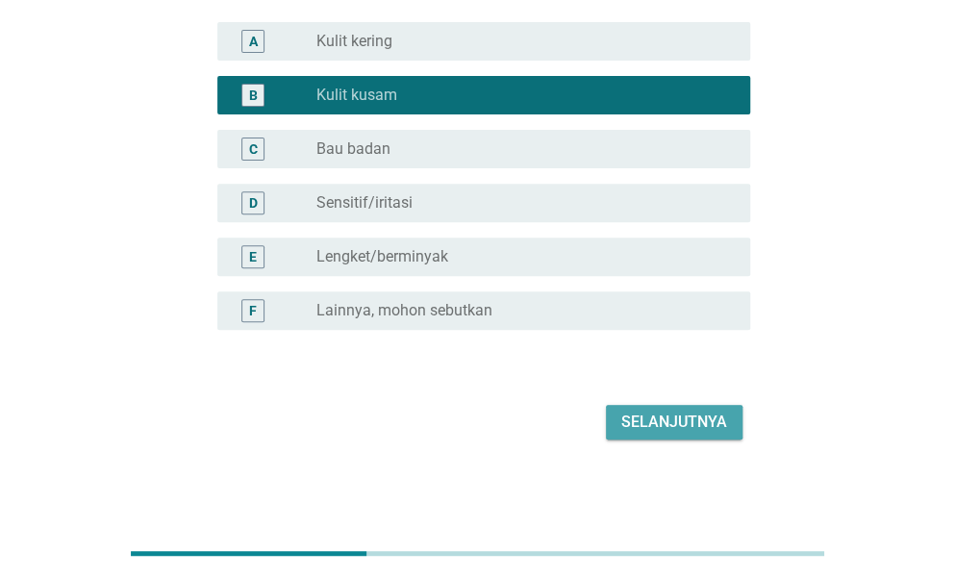
click at [686, 418] on div "Selanjutnya" at bounding box center [674, 422] width 106 height 23
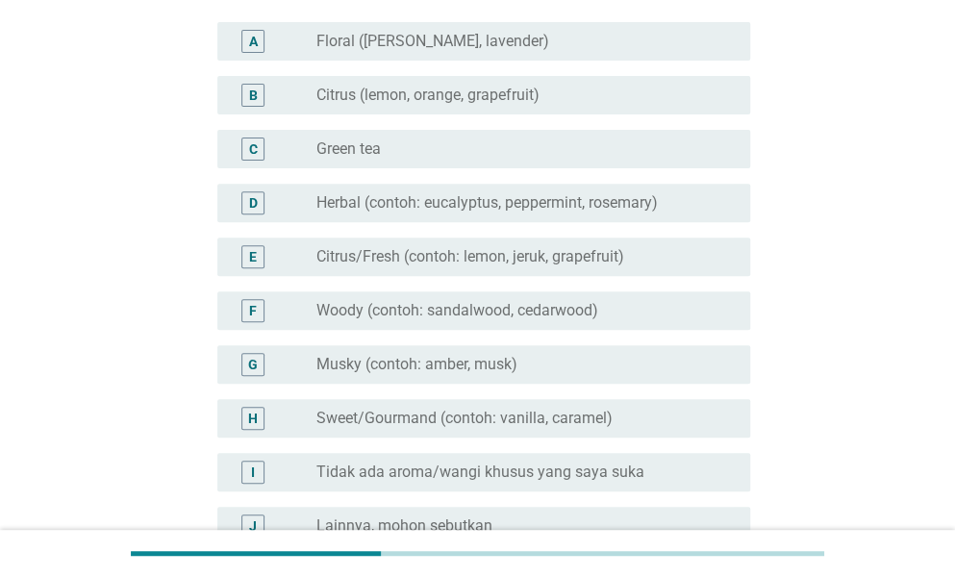
scroll to position [0, 0]
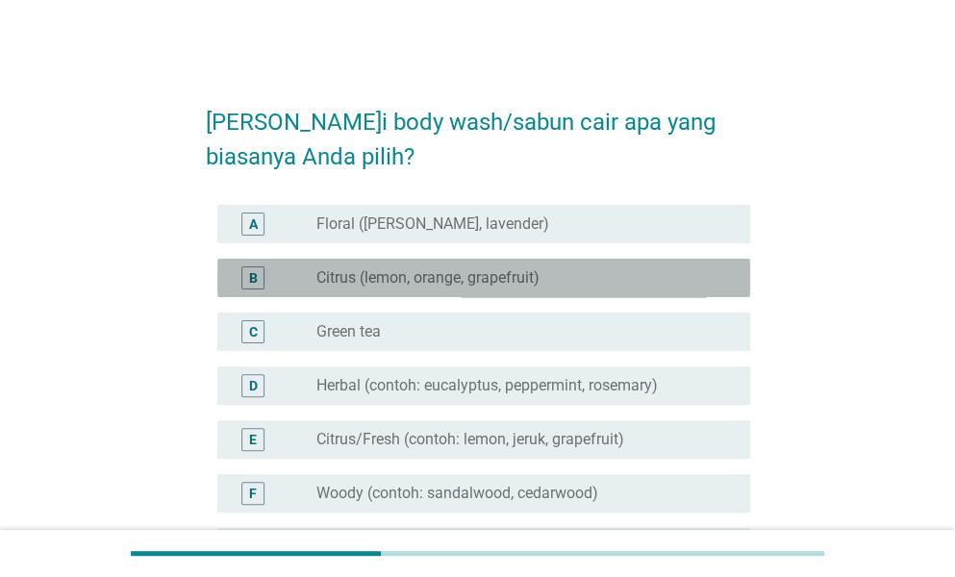
click at [487, 296] on div "B radio_button_unchecked Citrus (lemon, orange, grapefruit)" at bounding box center [483, 278] width 533 height 38
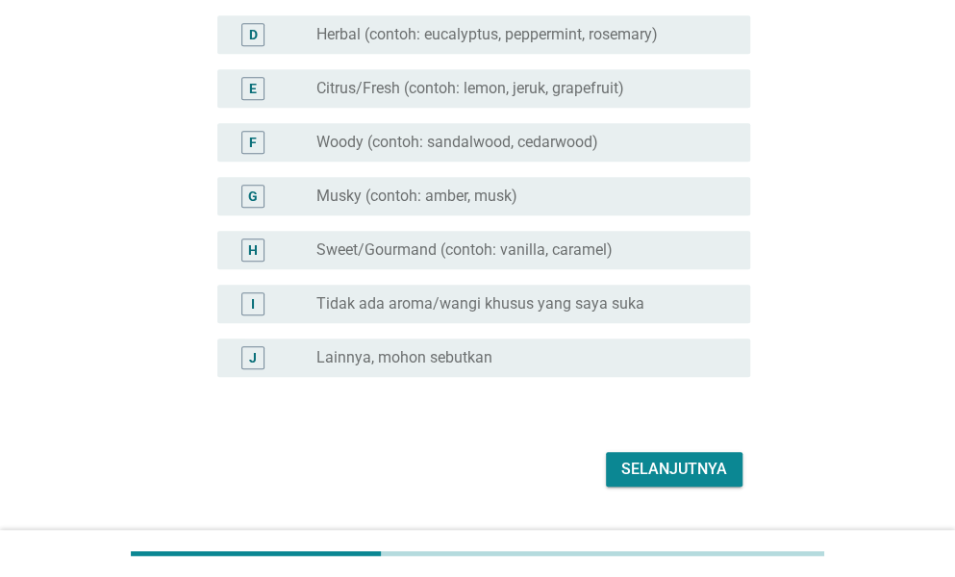
scroll to position [352, 0]
click at [717, 466] on div "Selanjutnya" at bounding box center [674, 468] width 106 height 23
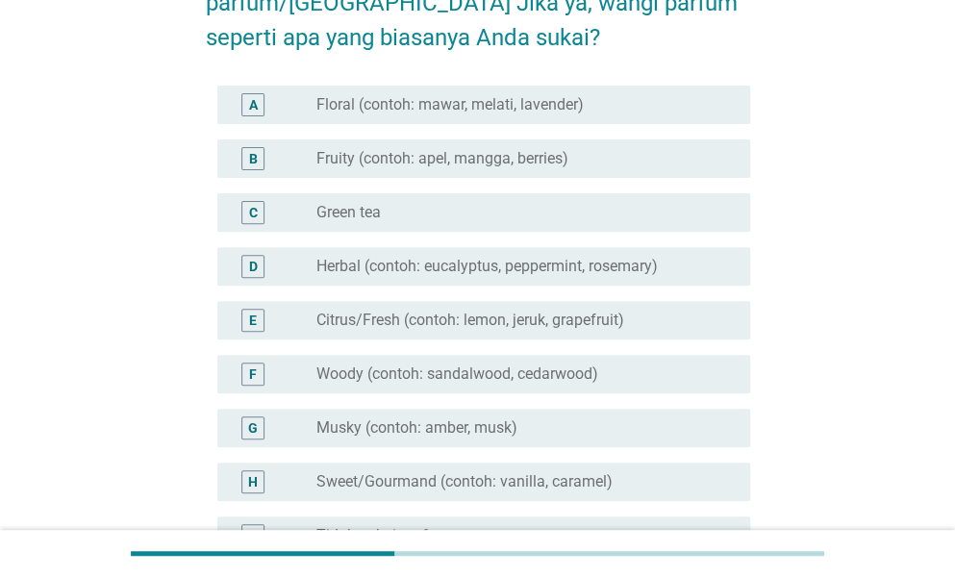
scroll to position [192, 0]
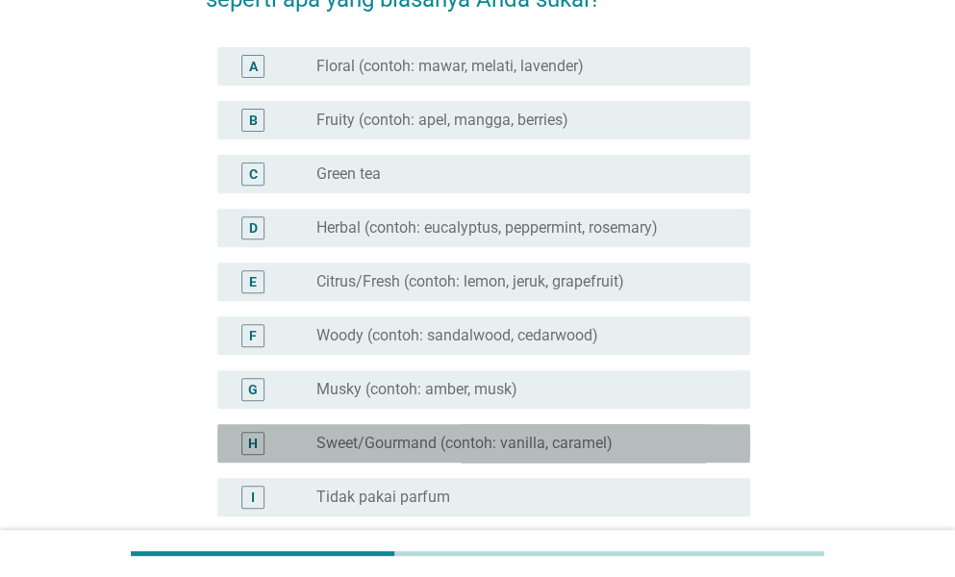
click at [636, 434] on div "radio_button_unchecked Sweet/Gourmand (contoh: vanilla, caramel)" at bounding box center [517, 443] width 403 height 19
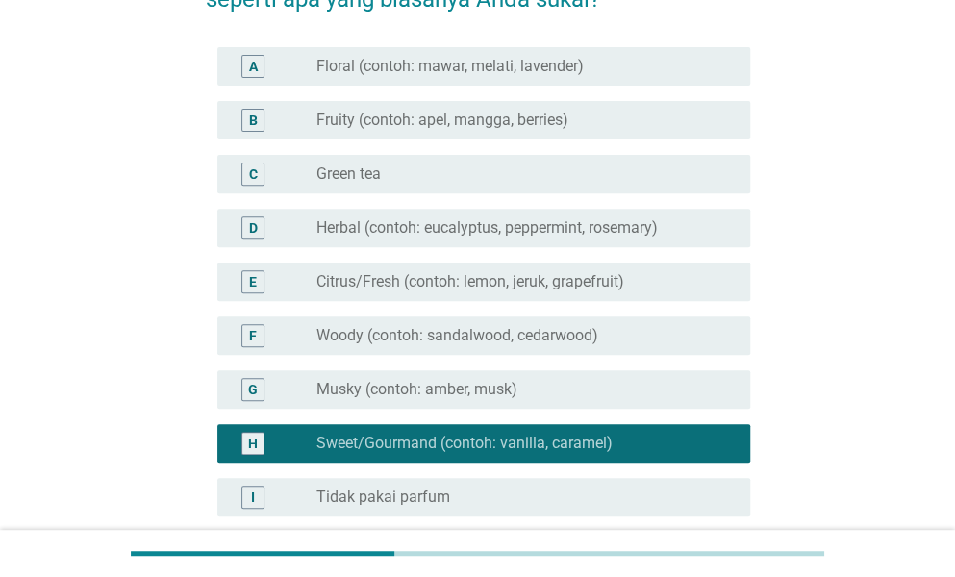
scroll to position [433, 0]
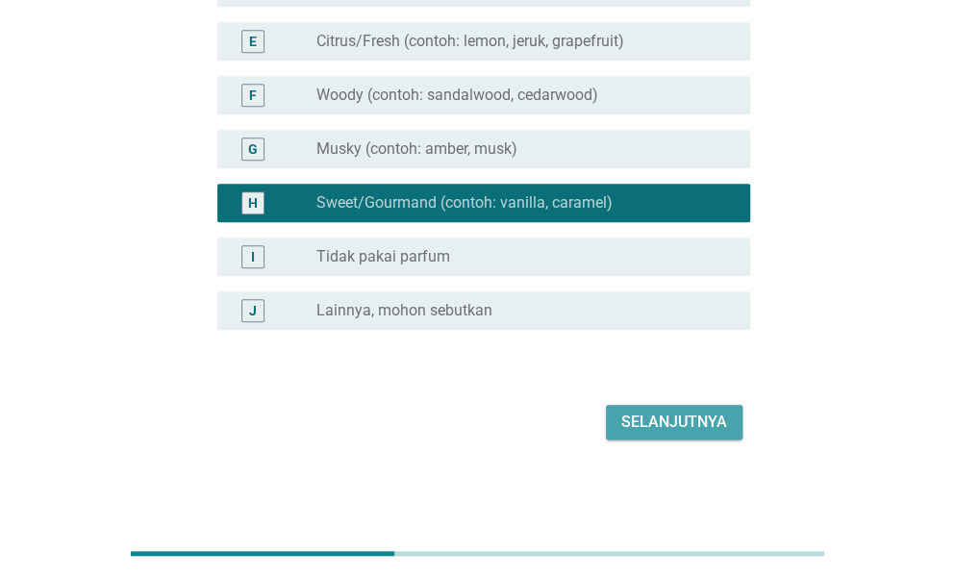
click at [659, 416] on div "Selanjutnya" at bounding box center [674, 422] width 106 height 23
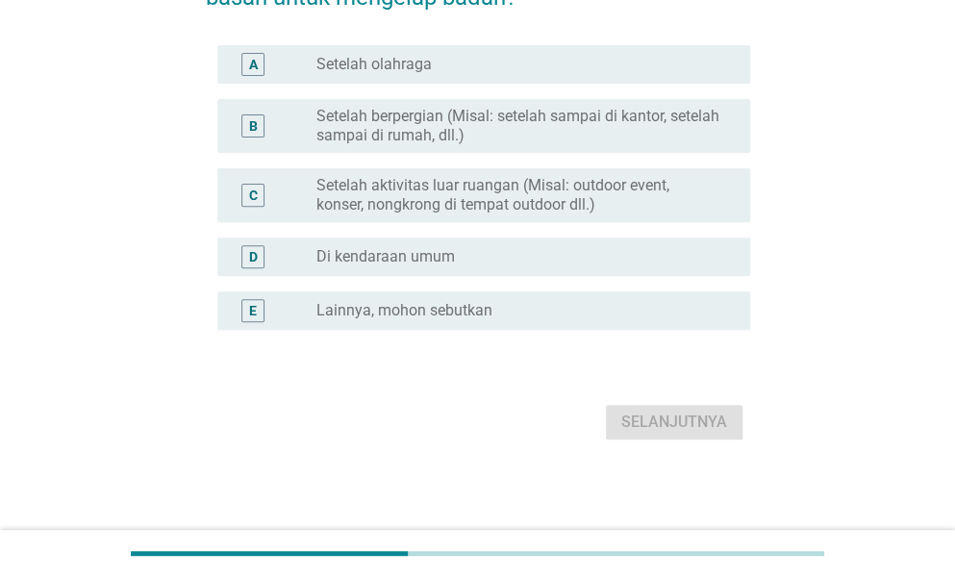
scroll to position [0, 0]
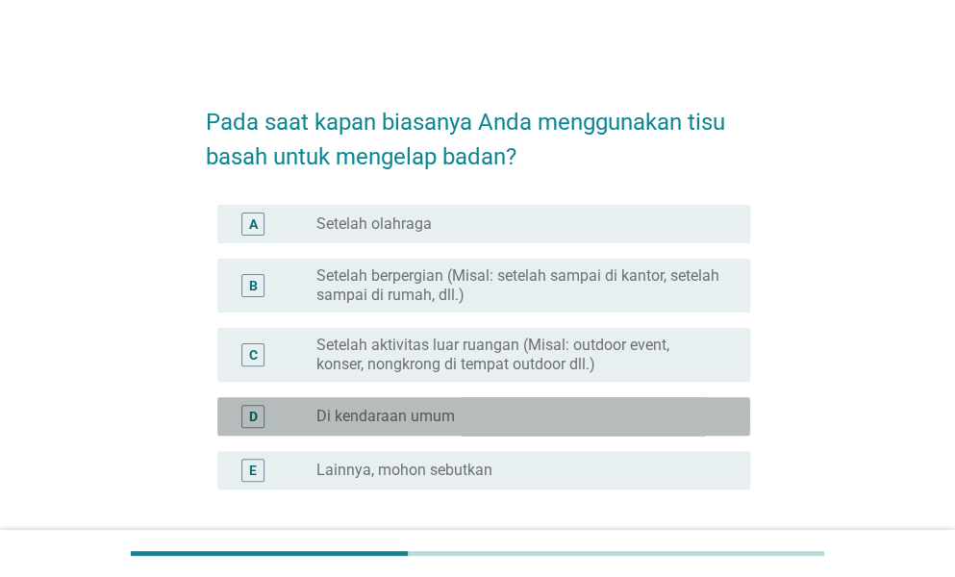
click at [500, 420] on div "radio_button_unchecked Di kendaraan umum" at bounding box center [517, 416] width 403 height 19
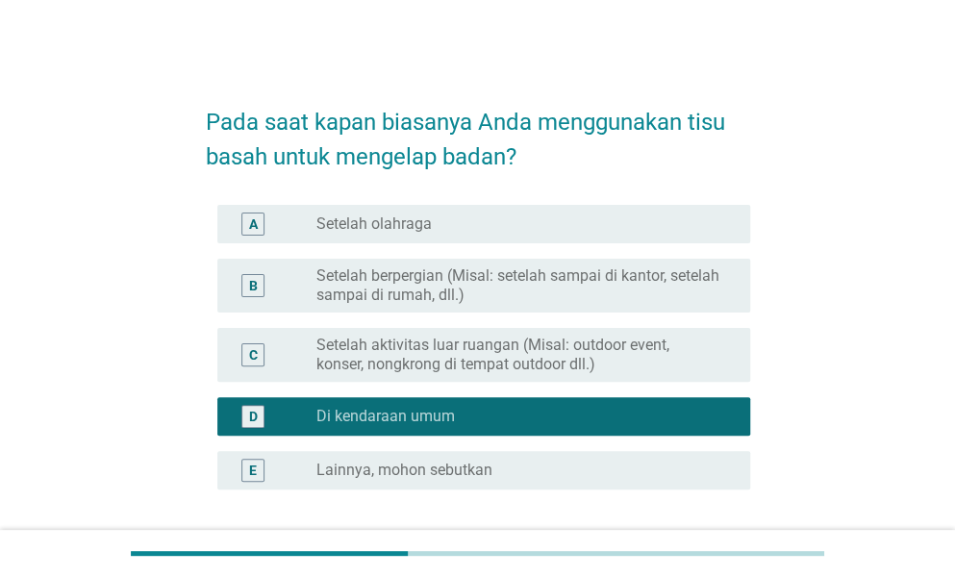
scroll to position [160, 0]
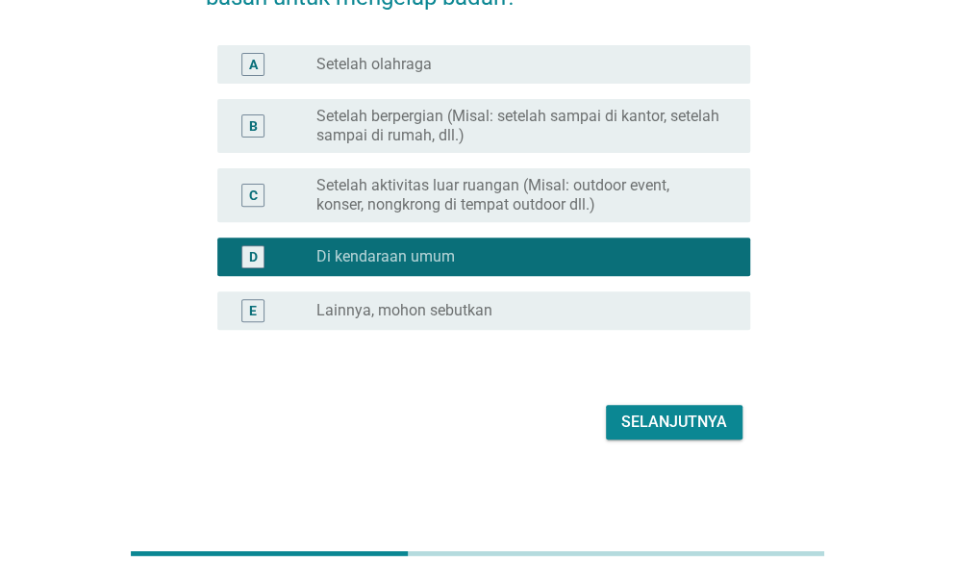
click at [686, 419] on div "Selanjutnya" at bounding box center [674, 422] width 106 height 23
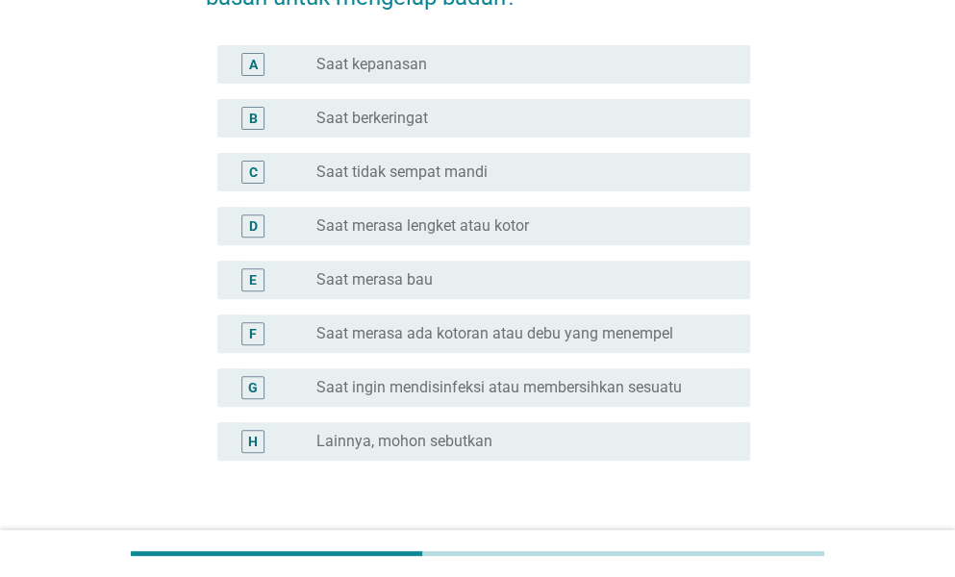
scroll to position [0, 0]
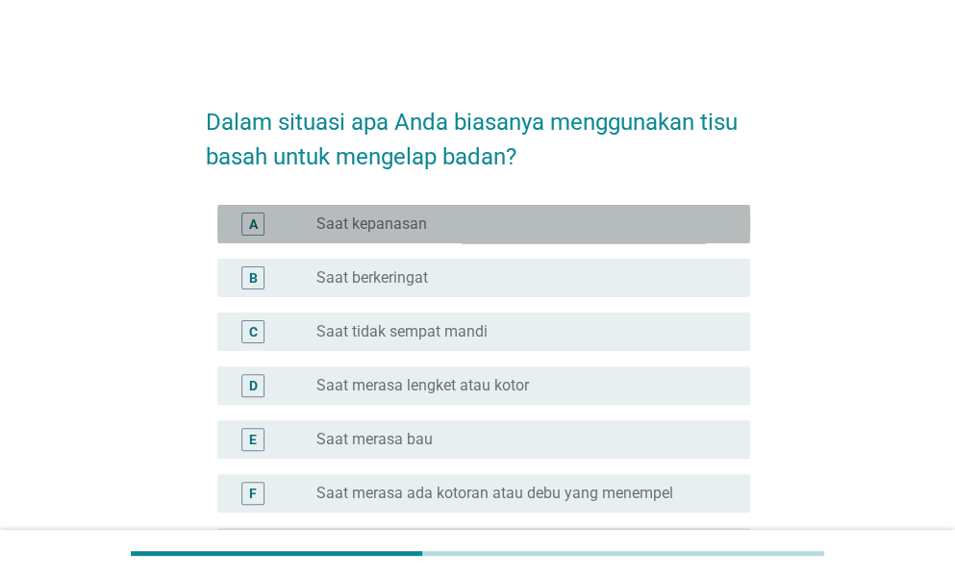
click at [445, 234] on div "radio_button_unchecked Saat kepanasan" at bounding box center [525, 223] width 418 height 23
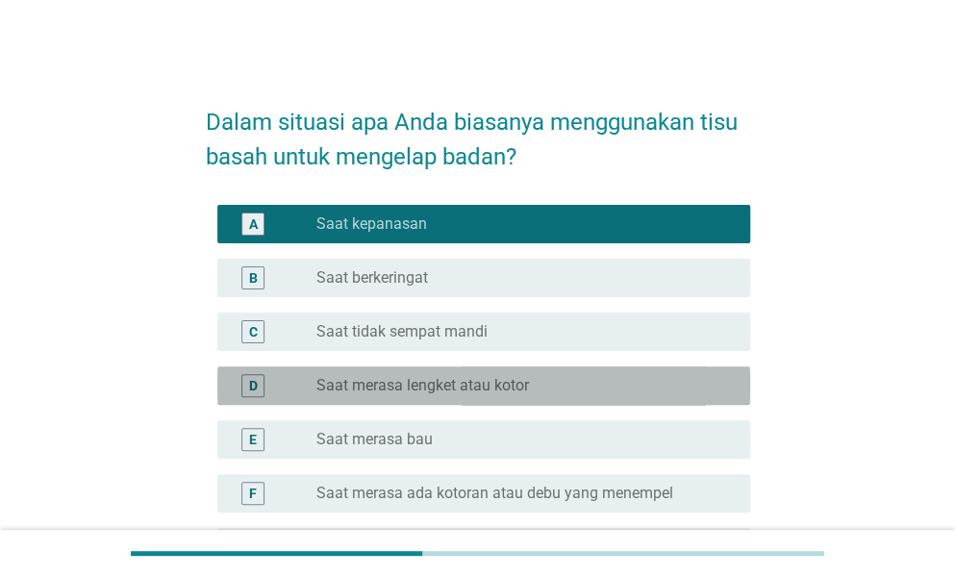
click at [596, 392] on div "radio_button_unchecked Saat merasa lengket atau kotor" at bounding box center [517, 385] width 403 height 19
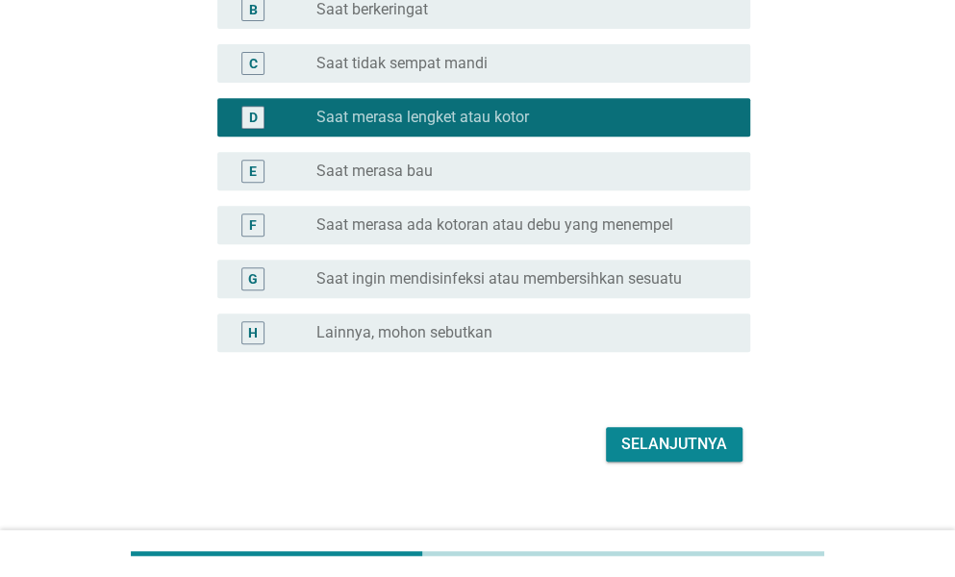
scroll to position [290, 0]
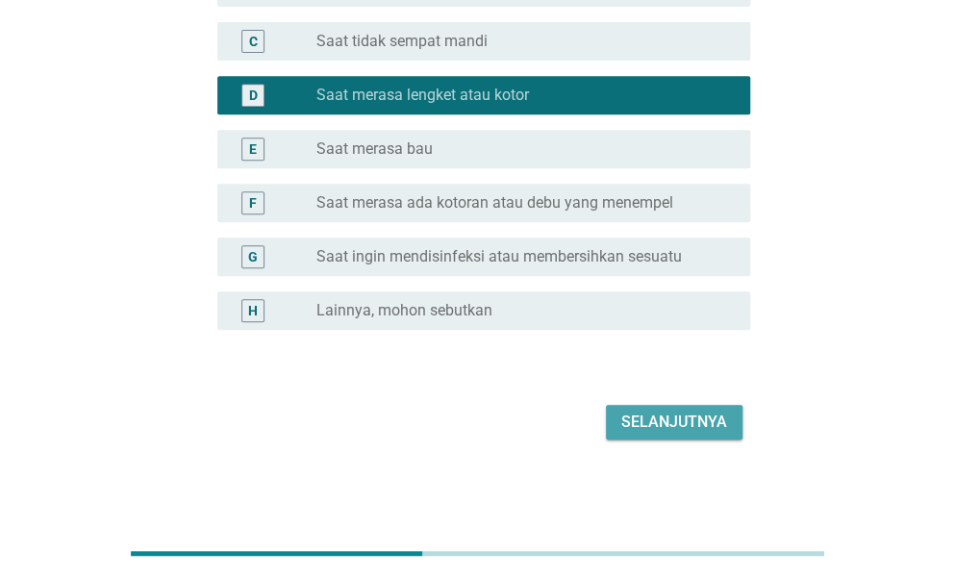
click at [675, 420] on div "Selanjutnya" at bounding box center [674, 422] width 106 height 23
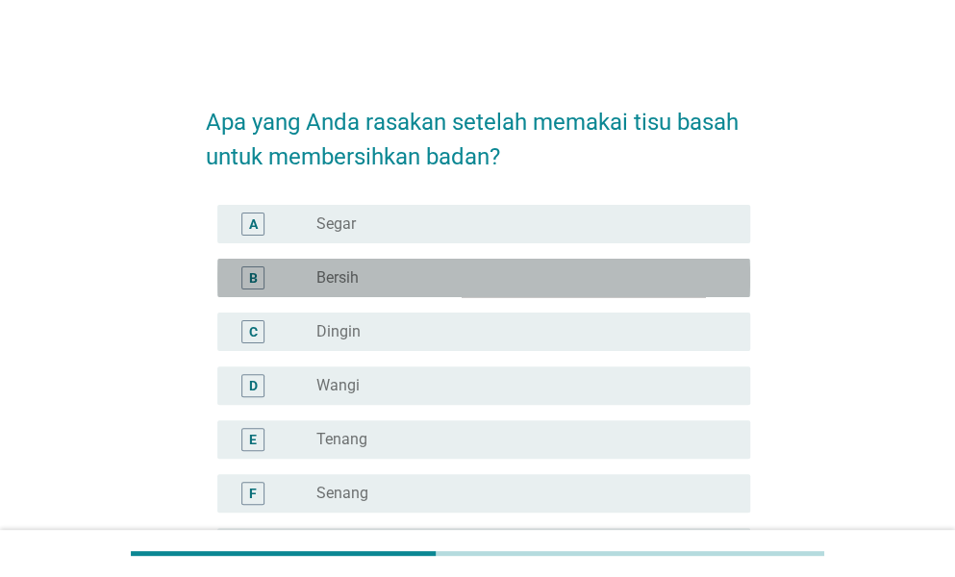
click at [350, 271] on label "Bersih" at bounding box center [337, 277] width 42 height 19
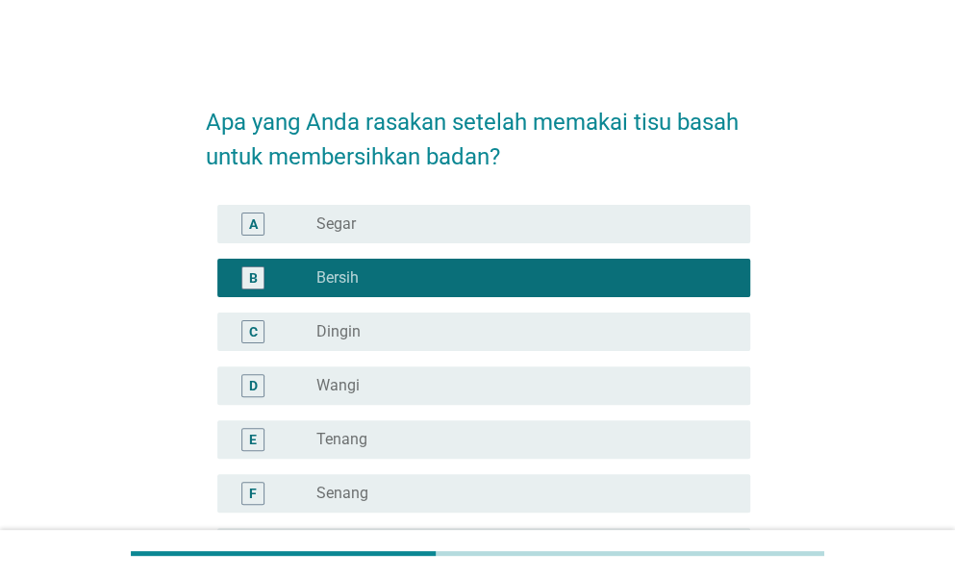
scroll to position [237, 0]
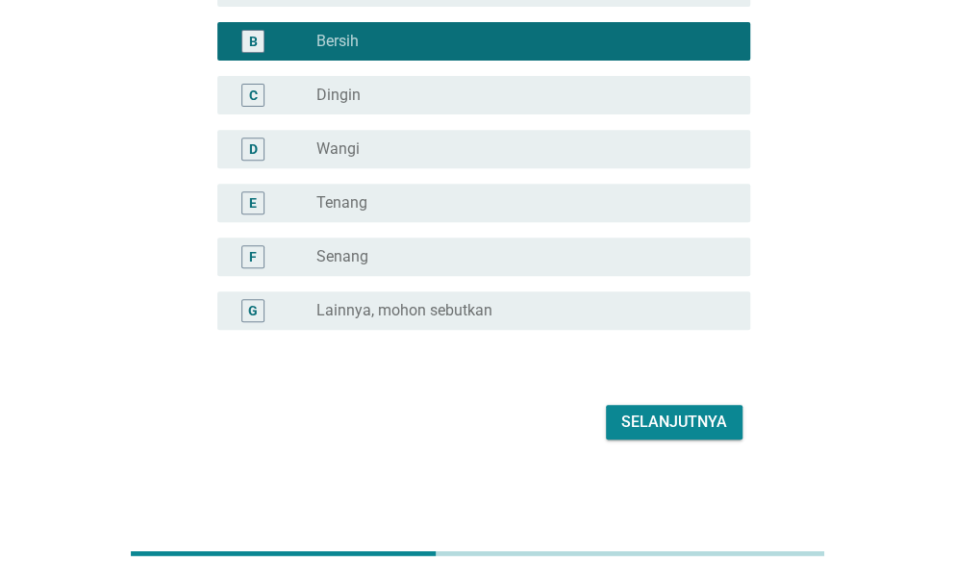
click at [648, 403] on div "Selanjutnya" at bounding box center [478, 422] width 544 height 46
click at [655, 419] on div "Selanjutnya" at bounding box center [674, 422] width 106 height 23
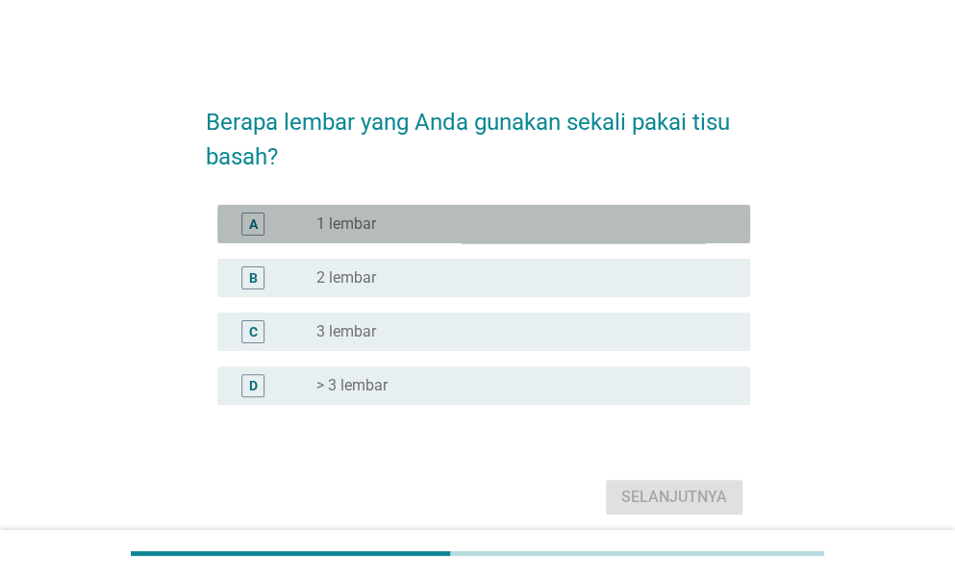
click at [415, 218] on div "radio_button_unchecked 1 lembar" at bounding box center [517, 223] width 403 height 19
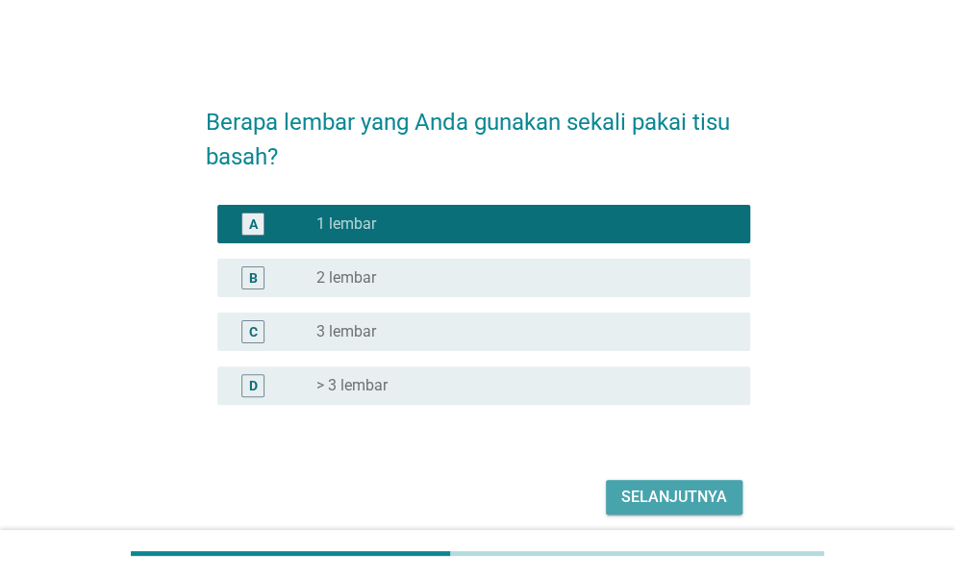
click at [688, 489] on div "Selanjutnya" at bounding box center [674, 497] width 106 height 23
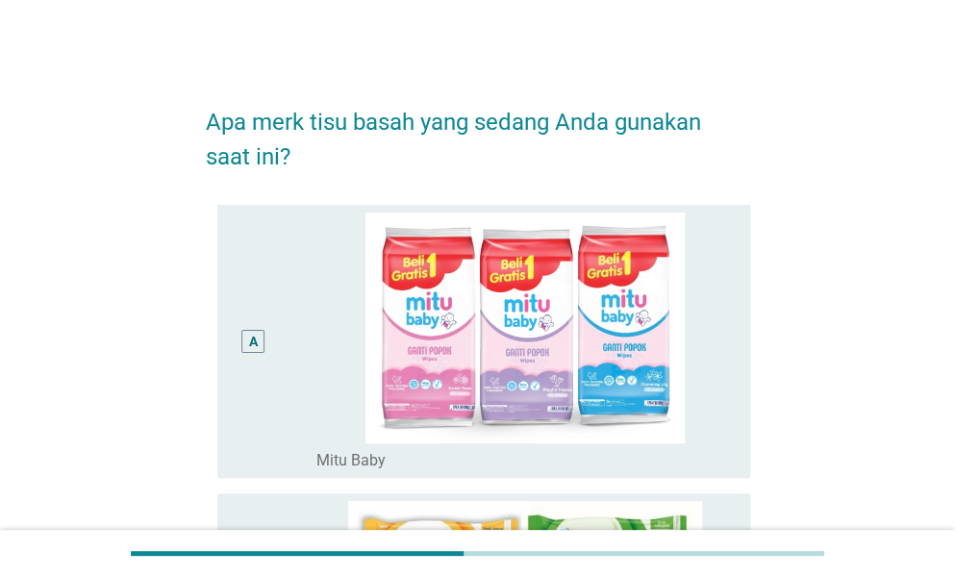
drag, startPoint x: 952, startPoint y: 73, endPoint x: 957, endPoint y: 122, distance: 49.3
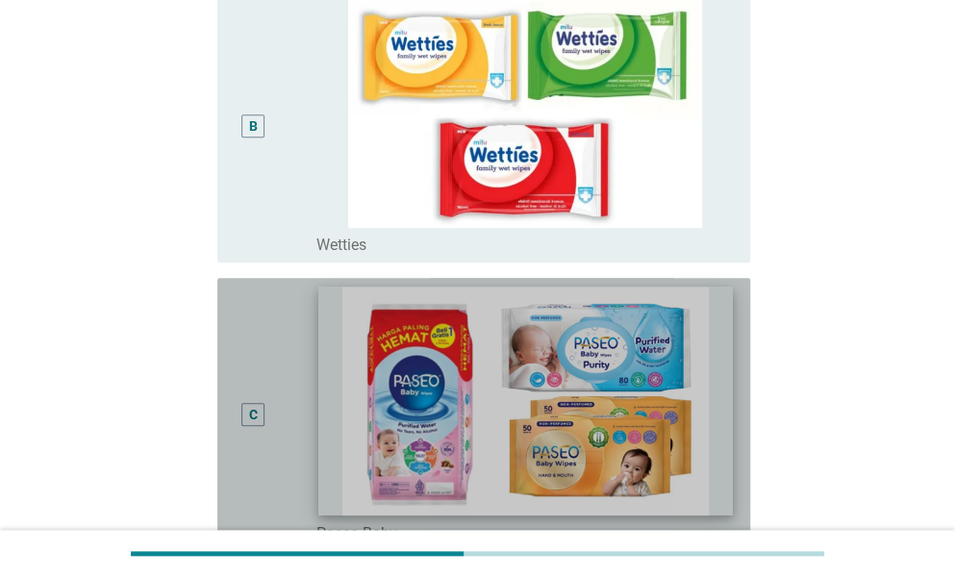
click at [538, 363] on img at bounding box center [525, 401] width 414 height 229
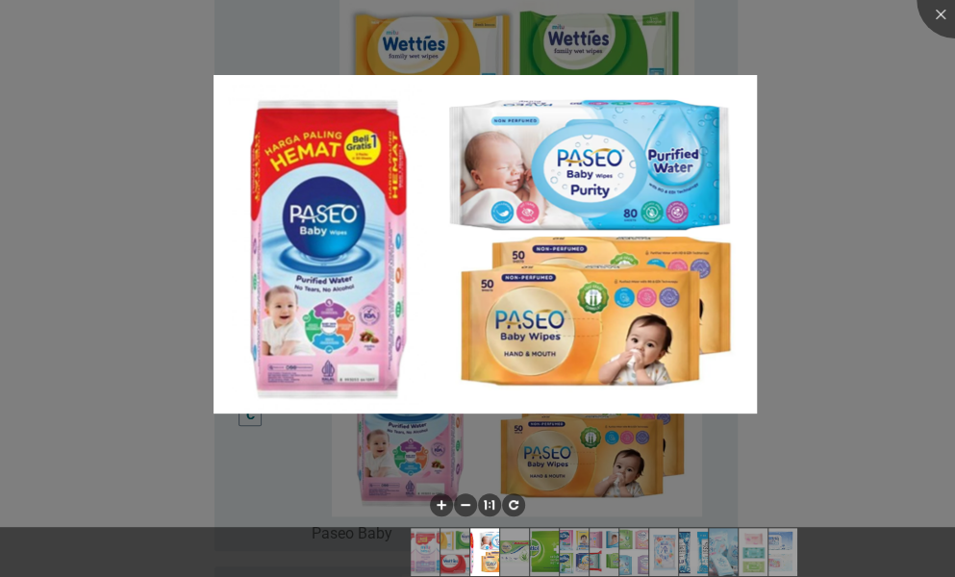
click at [812, 216] on div at bounding box center [477, 288] width 955 height 577
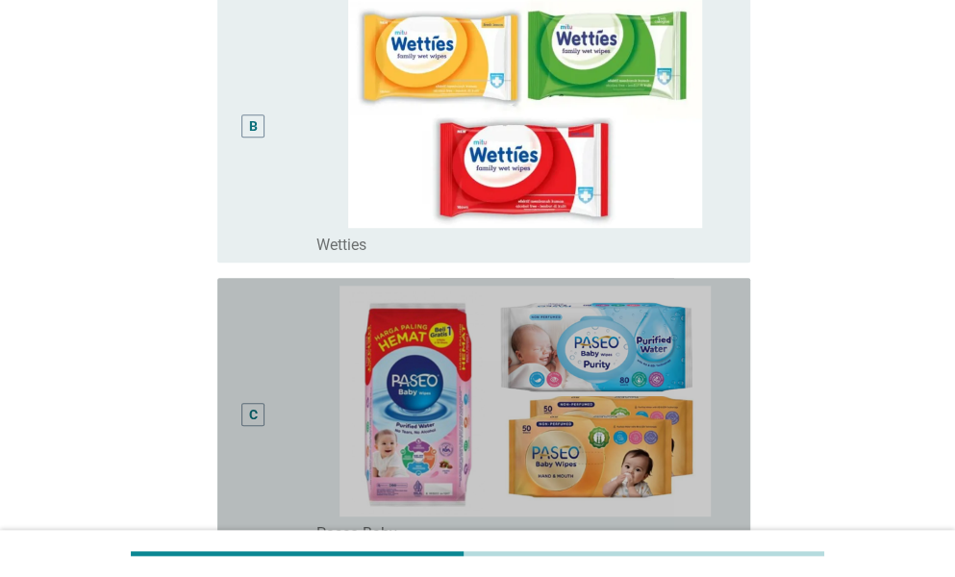
click at [255, 411] on div "C" at bounding box center [253, 414] width 9 height 20
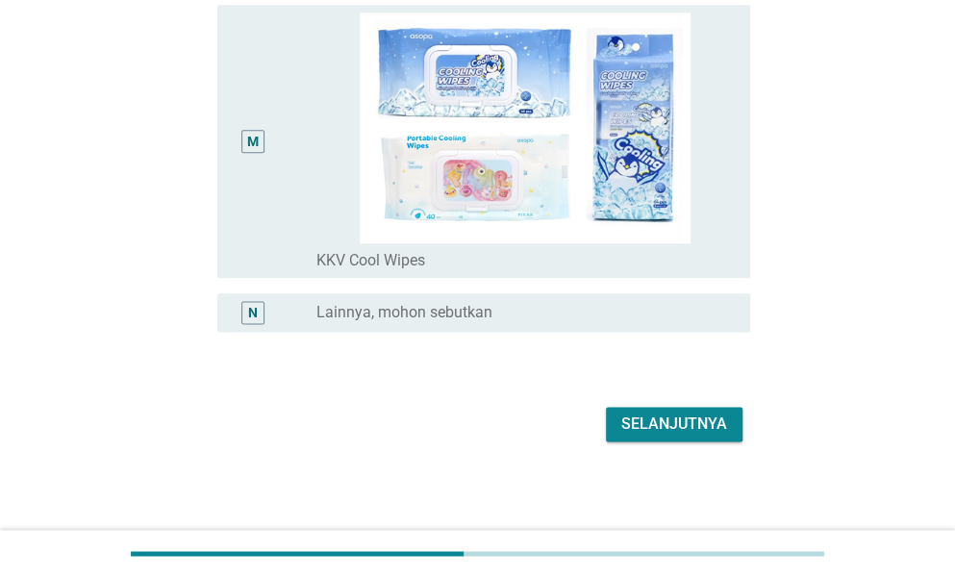
scroll to position [3644, 0]
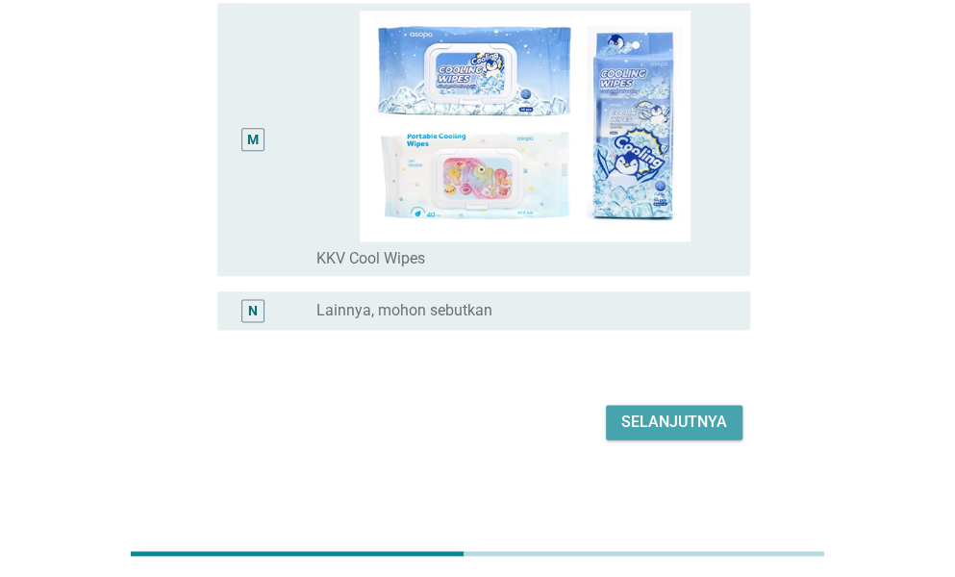
click at [686, 418] on div "Selanjutnya" at bounding box center [674, 422] width 106 height 23
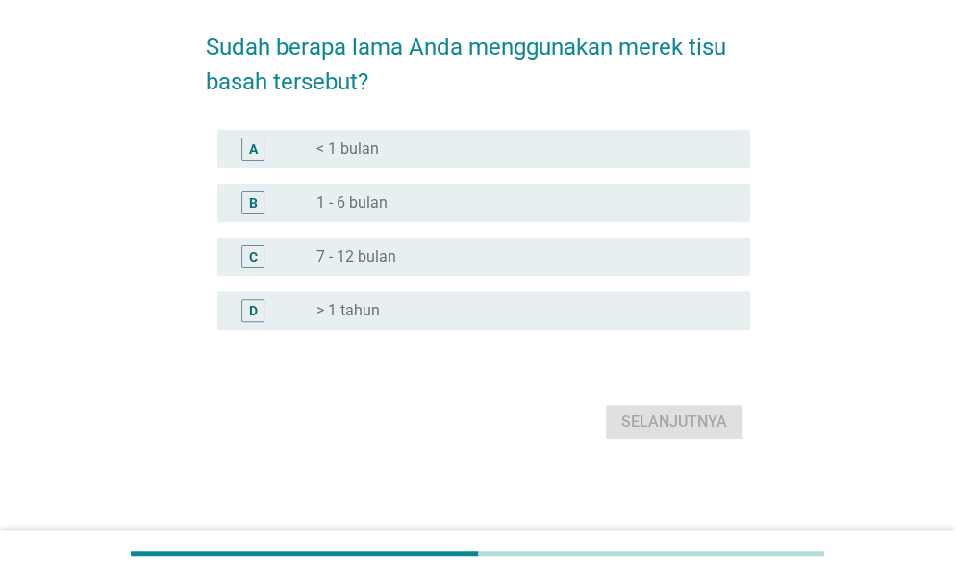
scroll to position [0, 0]
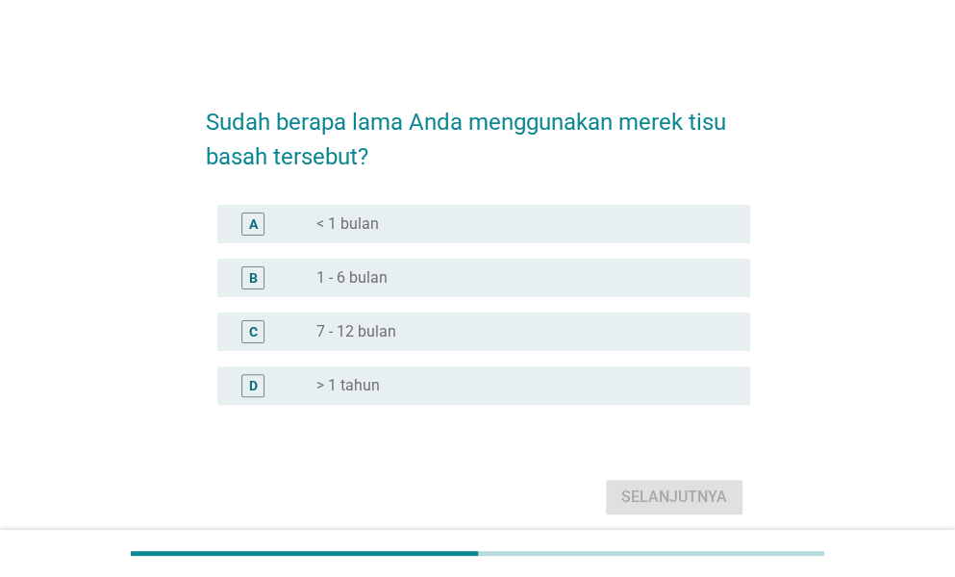
click at [338, 268] on label "1 - 6 bulan" at bounding box center [351, 277] width 71 height 19
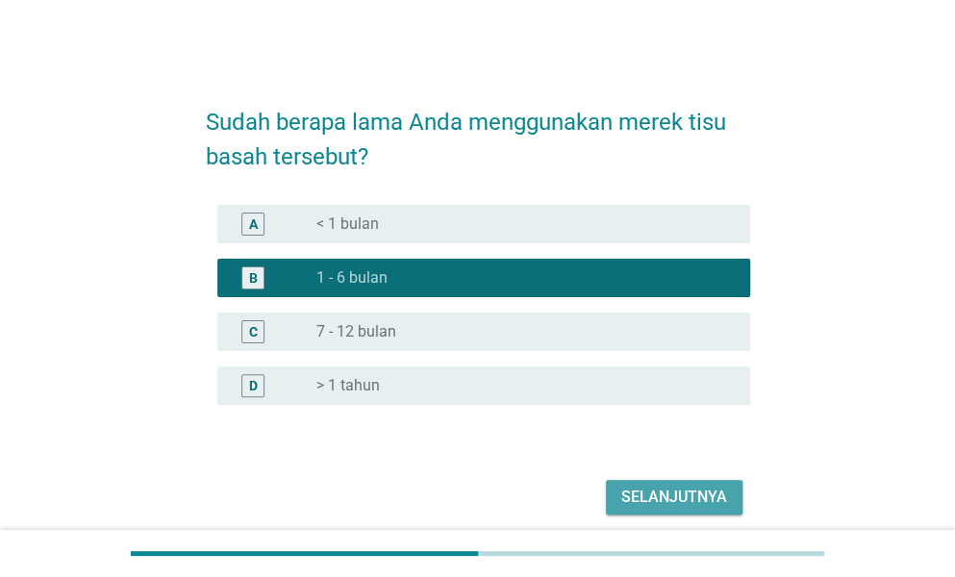
click at [669, 499] on div "Selanjutnya" at bounding box center [674, 497] width 106 height 23
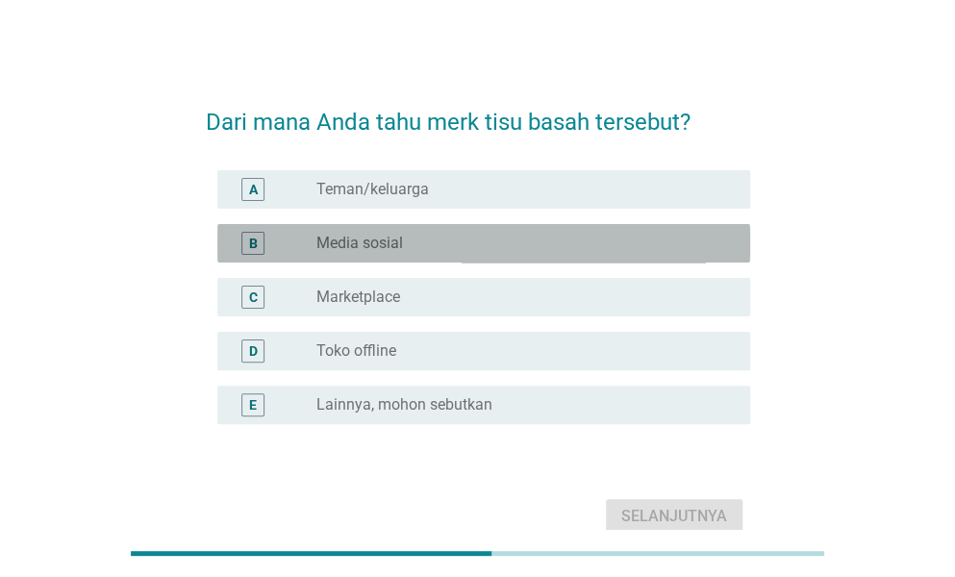
click at [416, 244] on div "radio_button_unchecked Media sosial" at bounding box center [517, 243] width 403 height 19
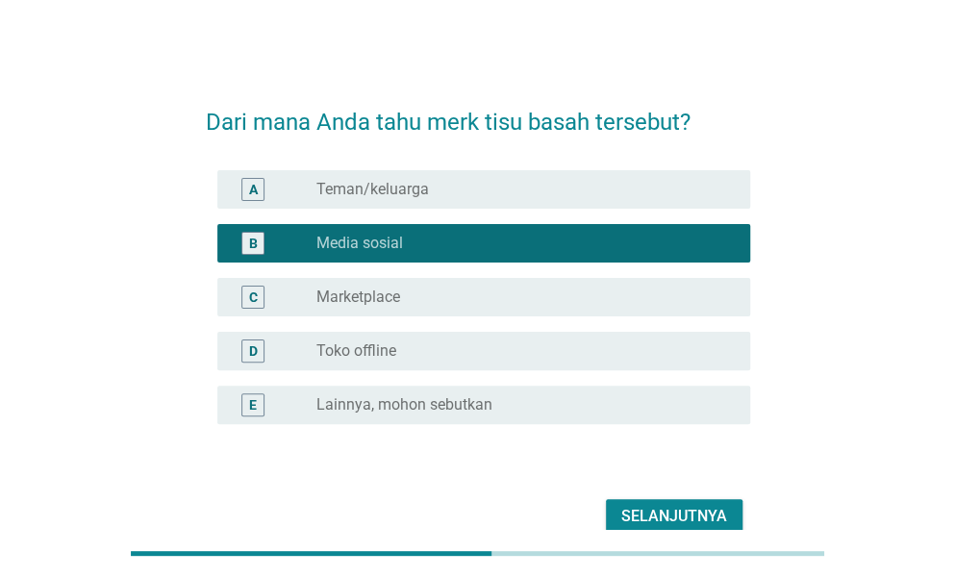
click at [669, 497] on div "Selanjutnya" at bounding box center [478, 516] width 544 height 46
click at [674, 503] on button "Selanjutnya" at bounding box center [674, 516] width 137 height 35
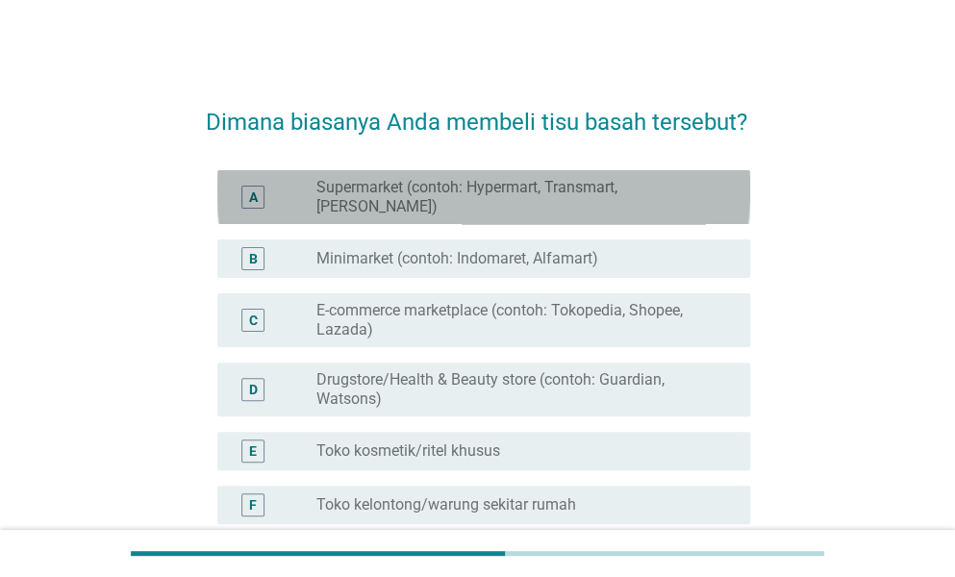
click at [458, 201] on div "A radio_button_unchecked Supermarket (contoh: Hypermart, Transmart, [PERSON_NAM…" at bounding box center [483, 197] width 533 height 54
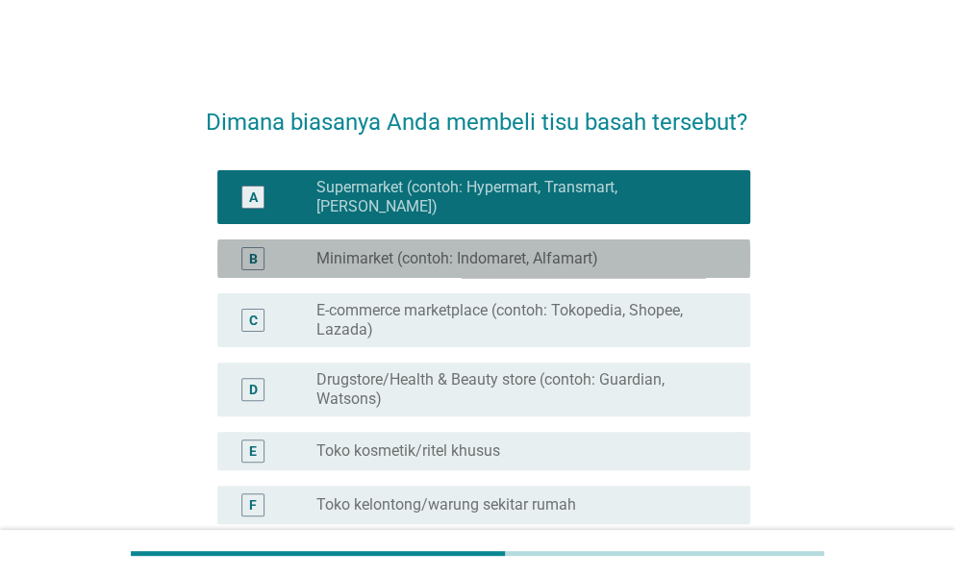
click at [456, 249] on label "Minimarket (contoh: Indomaret, Alfamart)" at bounding box center [457, 258] width 282 height 19
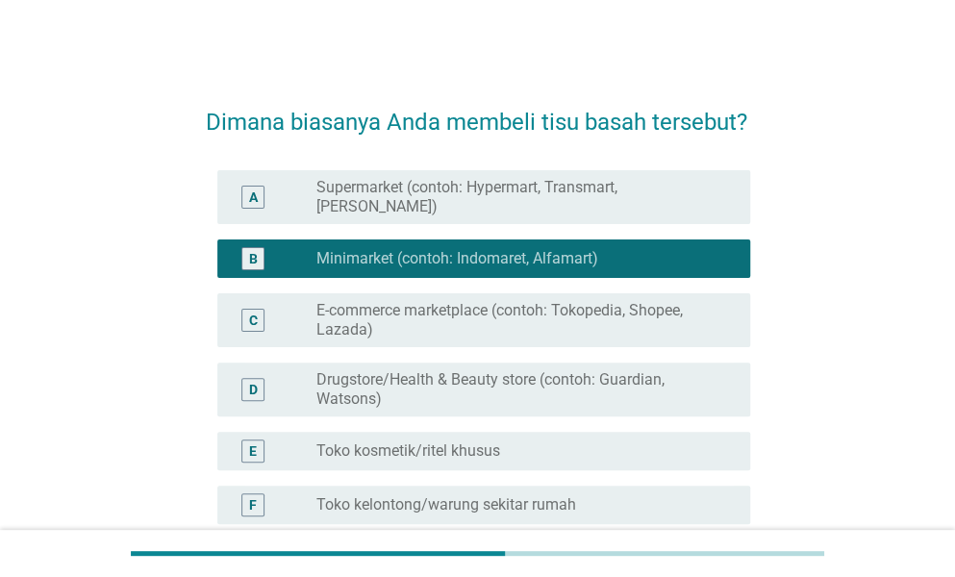
scroll to position [190, 0]
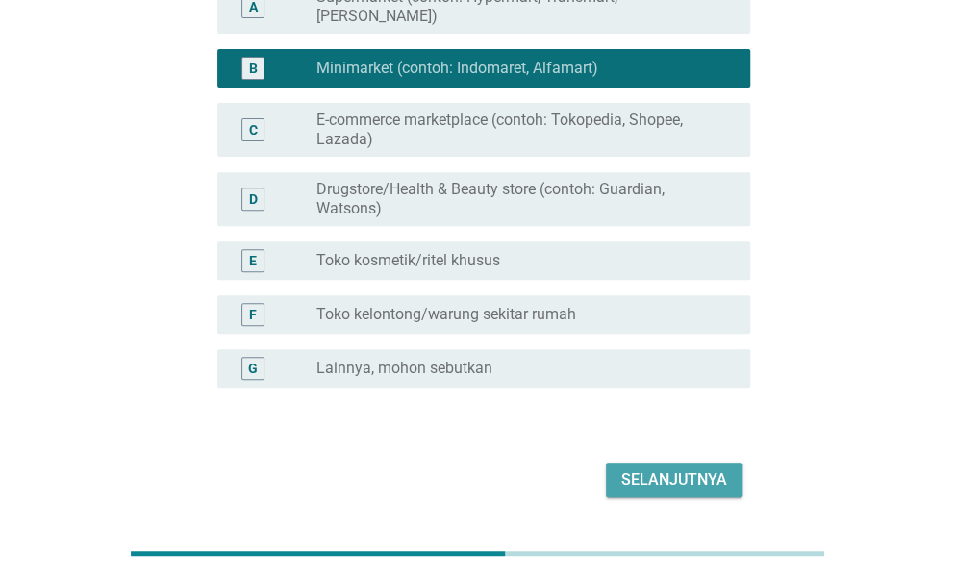
click at [686, 462] on button "Selanjutnya" at bounding box center [674, 479] width 137 height 35
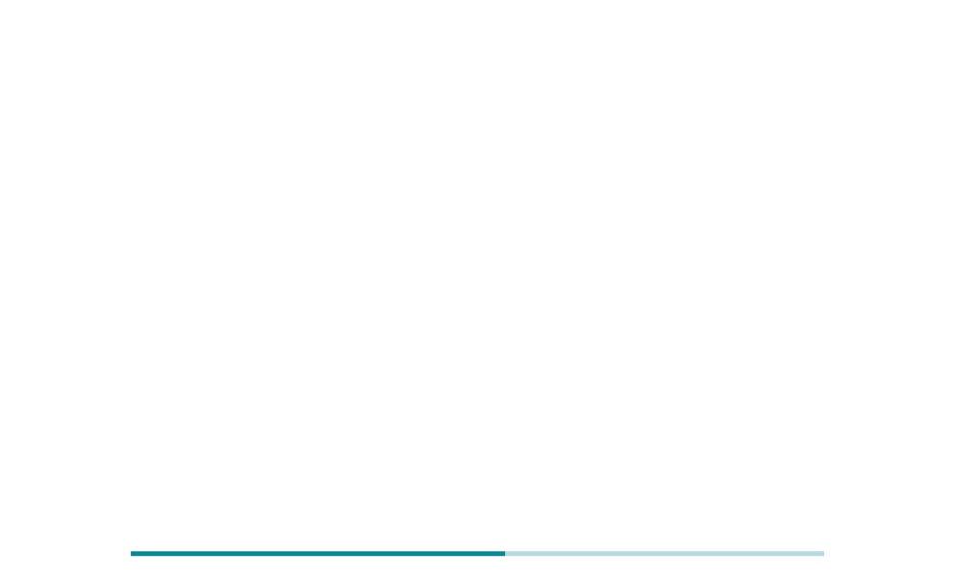
scroll to position [0, 0]
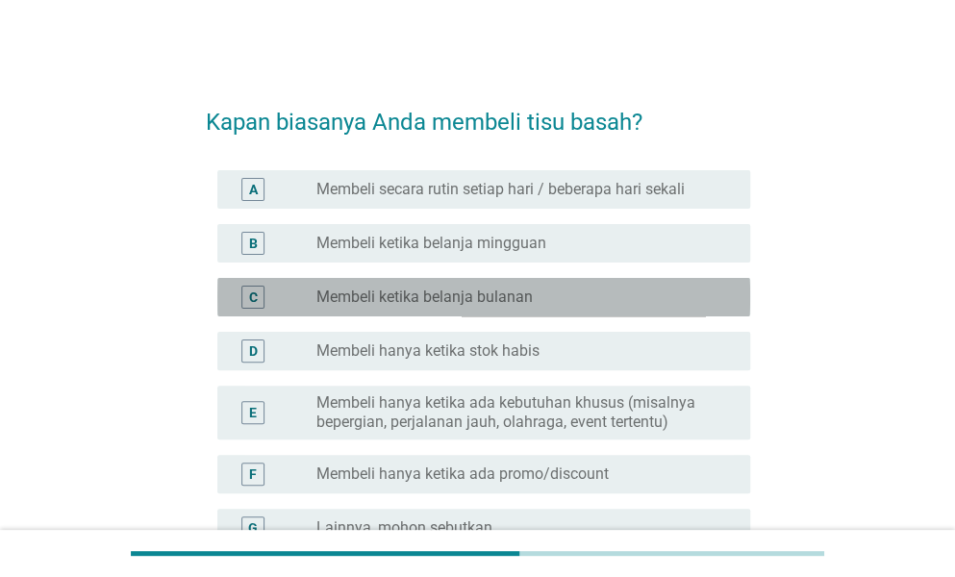
click at [473, 278] on div "C radio_button_unchecked Membeli ketika belanja bulanan" at bounding box center [483, 297] width 533 height 38
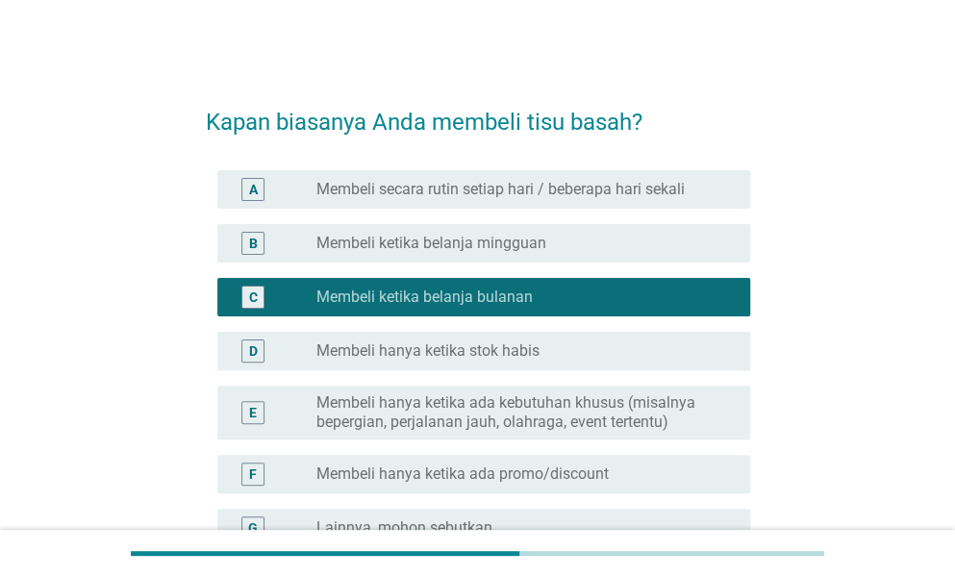
scroll to position [191, 0]
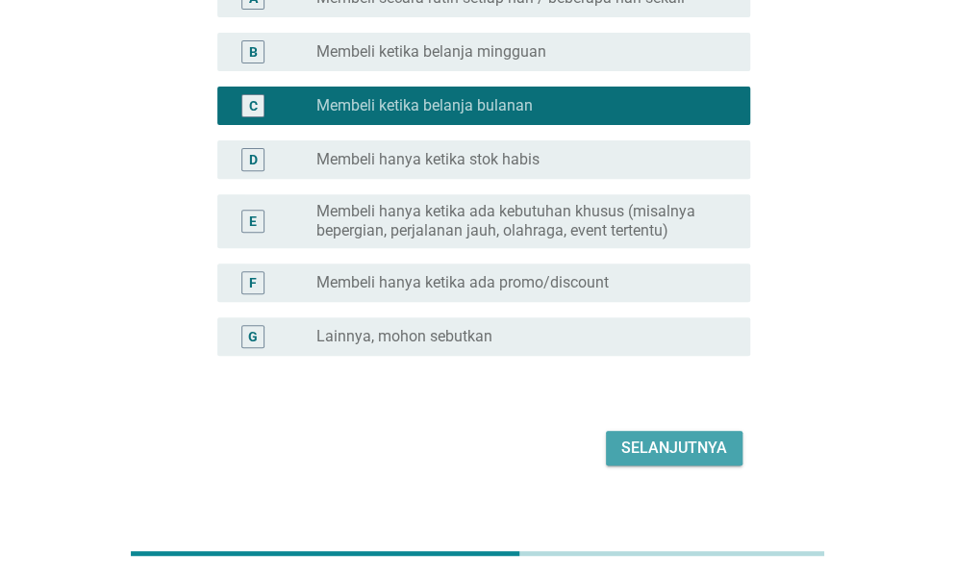
click at [636, 432] on button "Selanjutnya" at bounding box center [674, 448] width 137 height 35
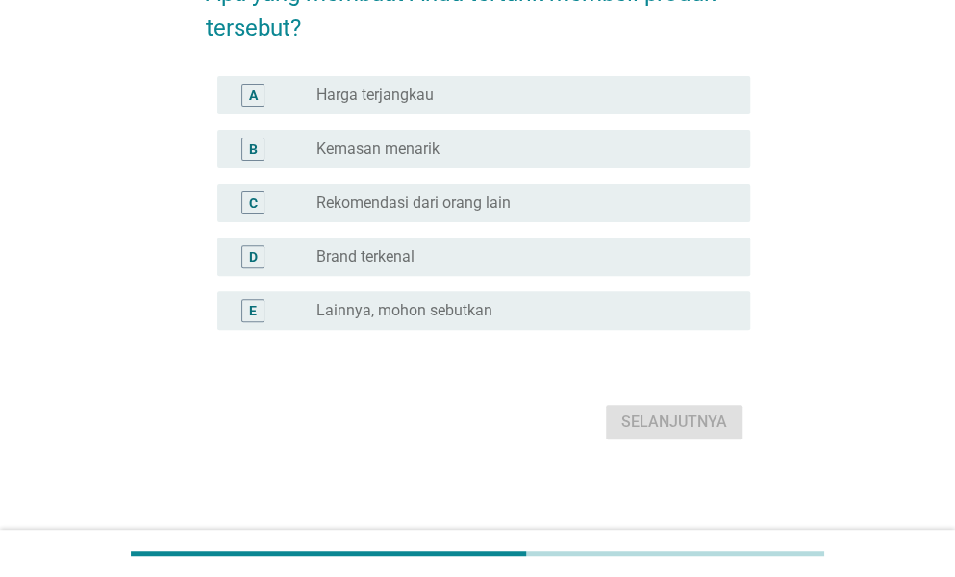
scroll to position [0, 0]
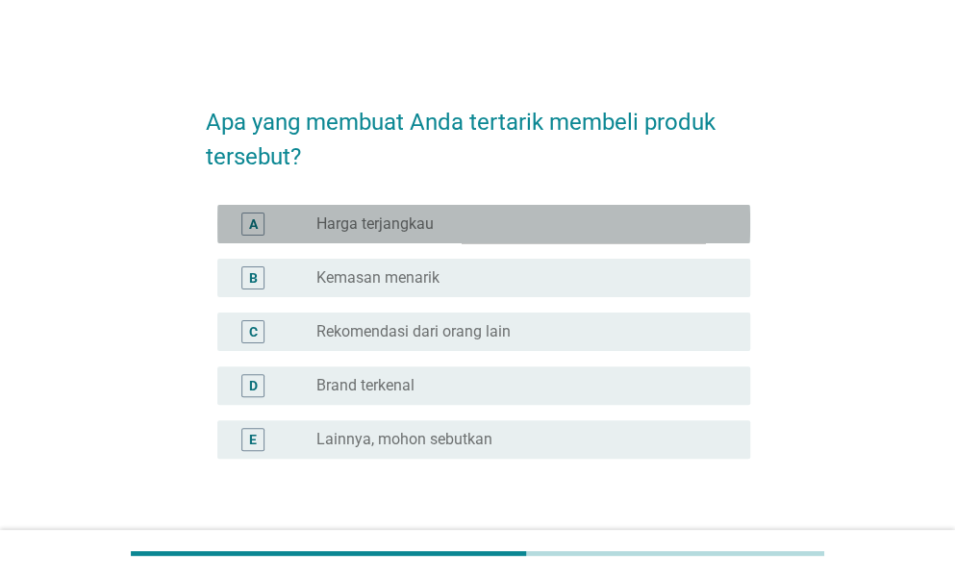
click at [455, 236] on div "A radio_button_unchecked Harga terjangkau" at bounding box center [483, 224] width 533 height 38
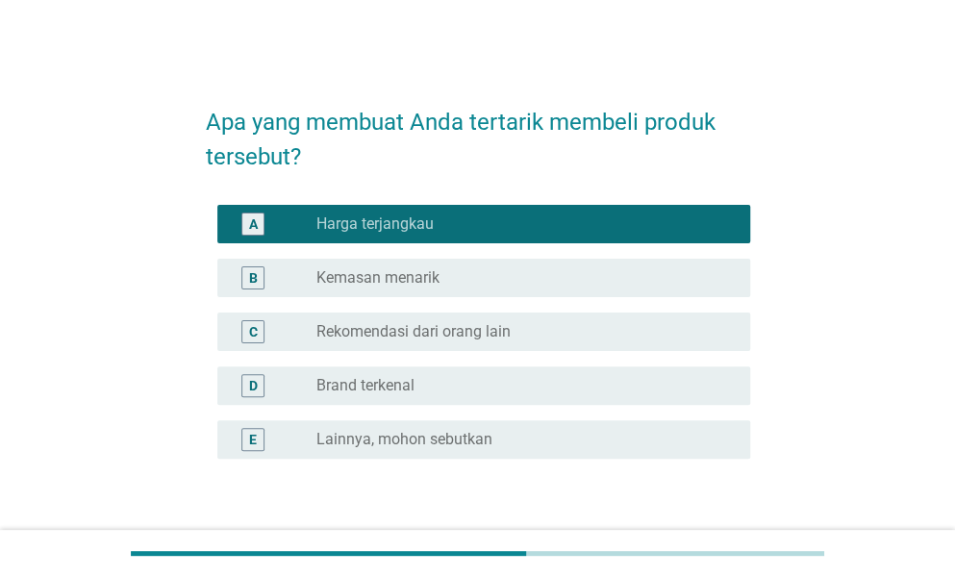
scroll to position [129, 0]
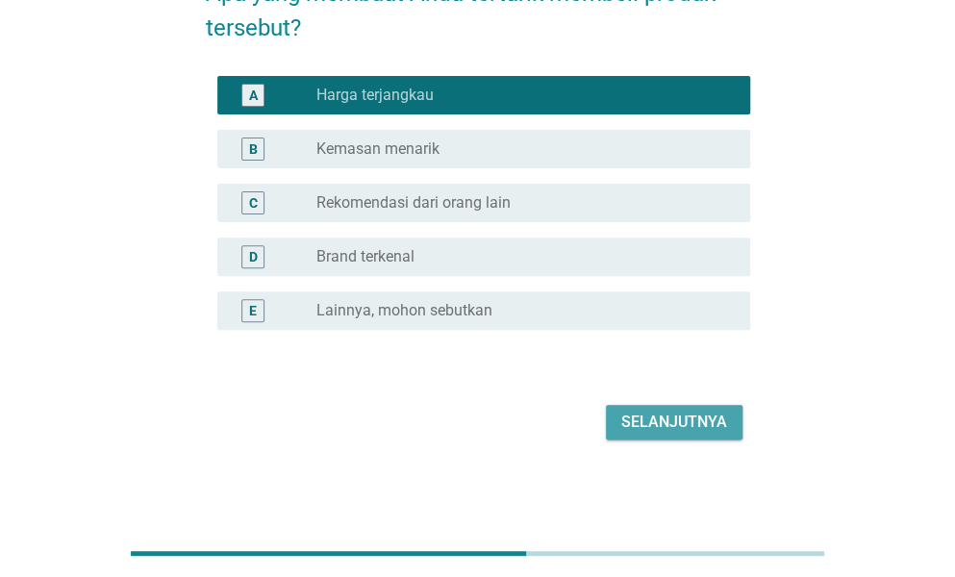
click at [674, 428] on div "Selanjutnya" at bounding box center [674, 422] width 106 height 23
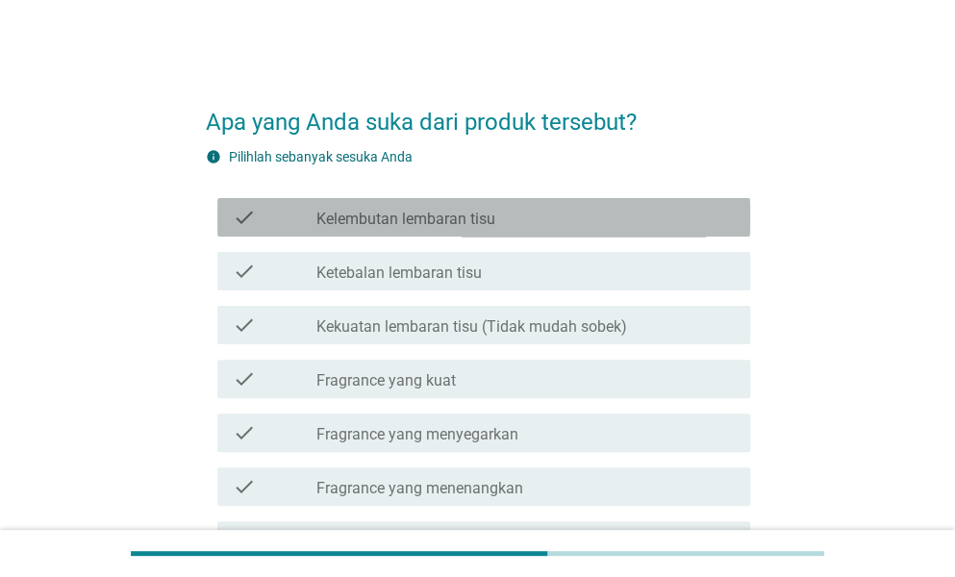
click at [408, 207] on div "check_box_outline_blank Kelembutan lembaran tisu" at bounding box center [525, 217] width 418 height 23
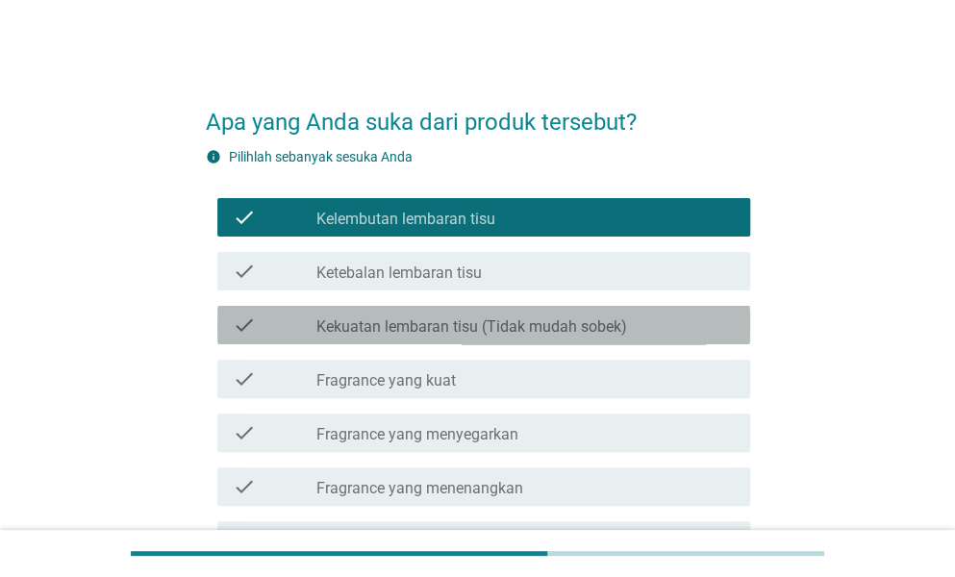
click at [461, 333] on label "Kekuatan lembaran tisu (Tidak mudah sobek)" at bounding box center [471, 326] width 311 height 19
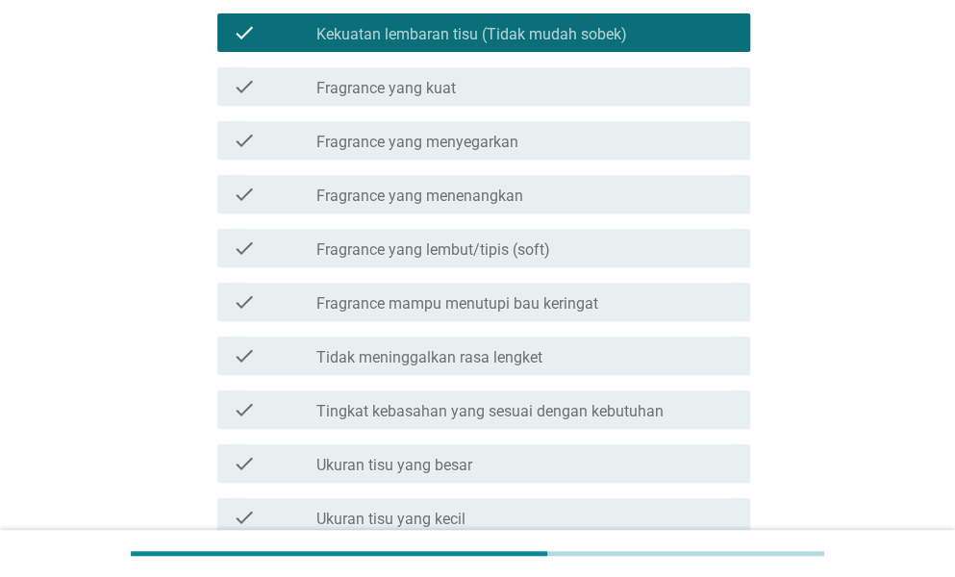
scroll to position [296, 0]
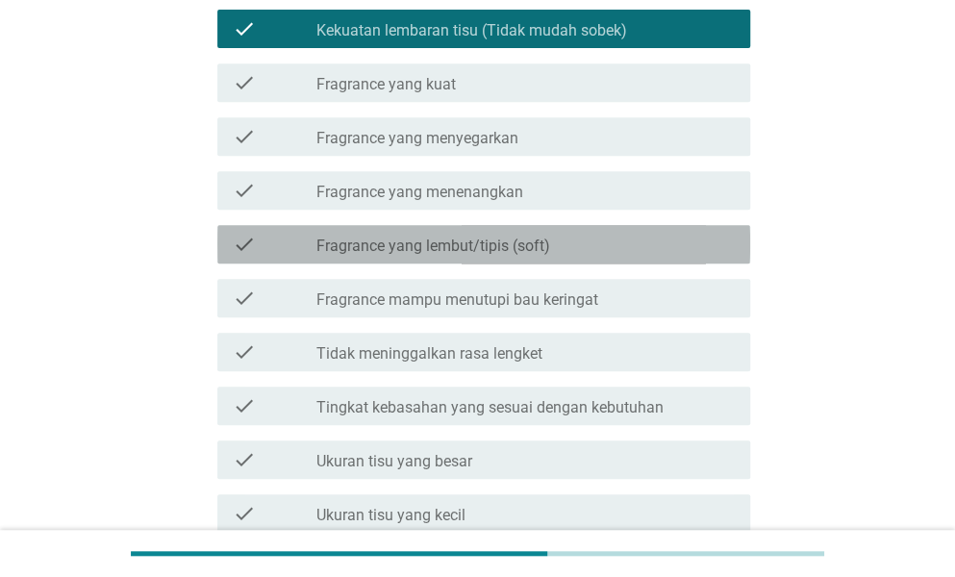
click at [508, 251] on label "Fragrance yang lembut/tipis (soft)" at bounding box center [433, 246] width 234 height 19
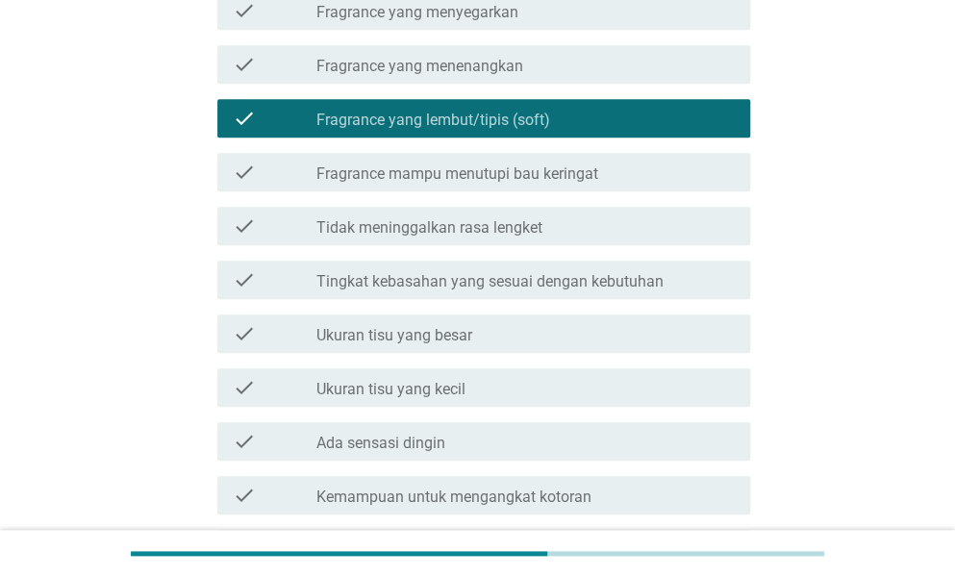
scroll to position [423, 0]
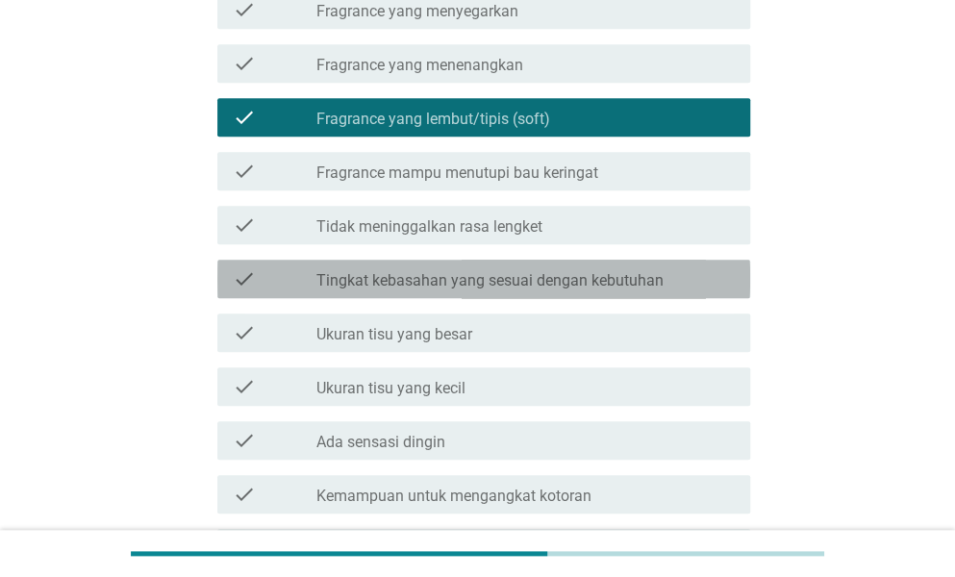
click at [464, 271] on label "Tingkat kebasahan yang sesuai dengan kebutuhan" at bounding box center [489, 280] width 347 height 19
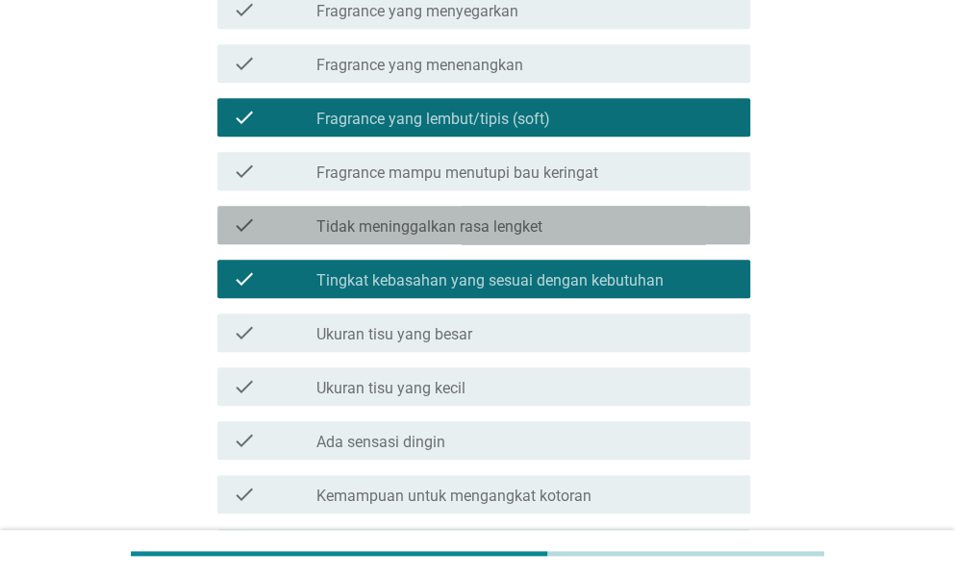
click at [675, 214] on div "check_box_outline_blank Tidak meninggalkan rasa lengket" at bounding box center [525, 224] width 418 height 23
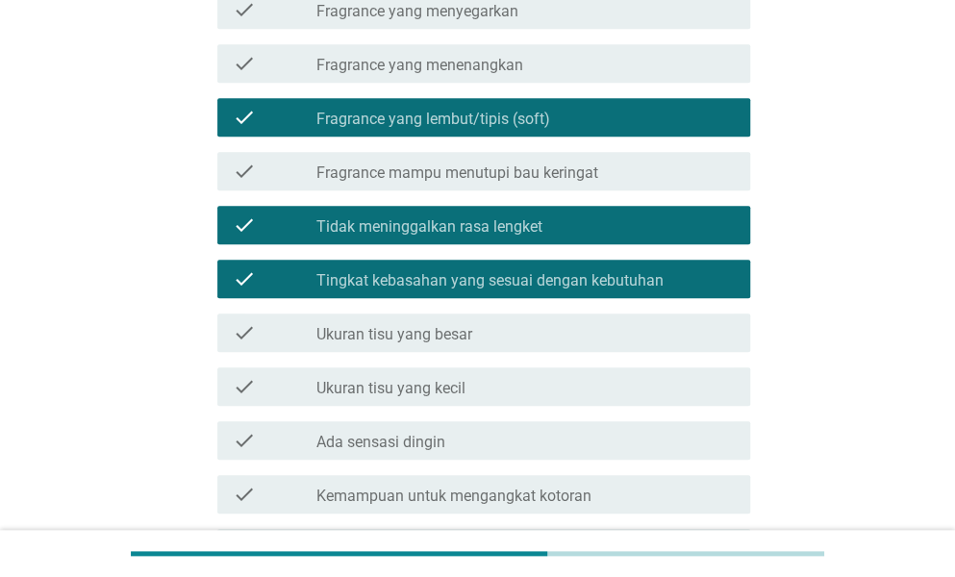
scroll to position [637, 0]
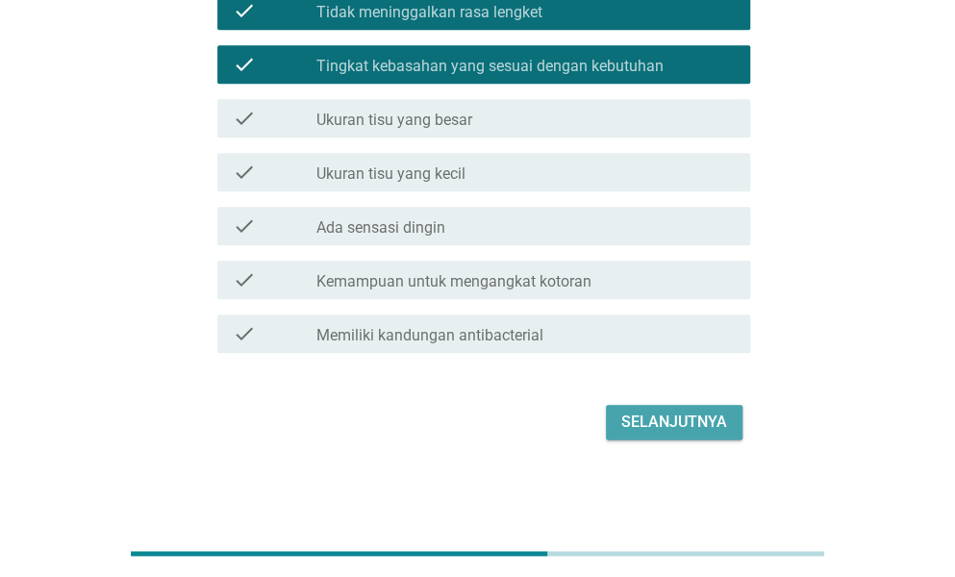
click at [647, 418] on div "Selanjutnya" at bounding box center [674, 422] width 106 height 23
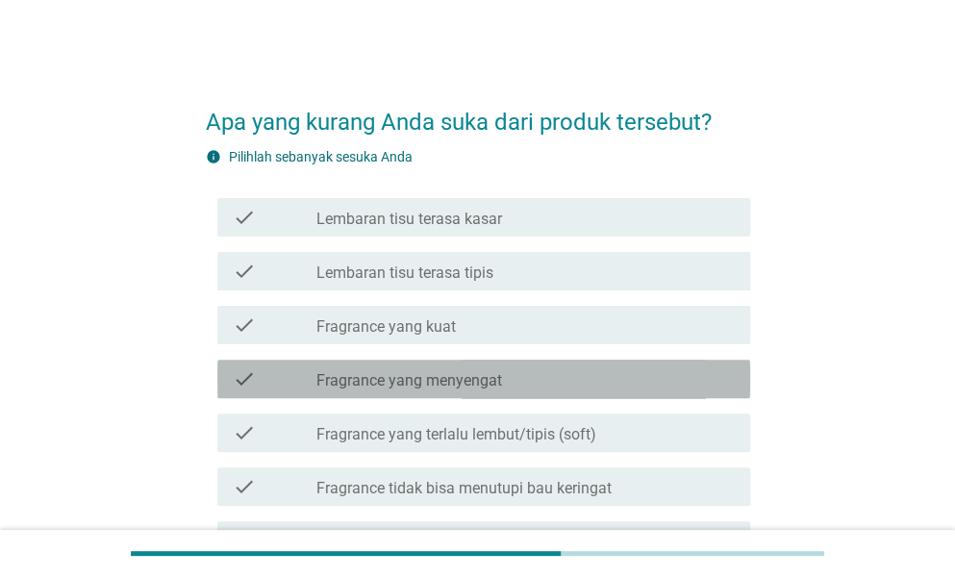
click at [530, 372] on div "check_box_outline_blank Fragrance yang menyengat" at bounding box center [525, 378] width 418 height 23
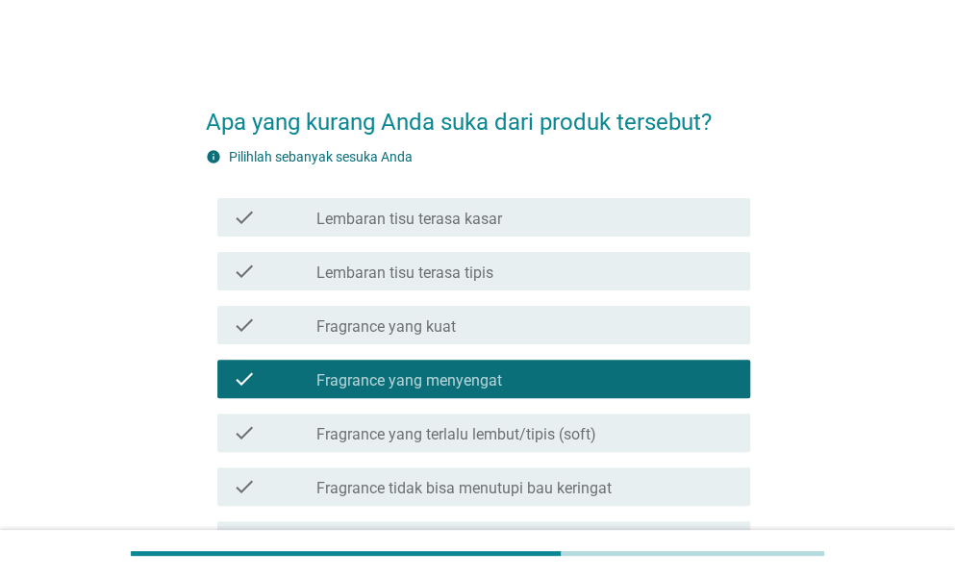
click at [953, 352] on div "Apa yang kurang Anda suka dari produk tersebut? info Pilihlah sebanyak sesuka A…" at bounding box center [477, 476] width 955 height 952
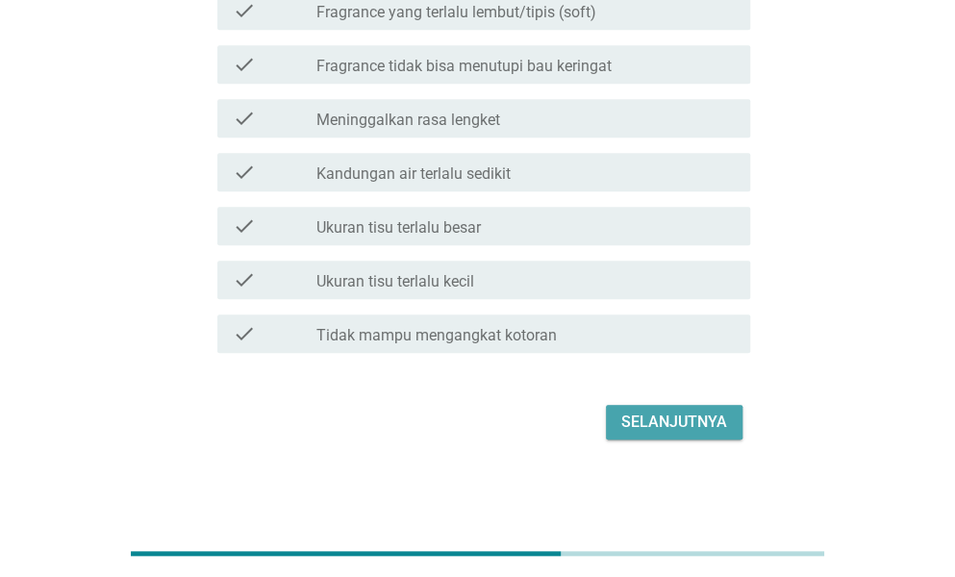
click at [646, 413] on div "Selanjutnya" at bounding box center [674, 422] width 106 height 23
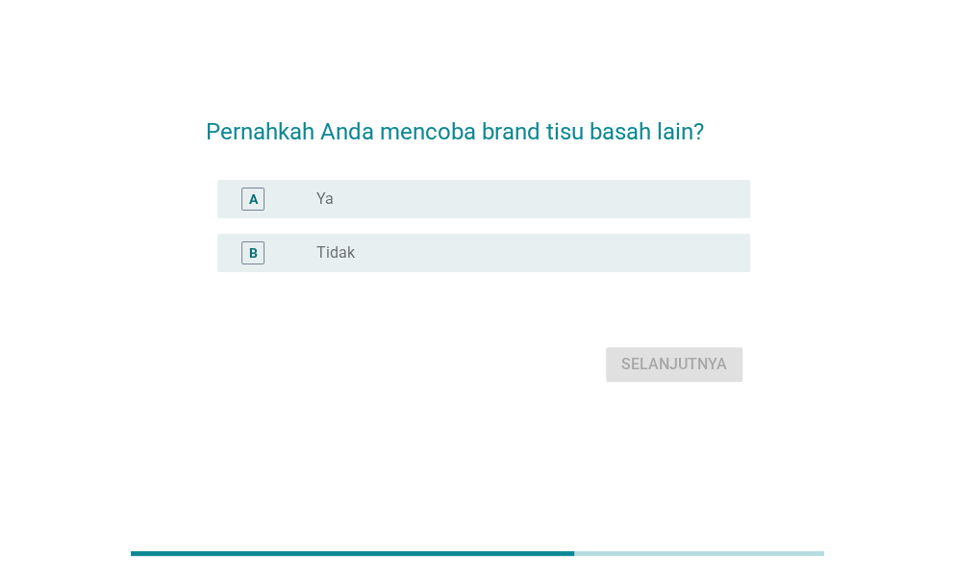
scroll to position [0, 0]
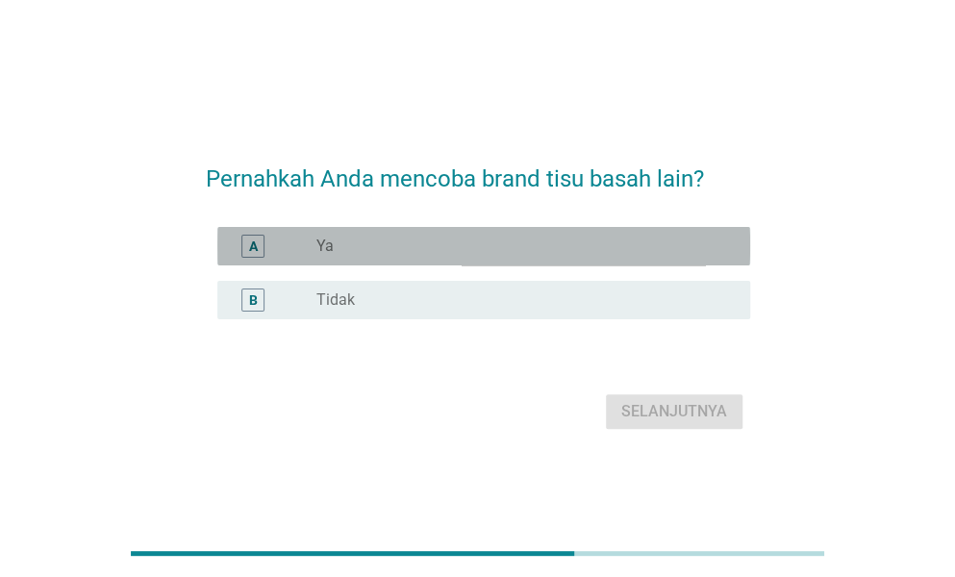
click at [456, 243] on div "radio_button_unchecked Ya" at bounding box center [517, 246] width 403 height 19
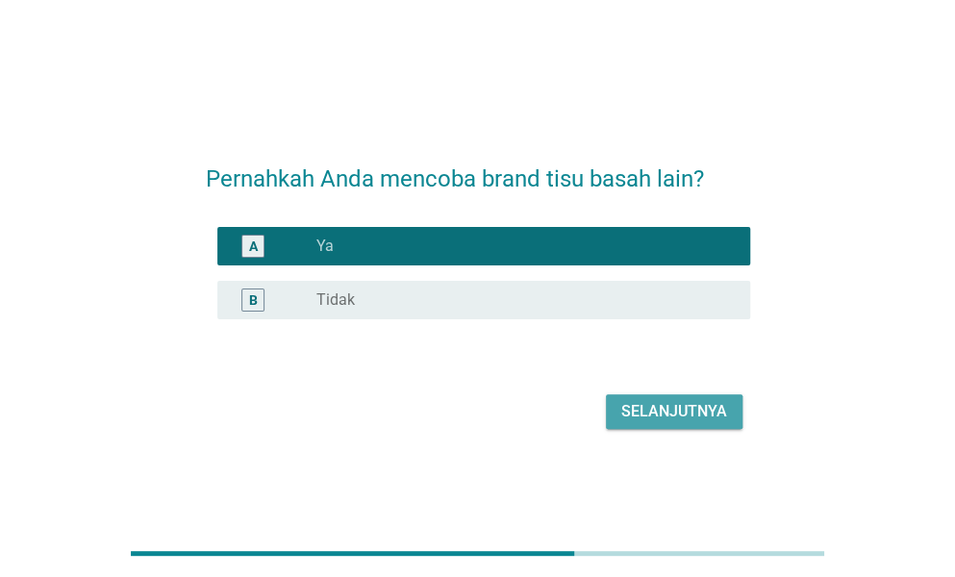
click at [706, 411] on div "Selanjutnya" at bounding box center [674, 411] width 106 height 23
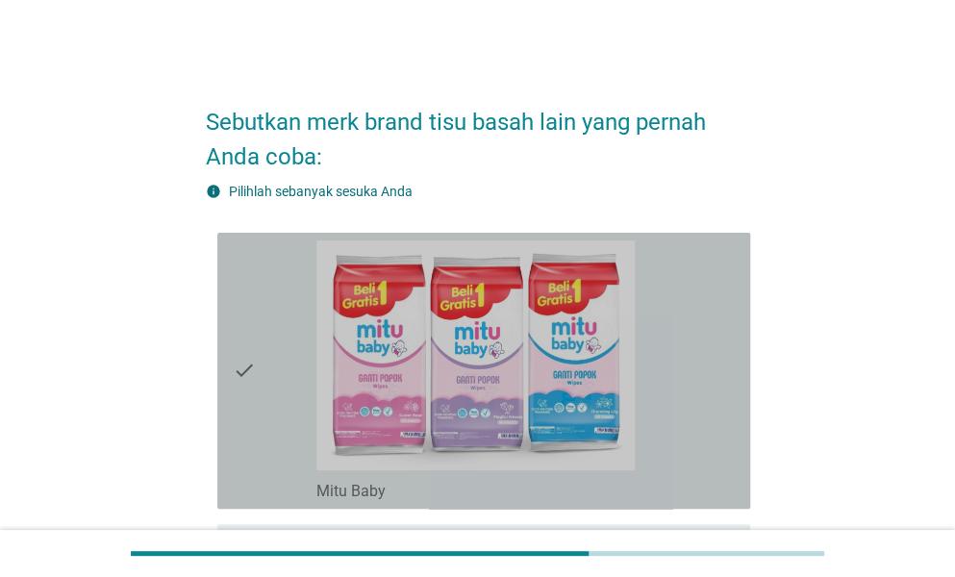
click at [252, 344] on icon "check" at bounding box center [244, 370] width 23 height 261
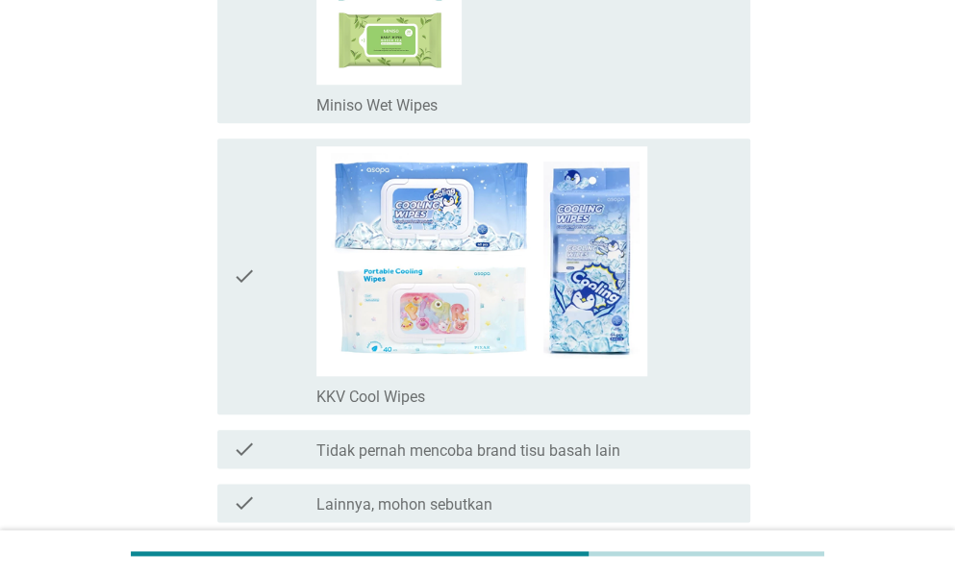
scroll to position [3652, 0]
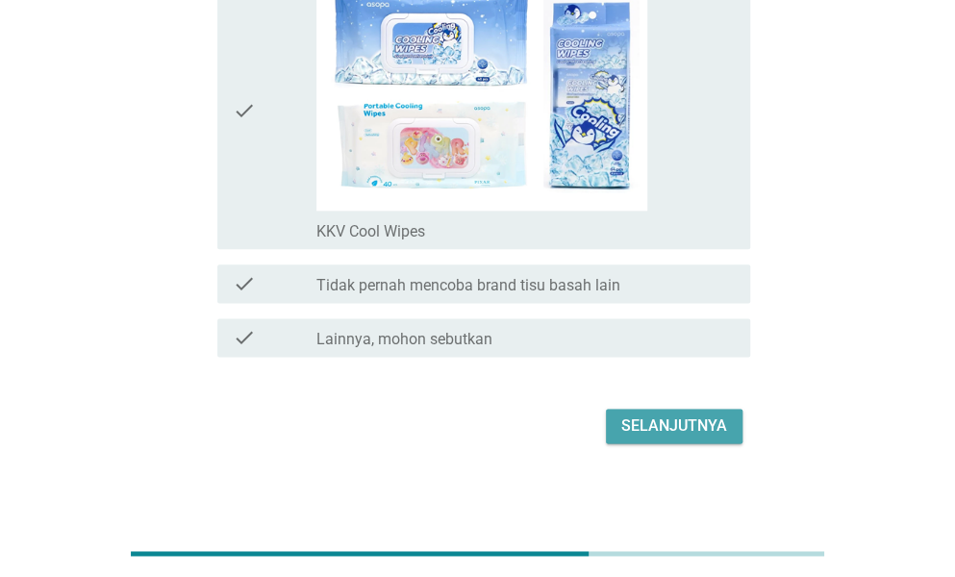
click at [662, 427] on div "Selanjutnya" at bounding box center [674, 425] width 106 height 23
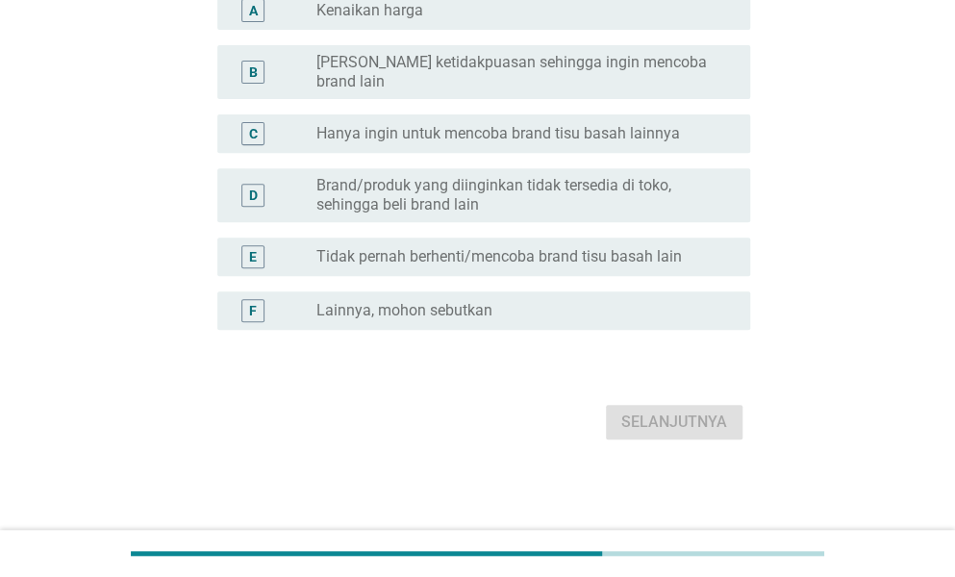
scroll to position [0, 0]
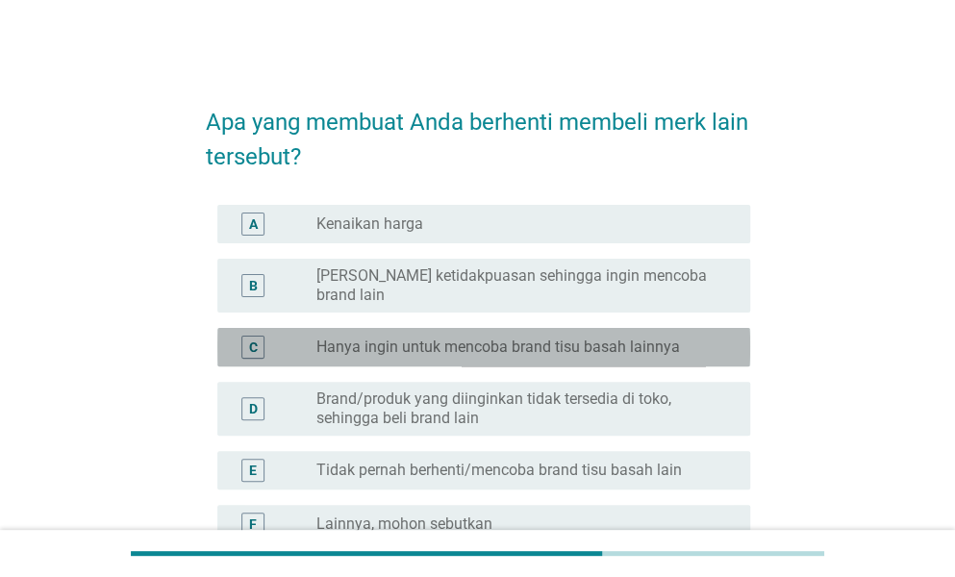
click at [484, 337] on label "Hanya ingin untuk mencoba brand tisu basah lainnya" at bounding box center [497, 346] width 363 height 19
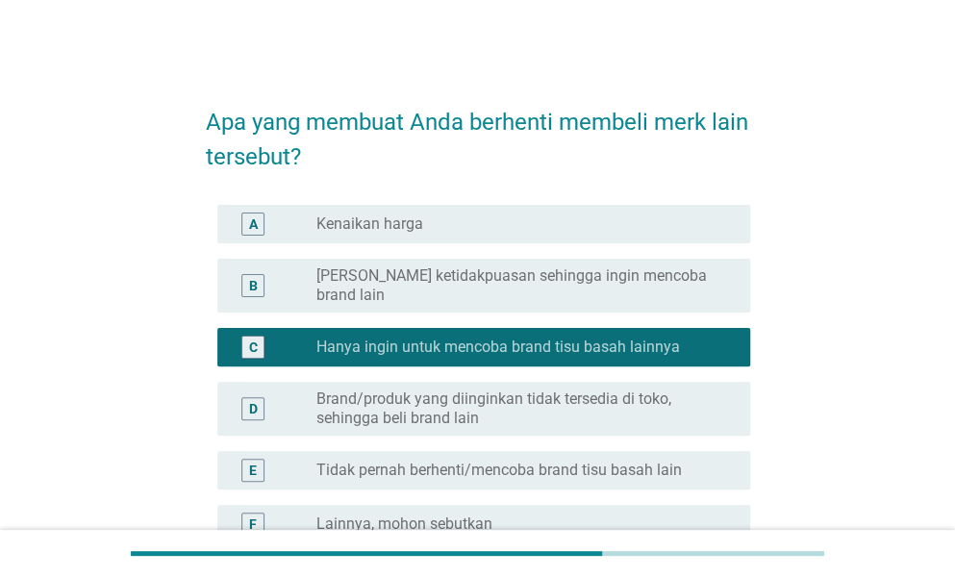
scroll to position [198, 0]
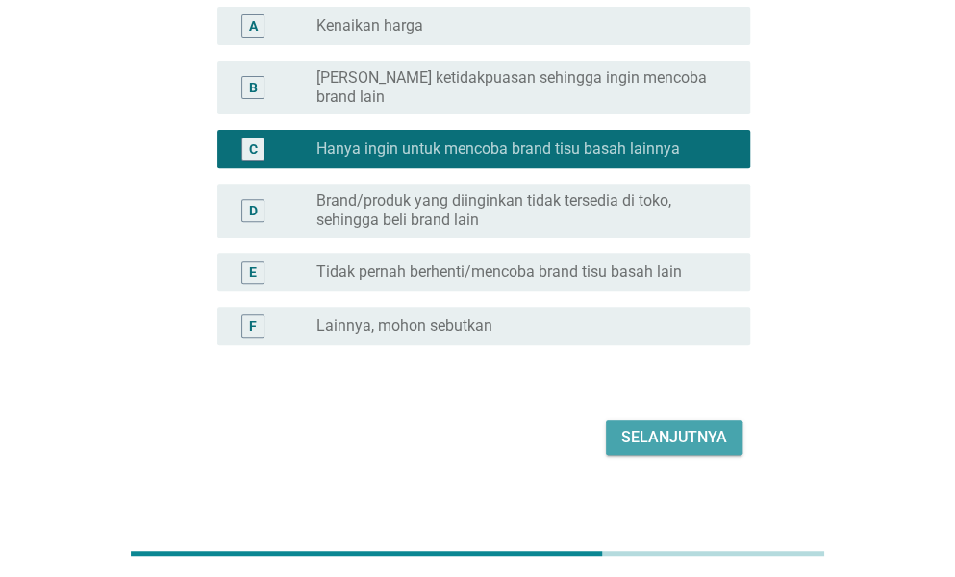
click at [727, 420] on button "Selanjutnya" at bounding box center [674, 437] width 137 height 35
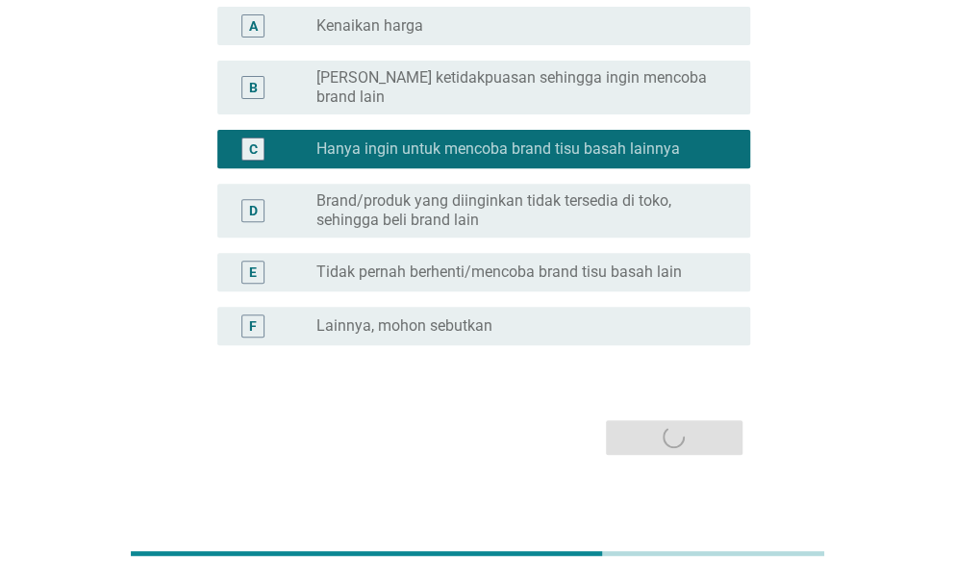
scroll to position [0, 0]
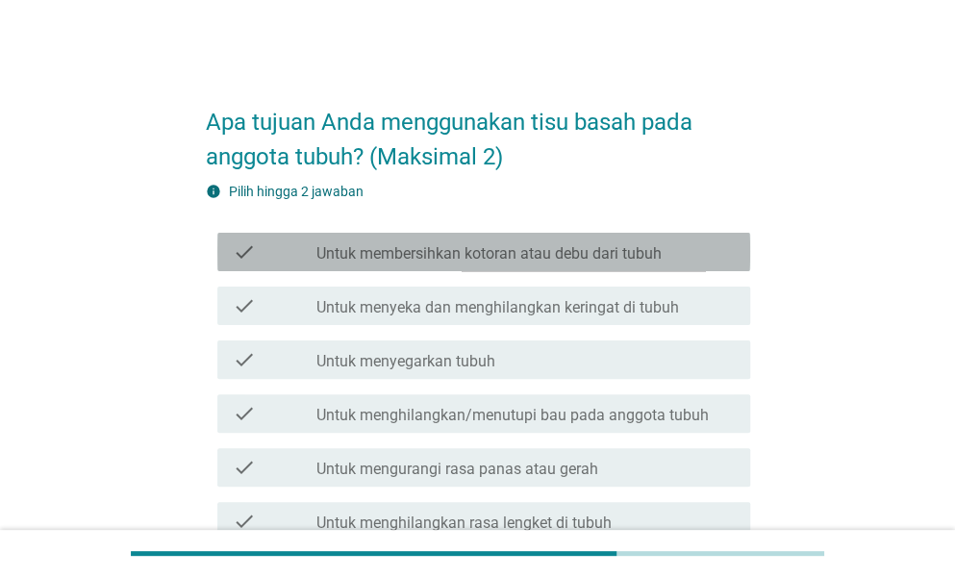
click at [491, 247] on label "Untuk membersihkan kotoran atau debu dari tubuh" at bounding box center [488, 253] width 345 height 19
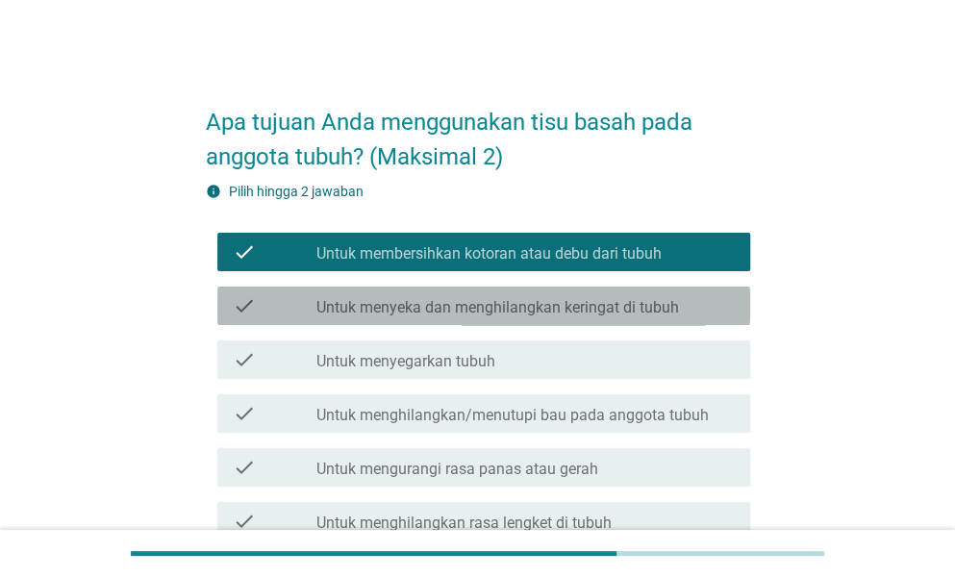
click at [511, 309] on label "Untuk menyeka dan menghilangkan keringat di tubuh" at bounding box center [497, 307] width 362 height 19
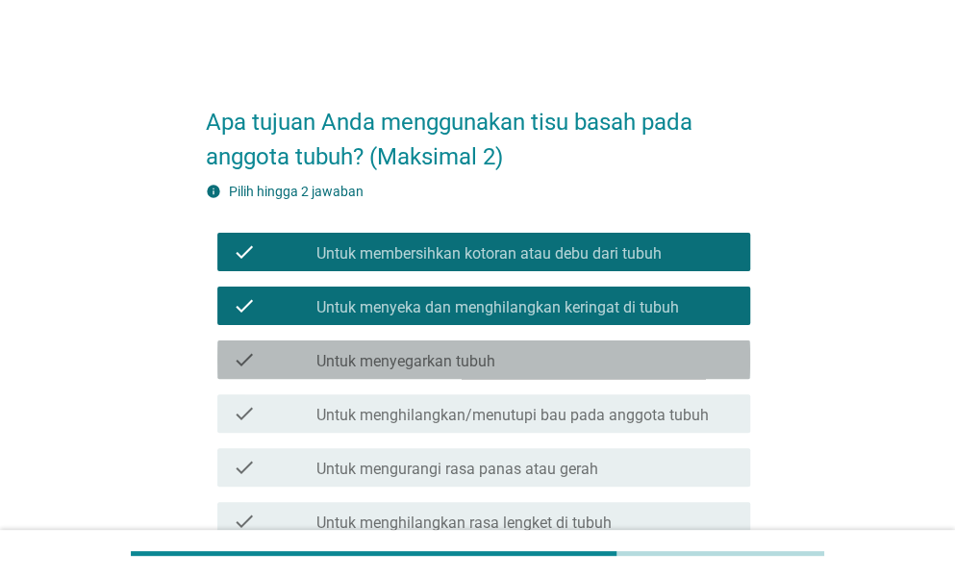
click at [485, 356] on label "Untuk menyegarkan tubuh" at bounding box center [405, 361] width 179 height 19
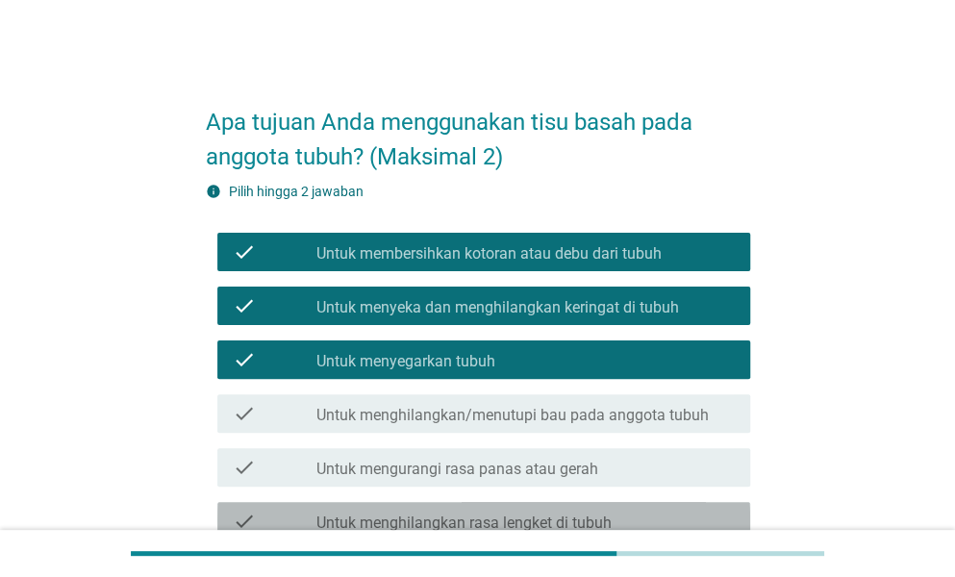
click at [644, 514] on div "check_box_outline_blank Untuk menghilangkan rasa lengket di tubuh" at bounding box center [525, 521] width 418 height 23
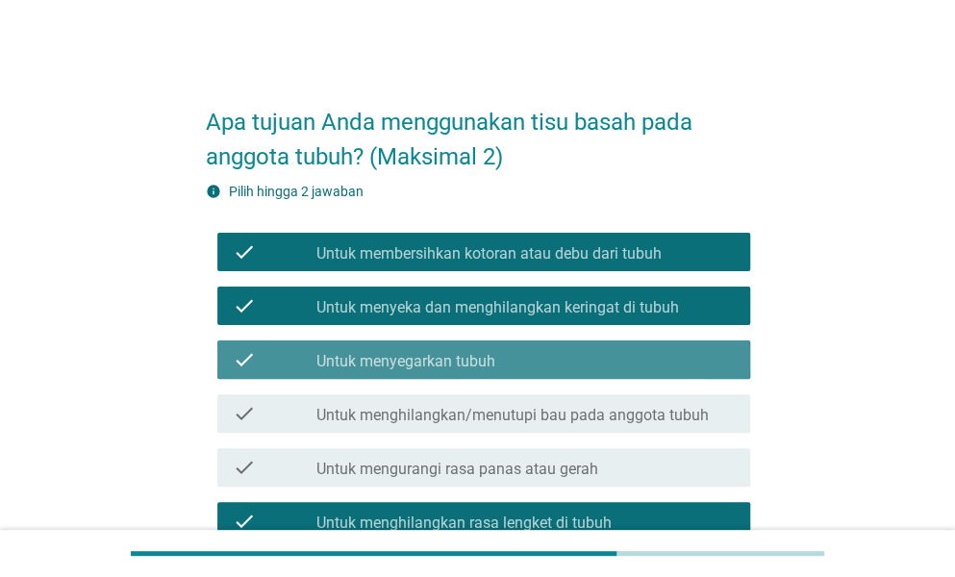
click at [553, 351] on div "check_box Untuk menyegarkan tubuh" at bounding box center [525, 359] width 418 height 23
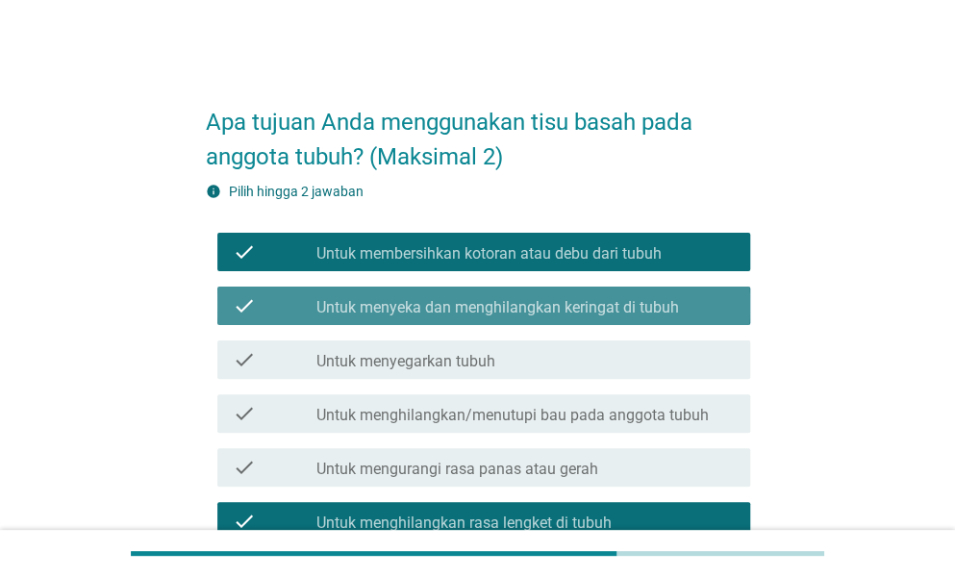
click at [552, 301] on label "Untuk menyeka dan menghilangkan keringat di tubuh" at bounding box center [497, 307] width 362 height 19
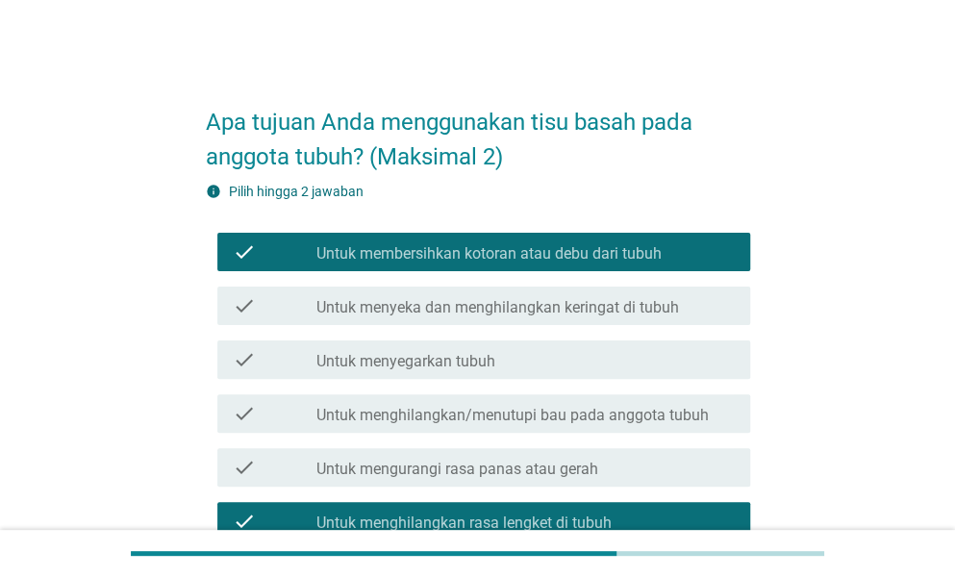
scroll to position [215, 0]
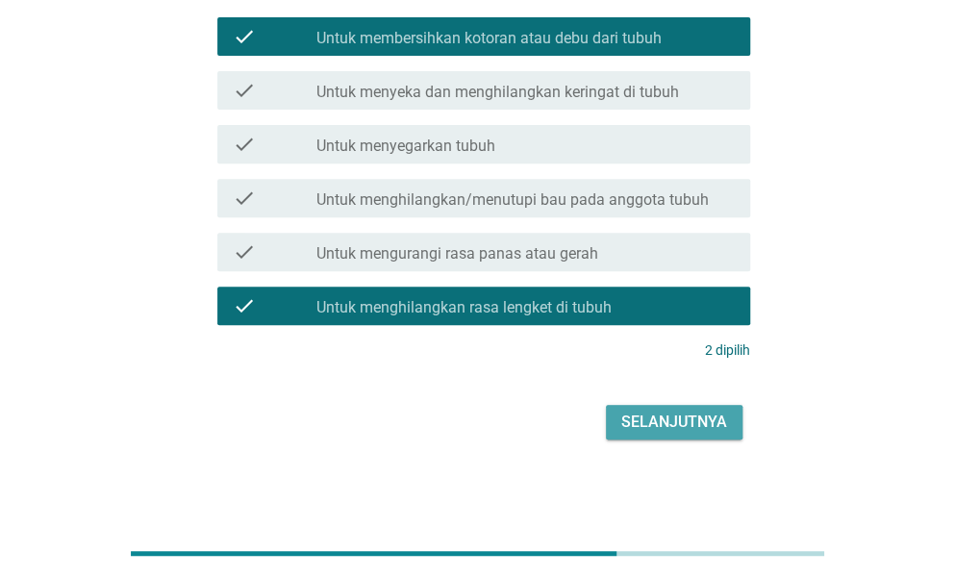
click at [671, 432] on div "Selanjutnya" at bounding box center [674, 422] width 106 height 23
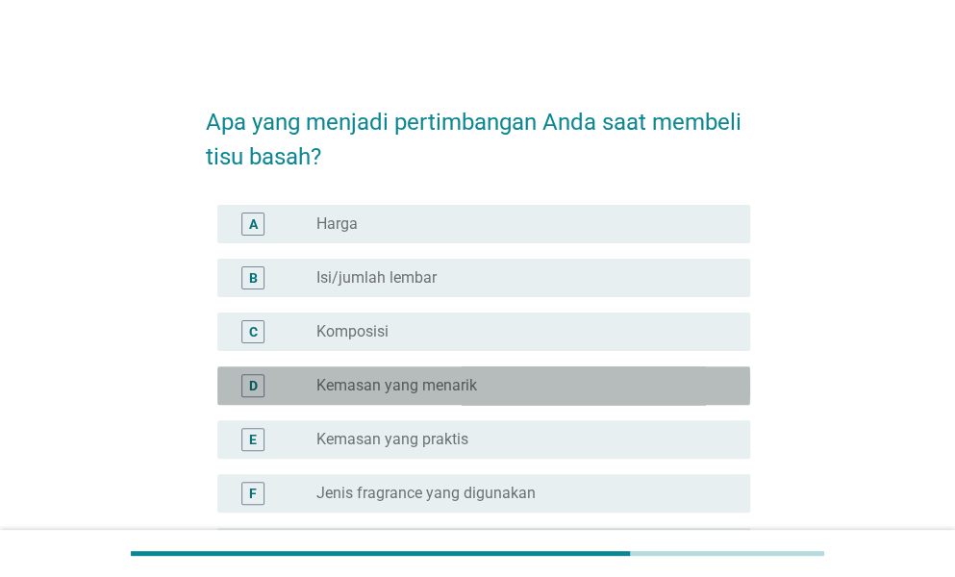
click at [444, 395] on div "radio_button_unchecked Kemasan yang menarik" at bounding box center [525, 385] width 418 height 23
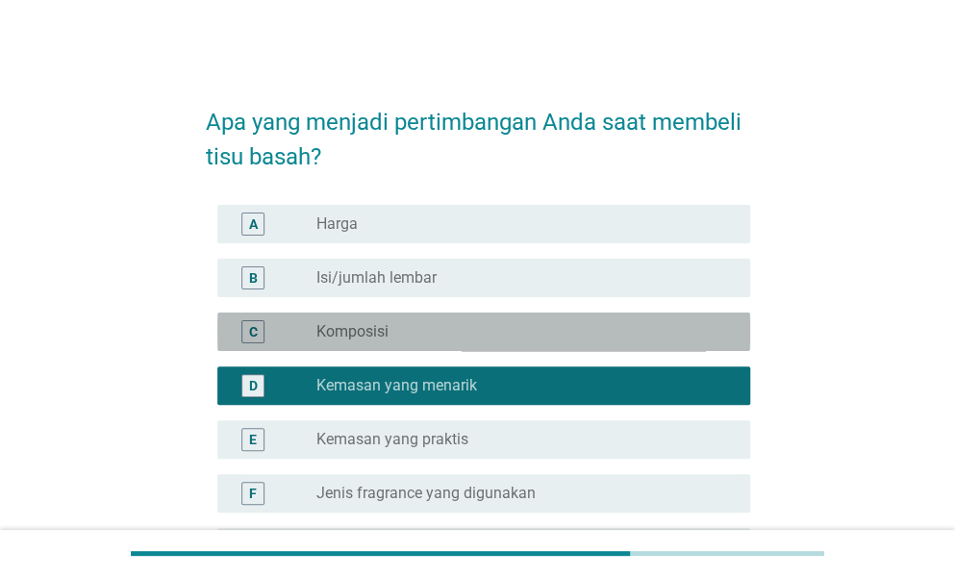
click at [490, 331] on div "radio_button_unchecked Komposisi" at bounding box center [517, 331] width 403 height 19
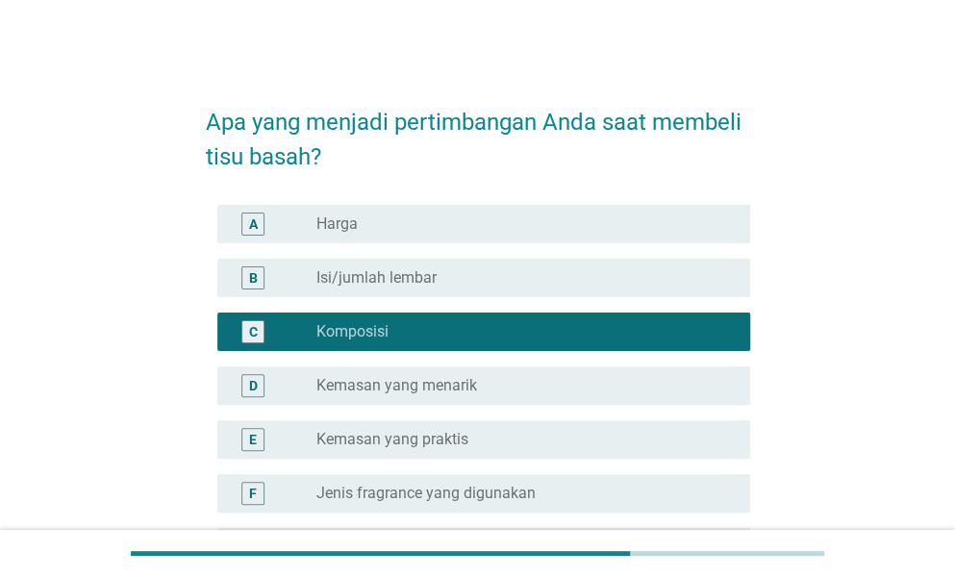
scroll to position [237, 0]
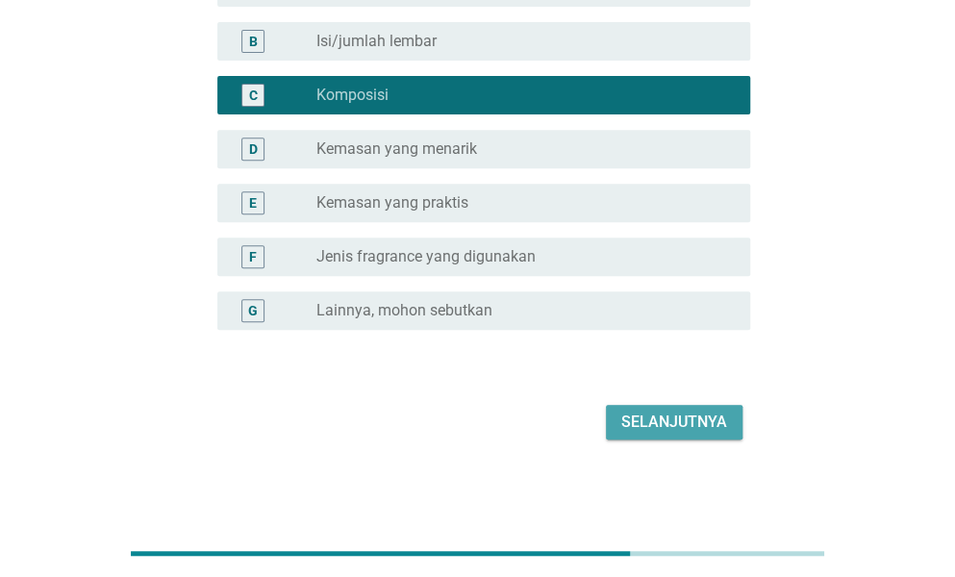
click at [695, 416] on div "Selanjutnya" at bounding box center [674, 422] width 106 height 23
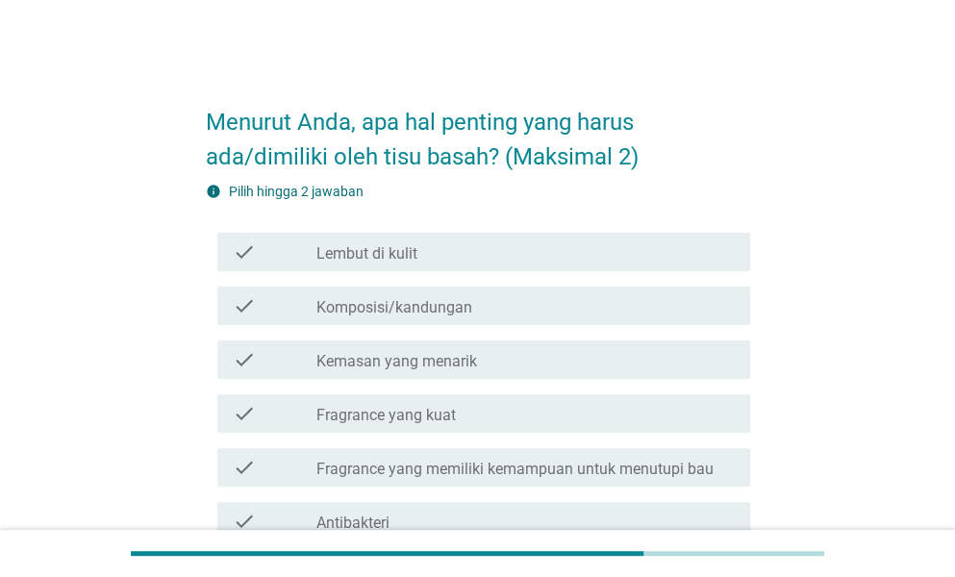
click at [430, 266] on div "check check_box_outline_blank Lembut di kulit" at bounding box center [483, 252] width 533 height 38
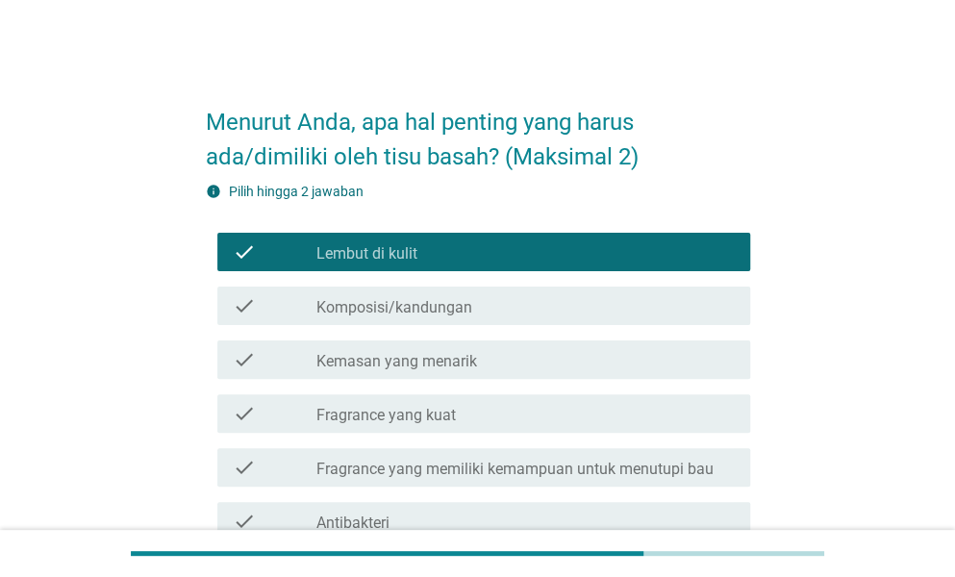
click at [496, 307] on div "check_box_outline_blank Komposisi/kandungan" at bounding box center [525, 305] width 418 height 23
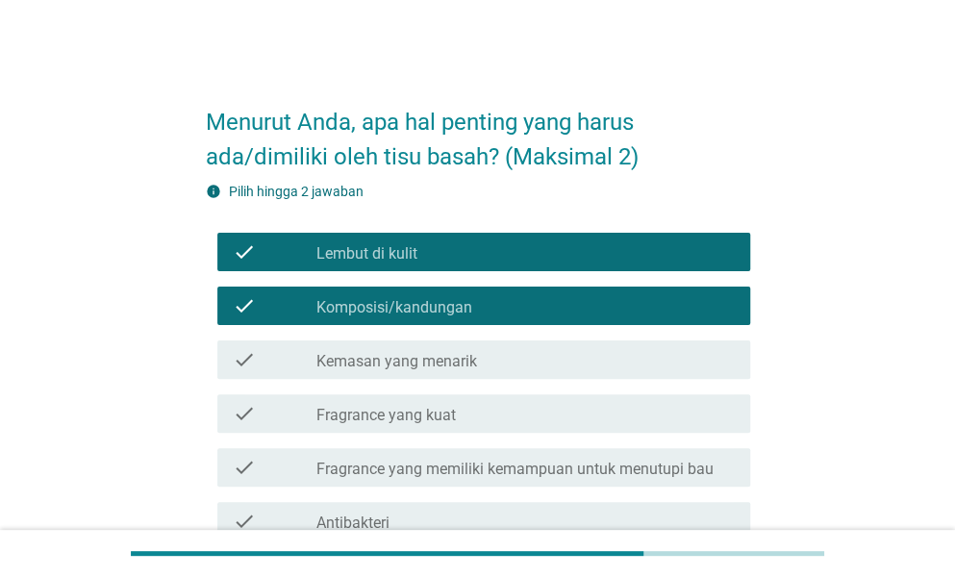
scroll to position [485, 0]
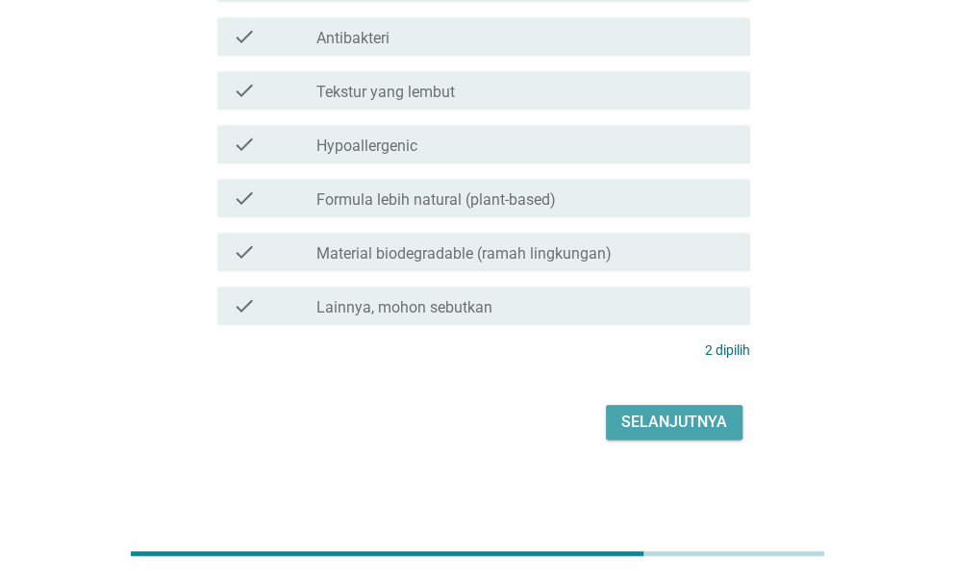
click at [654, 421] on div "Selanjutnya" at bounding box center [674, 422] width 106 height 23
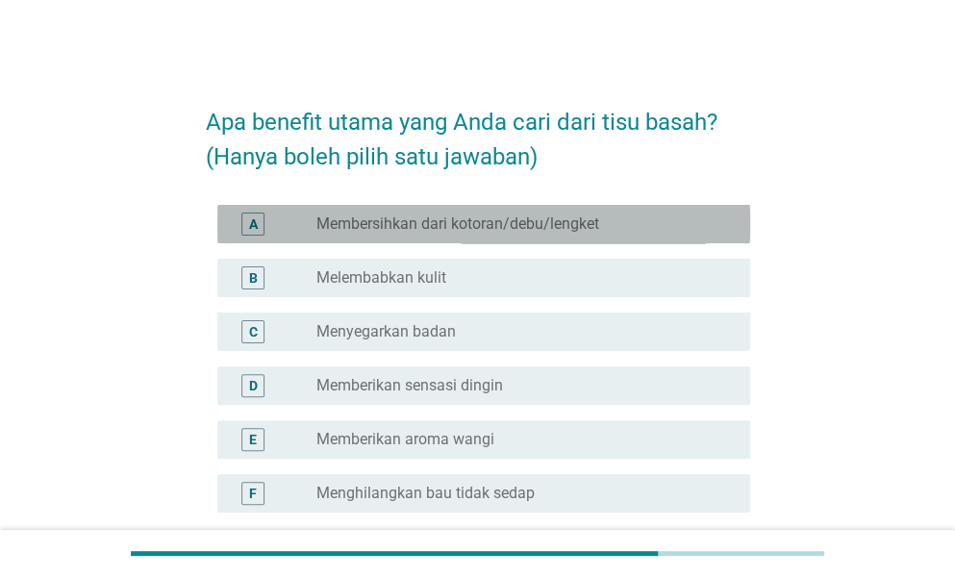
click at [529, 214] on label "Membersihkan dari kotoran/debu/lengket" at bounding box center [457, 223] width 283 height 19
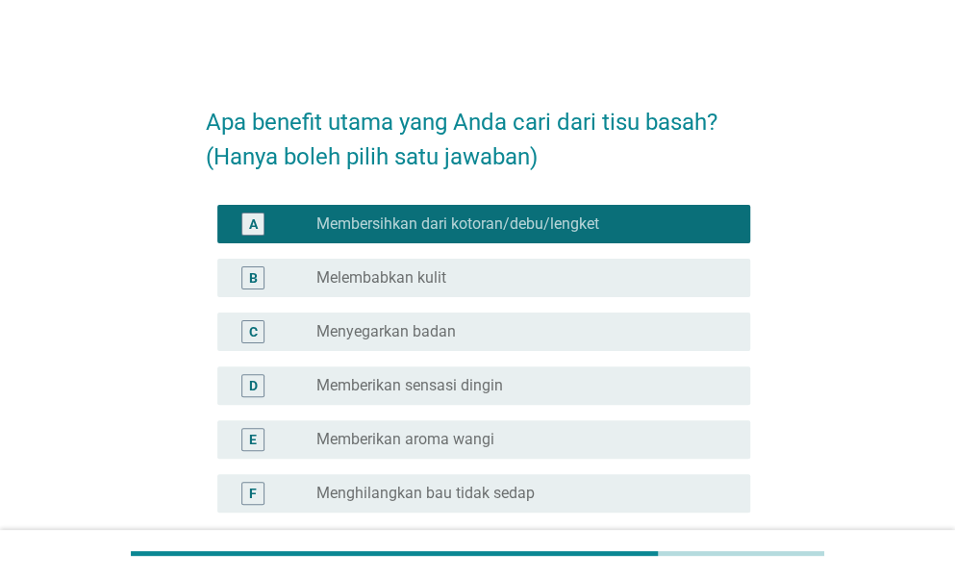
scroll to position [175, 0]
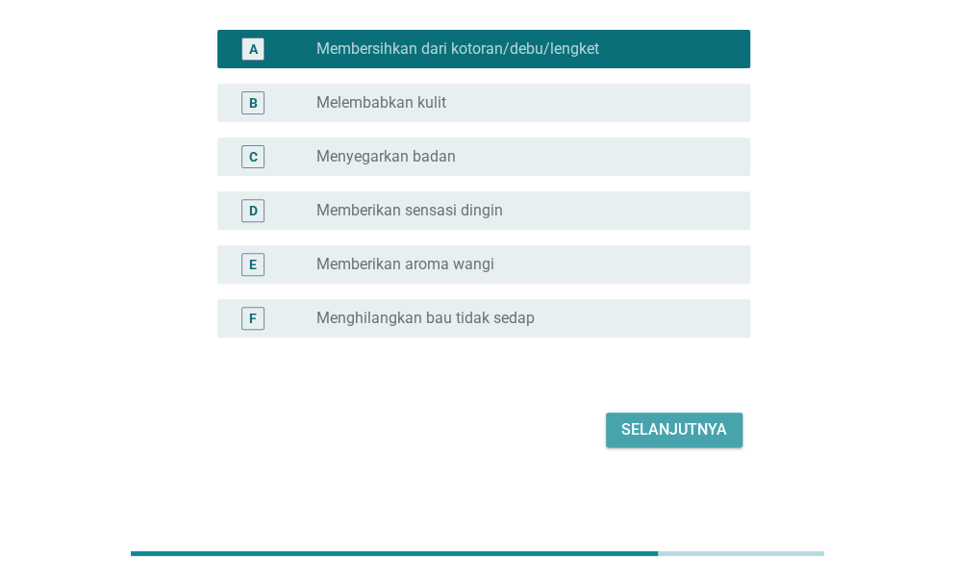
click at [647, 427] on div "Selanjutnya" at bounding box center [674, 429] width 106 height 23
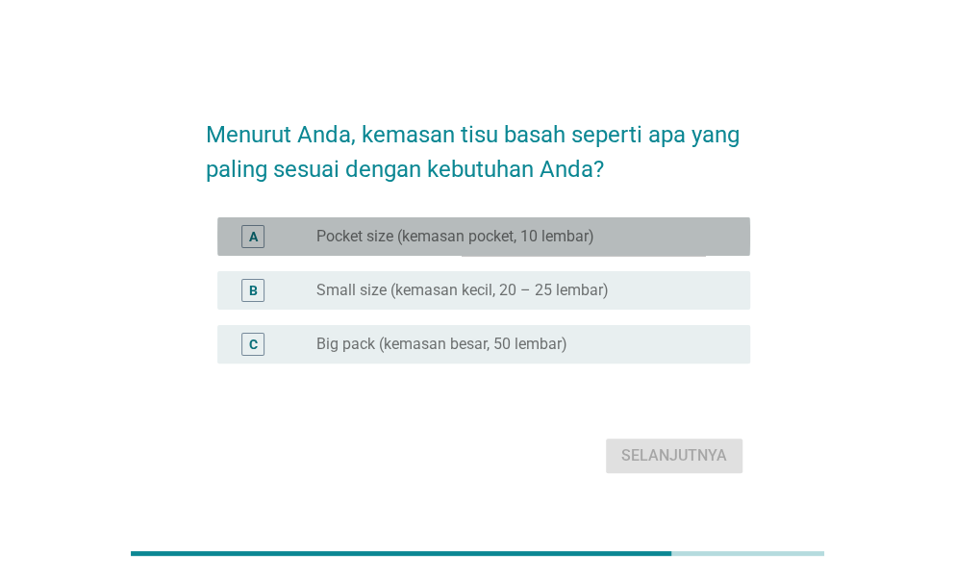
click at [438, 233] on label "Pocket size (kemasan pocket, 10 lembar)" at bounding box center [455, 236] width 278 height 19
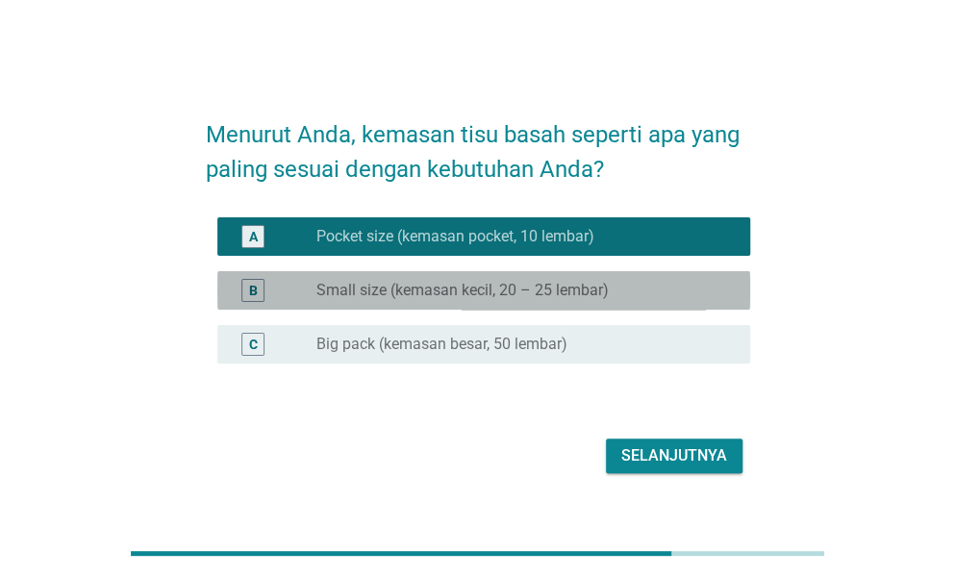
click at [506, 297] on label "Small size (kemasan kecil, 20 – 25 lembar)" at bounding box center [462, 290] width 292 height 19
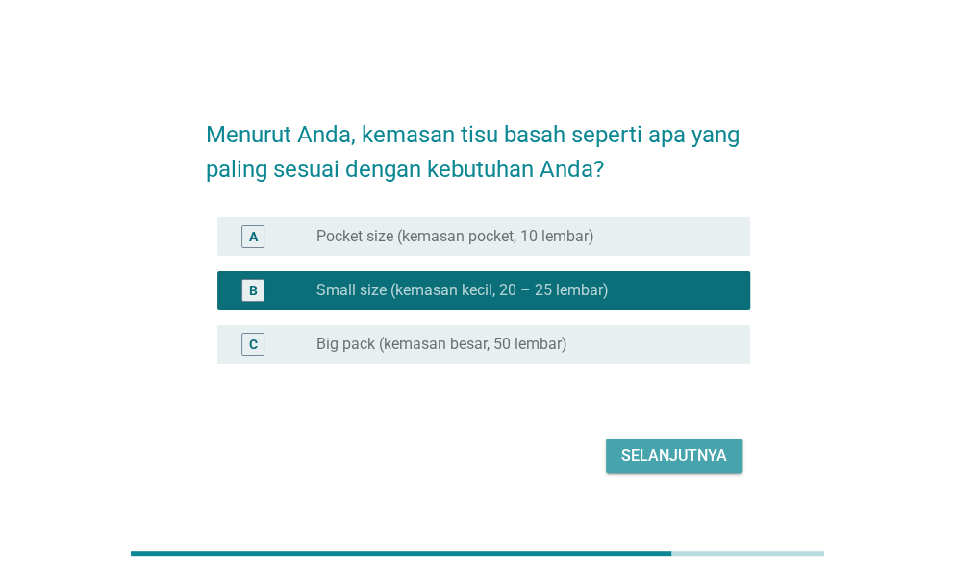
click at [657, 454] on div "Selanjutnya" at bounding box center [674, 455] width 106 height 23
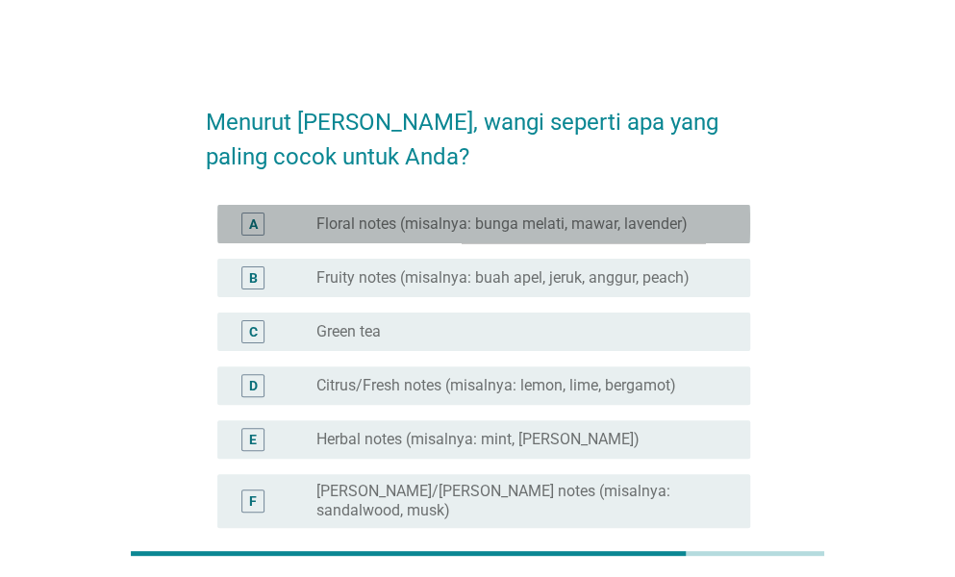
click at [611, 237] on div "A radio_button_unchecked Floral notes (misalnya: bunga melati, mawar, lavender)" at bounding box center [483, 224] width 533 height 38
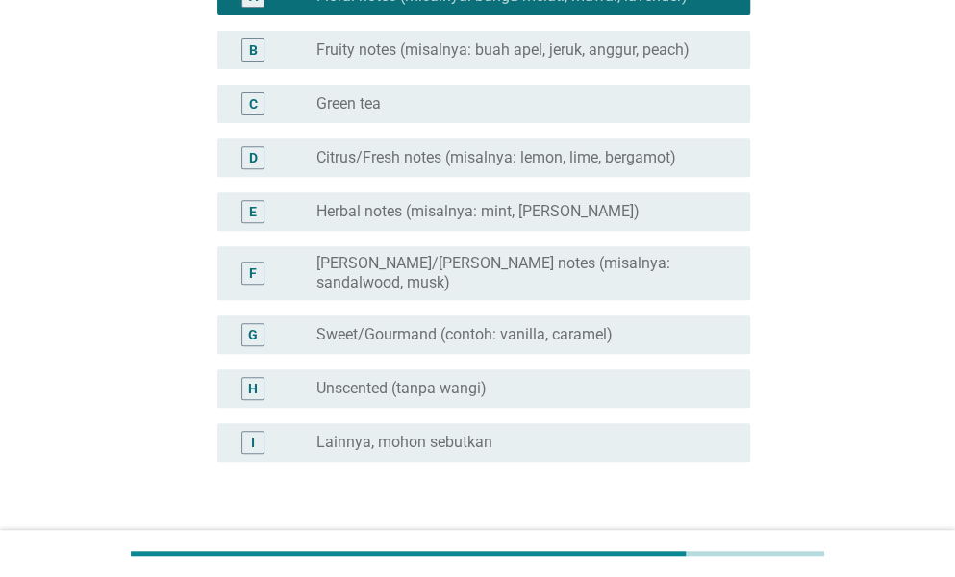
scroll to position [229, 0]
click at [683, 541] on div "Selanjutnya" at bounding box center [674, 552] width 106 height 23
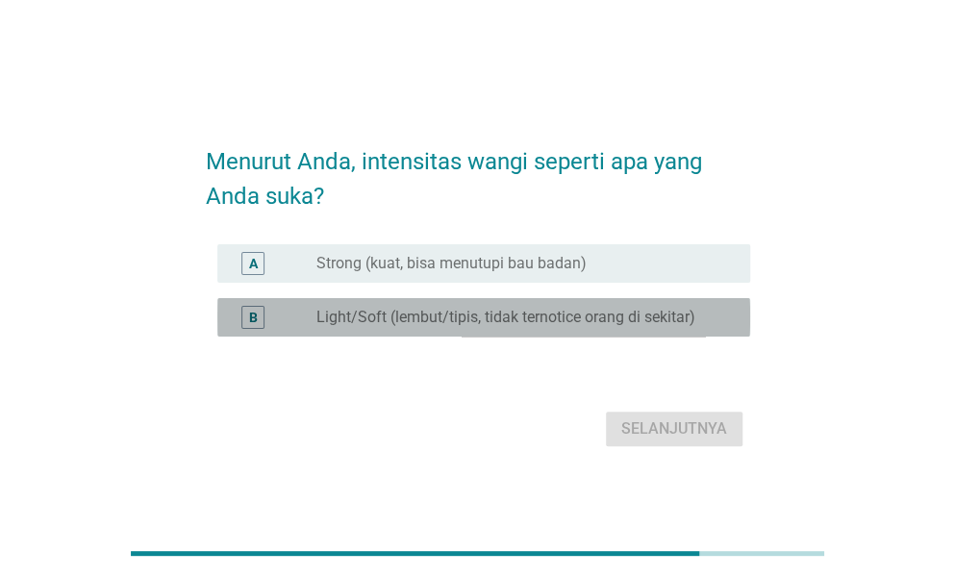
click at [442, 318] on label "Light/Soft (lembut/tipis, tidak ternotice orang di sekitar)" at bounding box center [505, 317] width 379 height 19
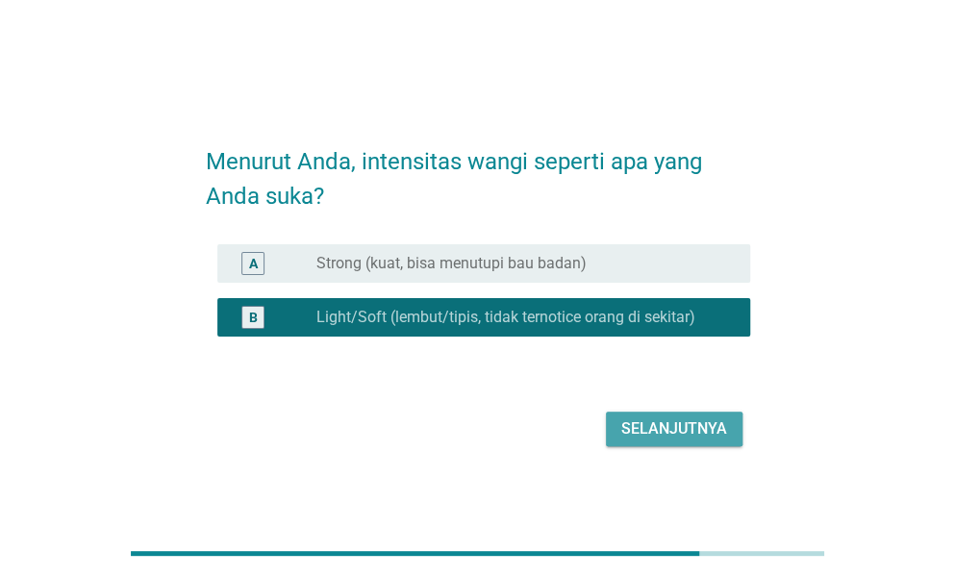
click at [654, 424] on div "Selanjutnya" at bounding box center [674, 428] width 106 height 23
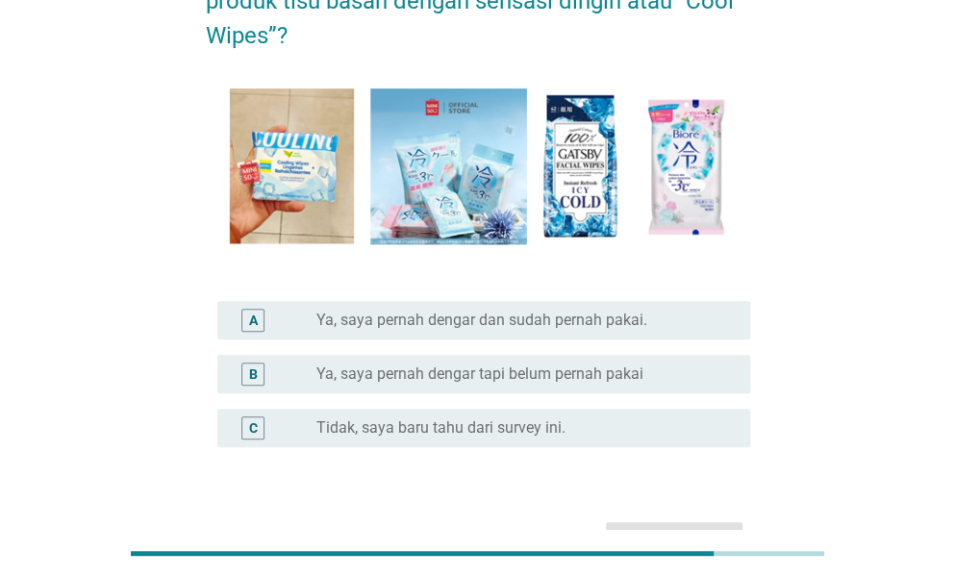
scroll to position [170, 0]
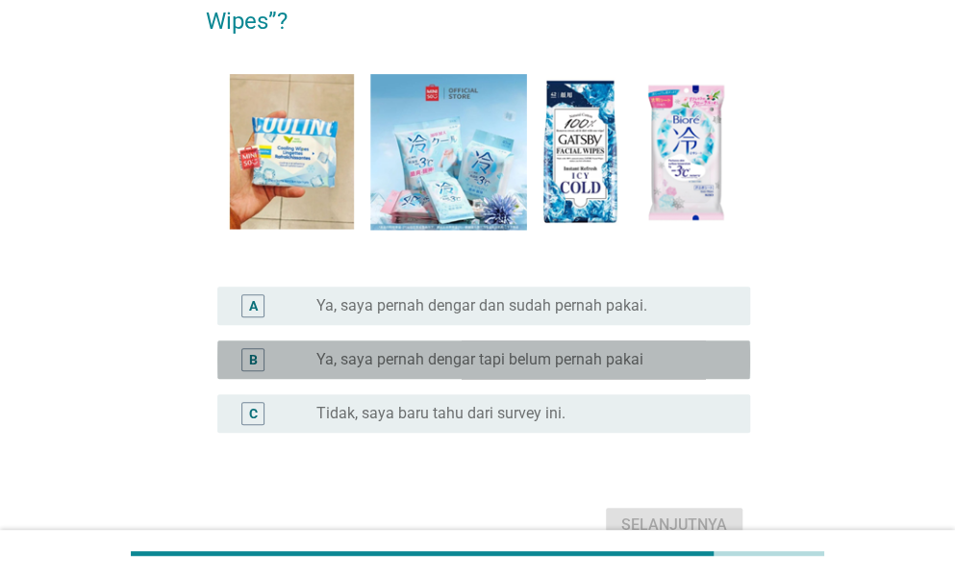
click at [536, 370] on div "B radio_button_unchecked Ya, saya pernah dengar tapi belum pernah pakai" at bounding box center [483, 359] width 533 height 38
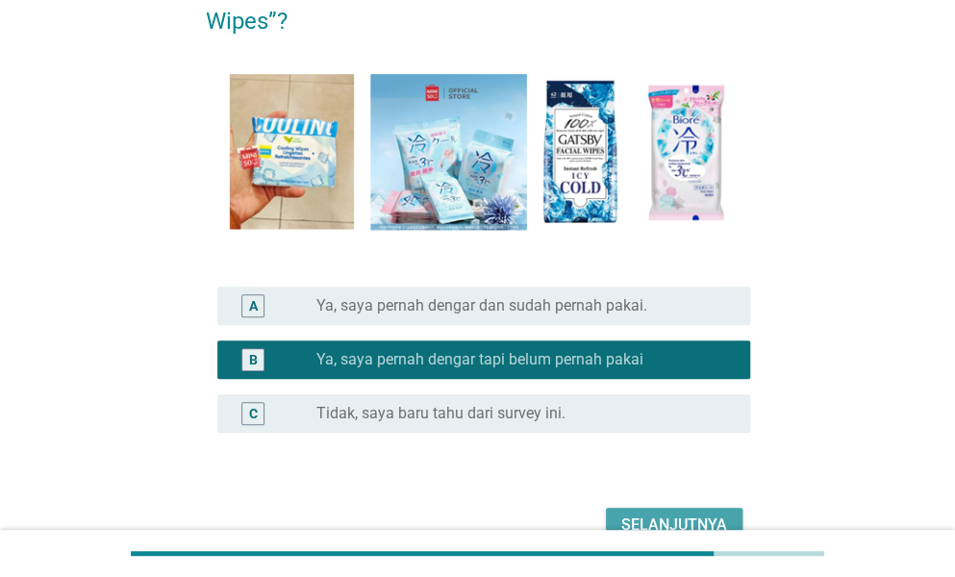
click at [671, 513] on div "Selanjutnya" at bounding box center [674, 524] width 106 height 23
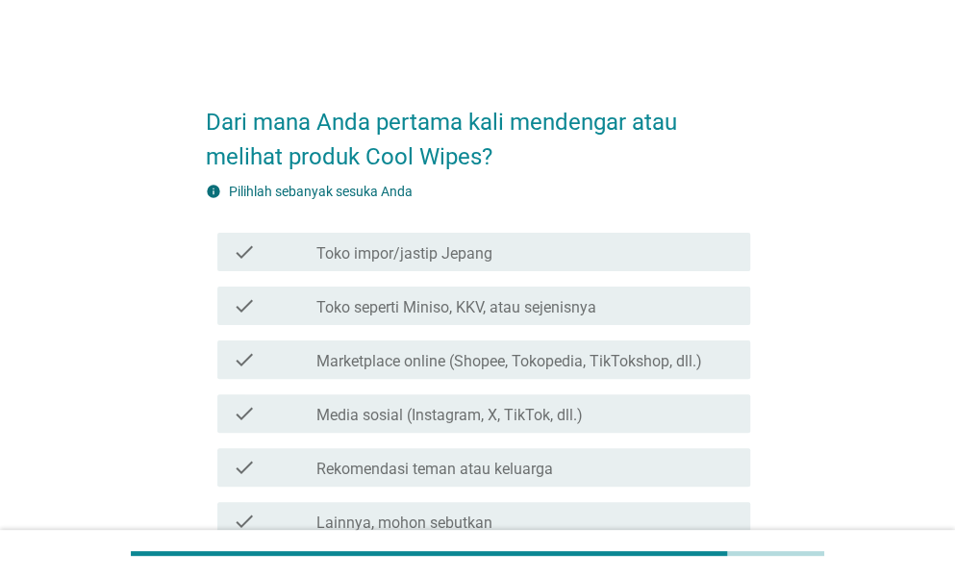
click at [515, 261] on div "check_box_outline_blank Toko impor/jastip [GEOGRAPHIC_DATA]" at bounding box center [525, 251] width 418 height 23
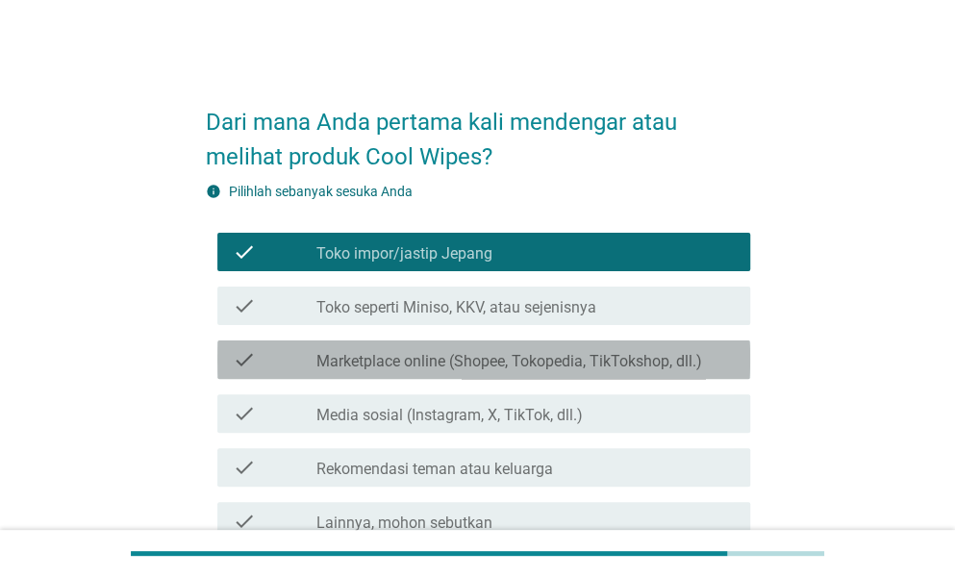
click at [507, 371] on div "check check_box_outline_blank Marketplace online (Shopee, Tokopedia, TikTokshop…" at bounding box center [483, 359] width 533 height 38
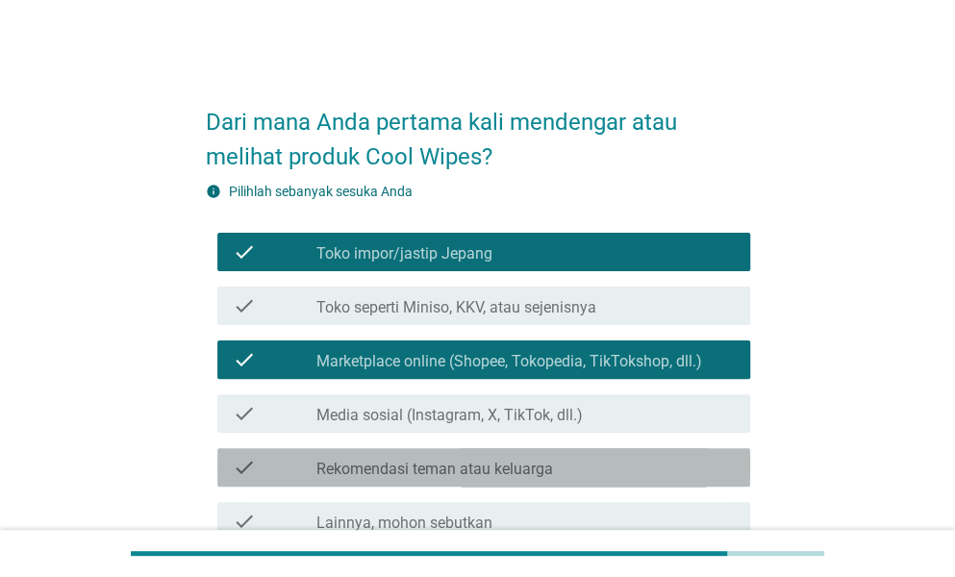
click at [684, 468] on div "check_box_outline_blank Rekomendasi teman atau keluarga" at bounding box center [525, 467] width 418 height 23
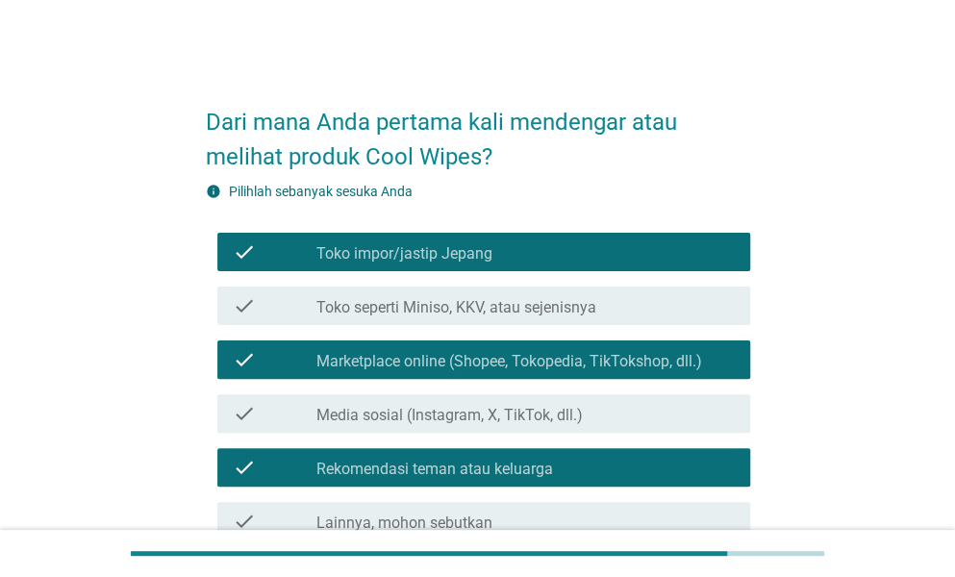
scroll to position [187, 0]
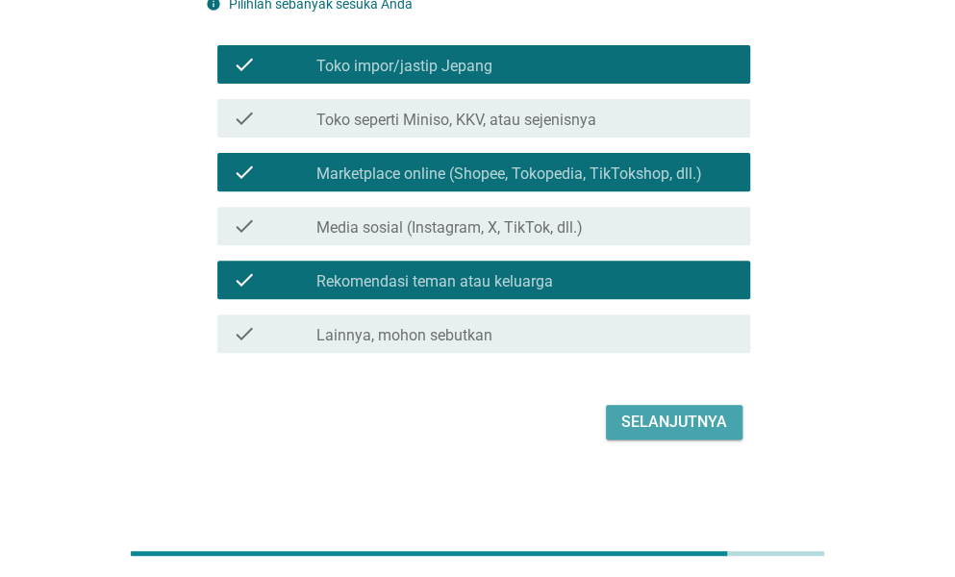
click at [669, 412] on div "Selanjutnya" at bounding box center [674, 422] width 106 height 23
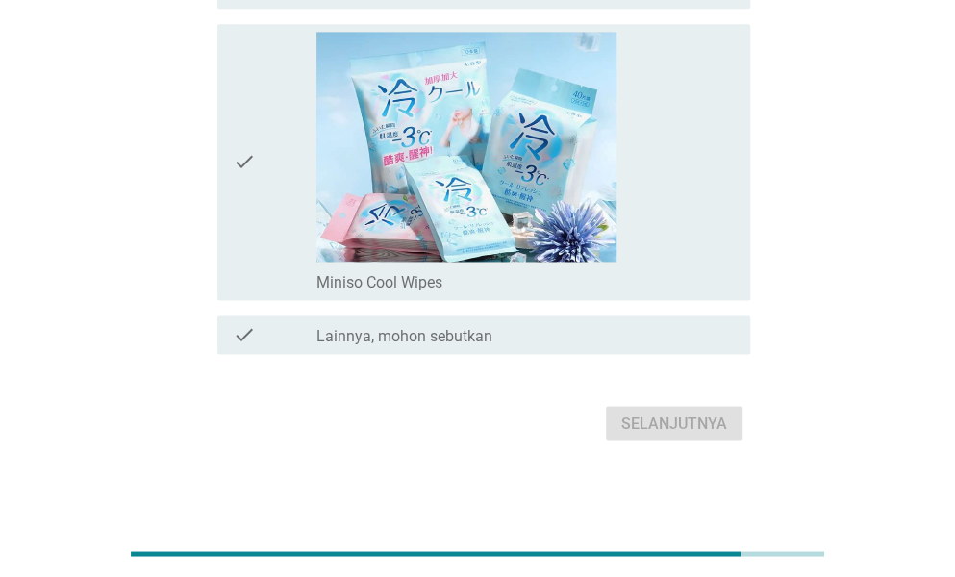
scroll to position [0, 0]
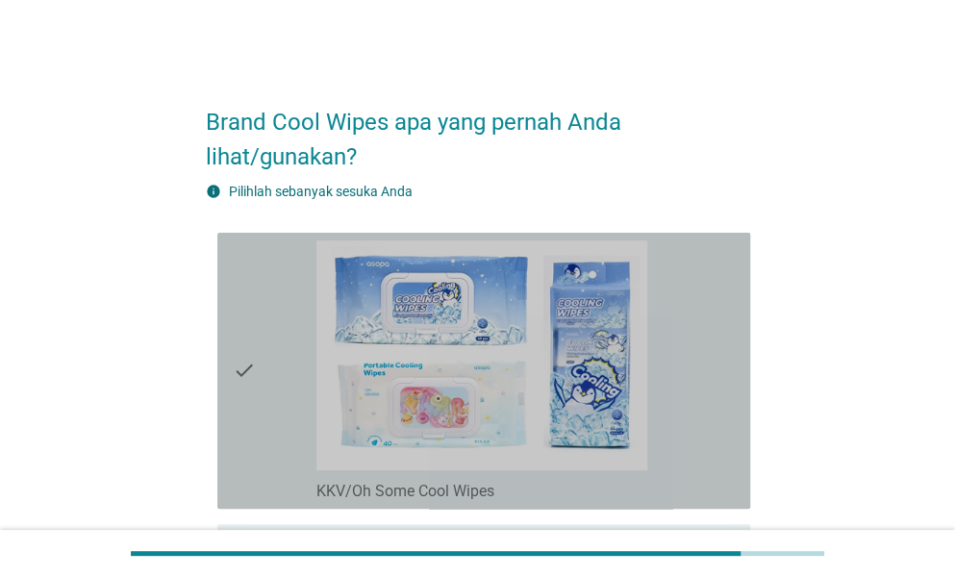
click at [228, 363] on div "check check_box_outline_blank KKV/Oh Some Cool Wipes" at bounding box center [483, 371] width 533 height 276
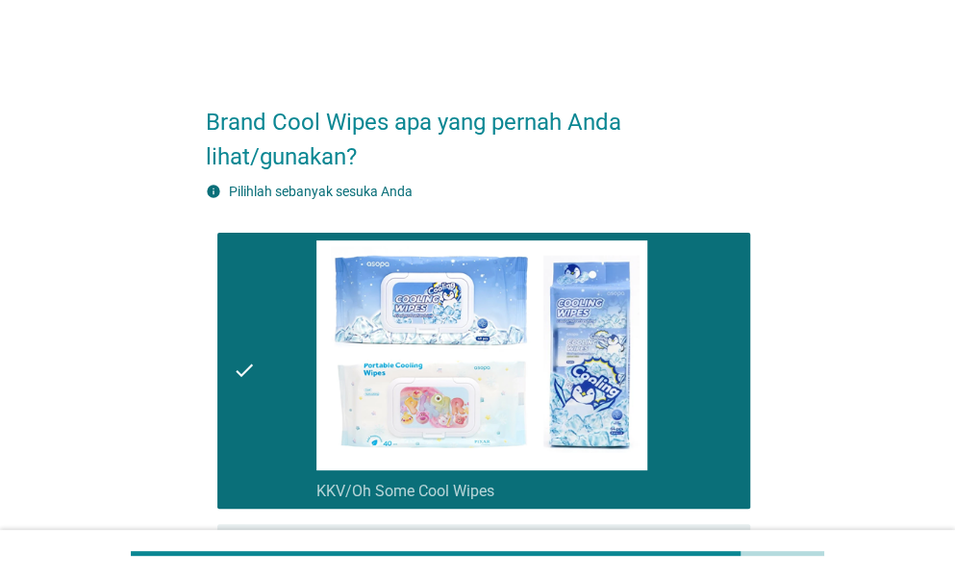
scroll to position [1048, 0]
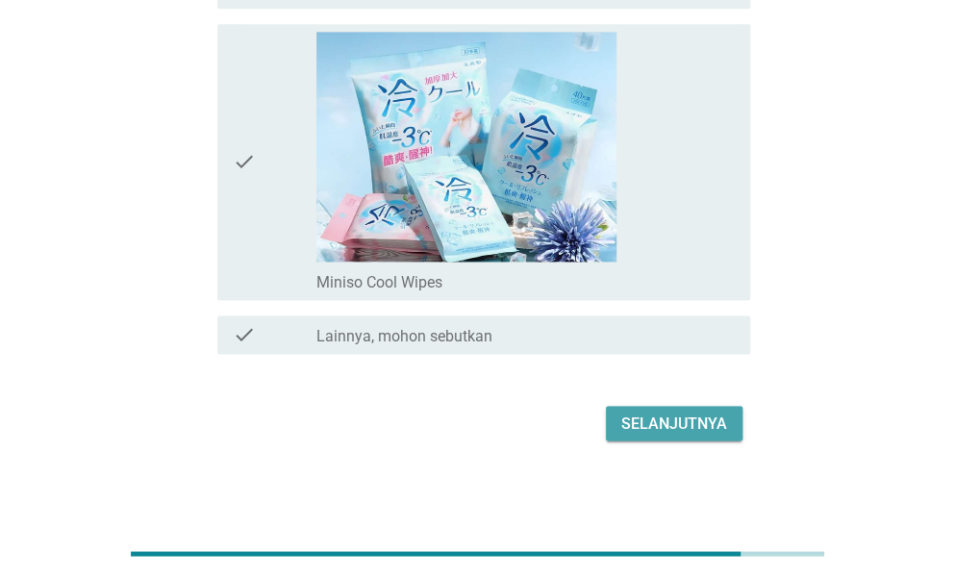
click at [694, 420] on div "Selanjutnya" at bounding box center [674, 422] width 106 height 23
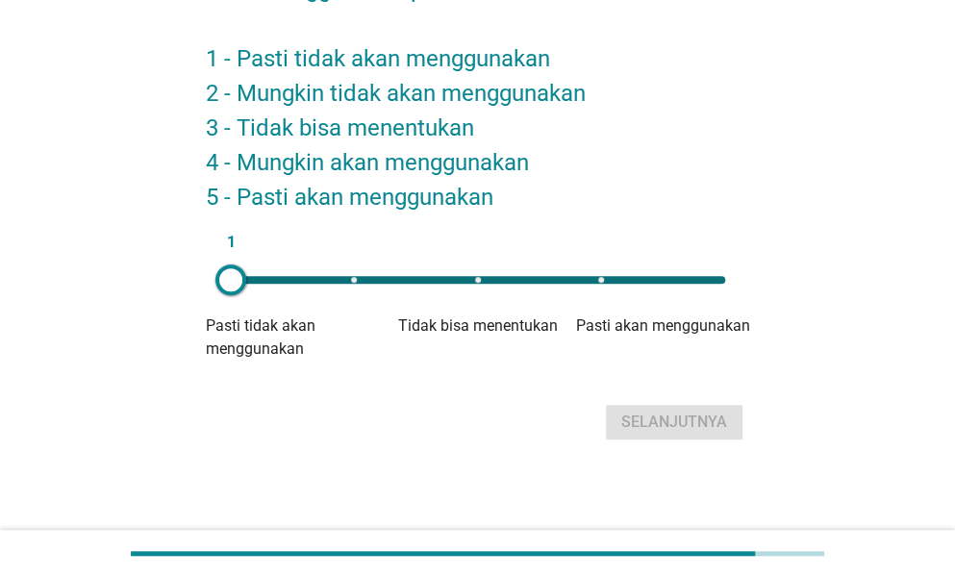
scroll to position [0, 0]
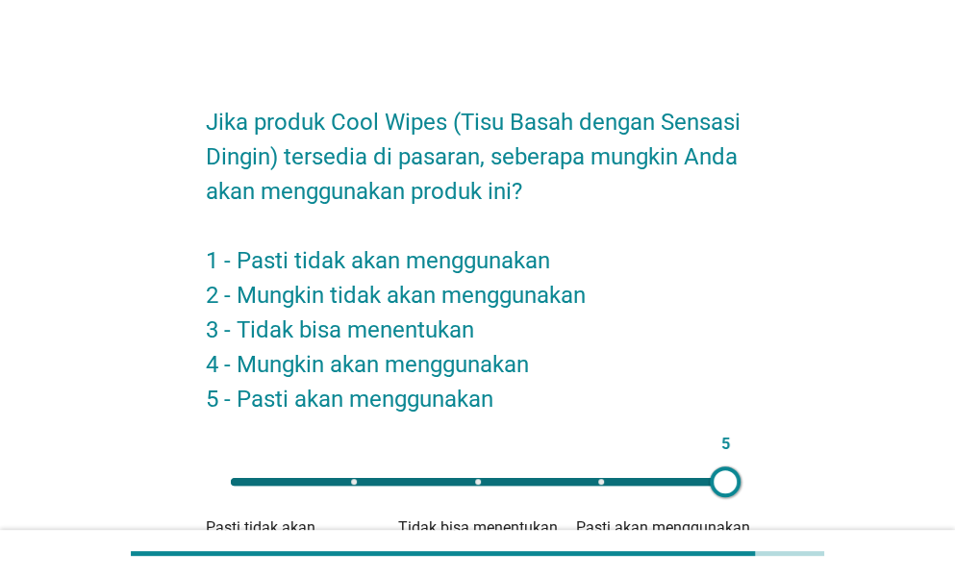
drag, startPoint x: 241, startPoint y: 478, endPoint x: 779, endPoint y: 493, distance: 537.7
click at [779, 493] on div "Jika produk Cool Wipes (Tisu Basah dengan Sensasi Dingin) tersedia di pasaran, …" at bounding box center [477, 366] width 862 height 592
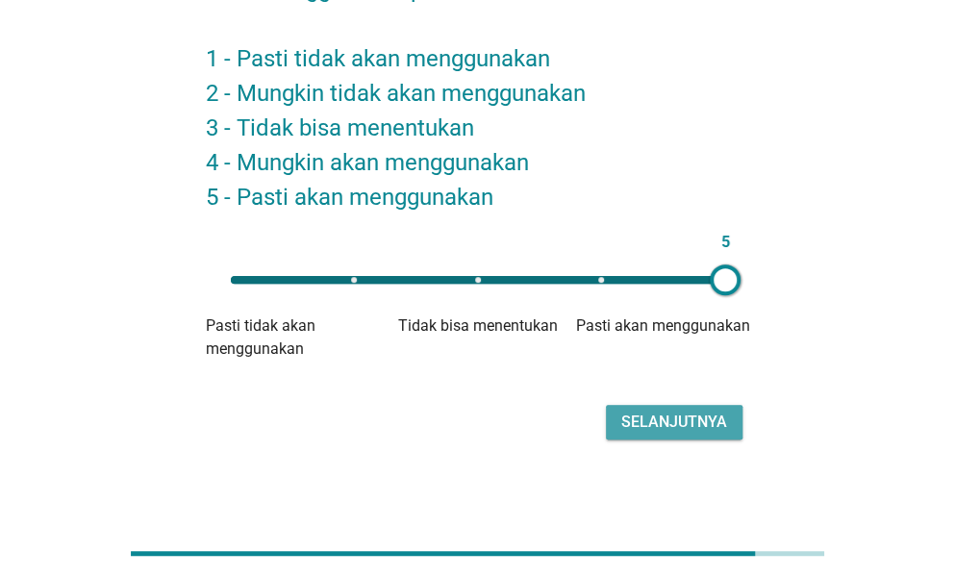
click at [698, 424] on div "Selanjutnya" at bounding box center [674, 422] width 106 height 23
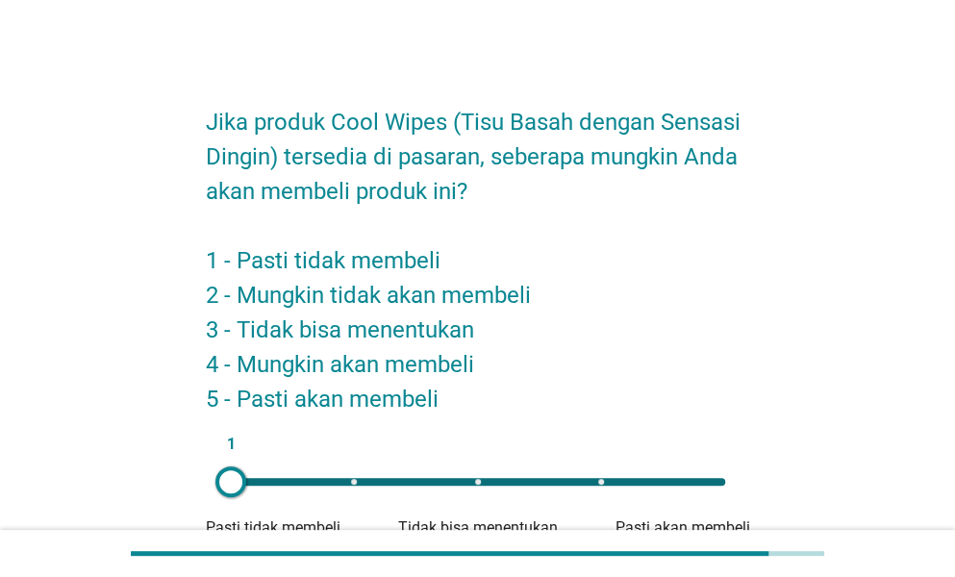
click at [700, 483] on div "1" at bounding box center [478, 482] width 494 height 8
type input "5"
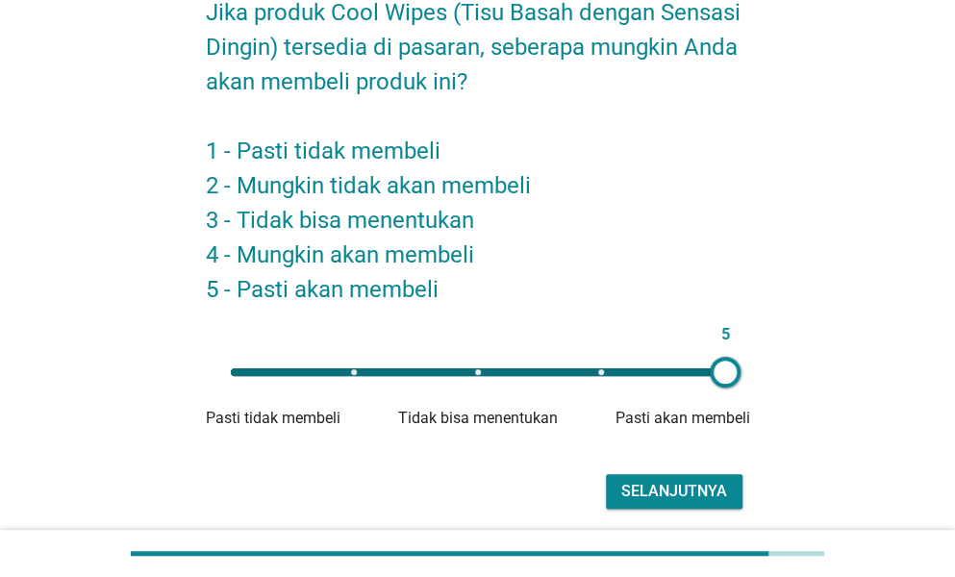
scroll to position [179, 0]
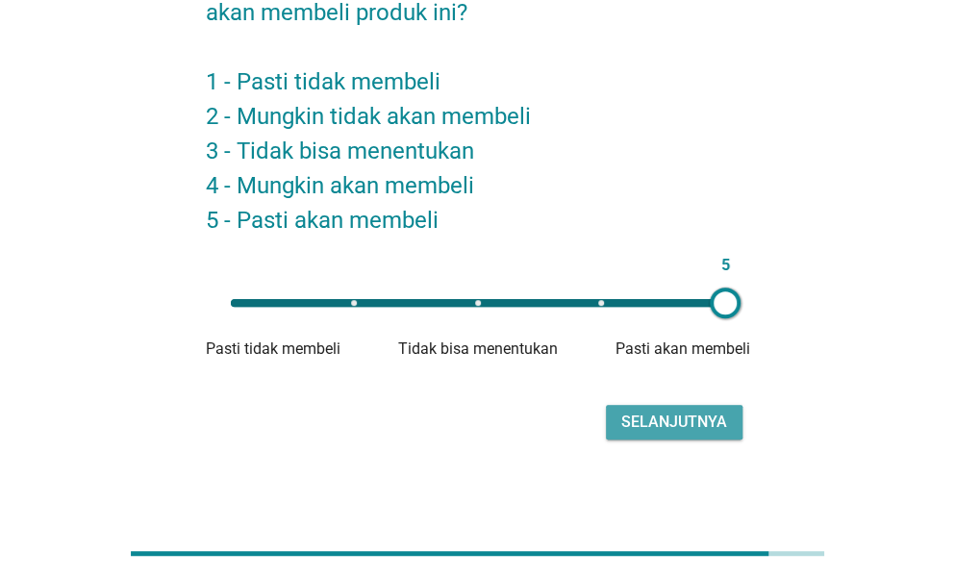
click at [713, 419] on div "Selanjutnya" at bounding box center [674, 422] width 106 height 23
